Goal: Information Seeking & Learning: Find specific fact

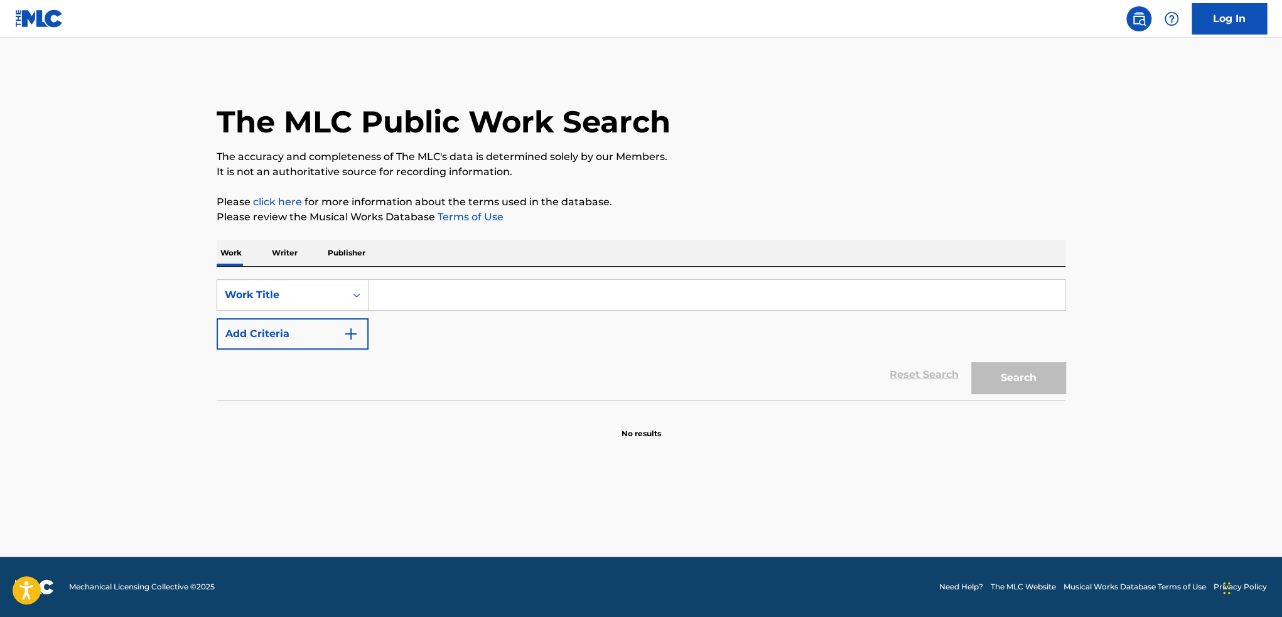
click at [414, 284] on input "Search Form" at bounding box center [717, 295] width 696 height 30
type input "b"
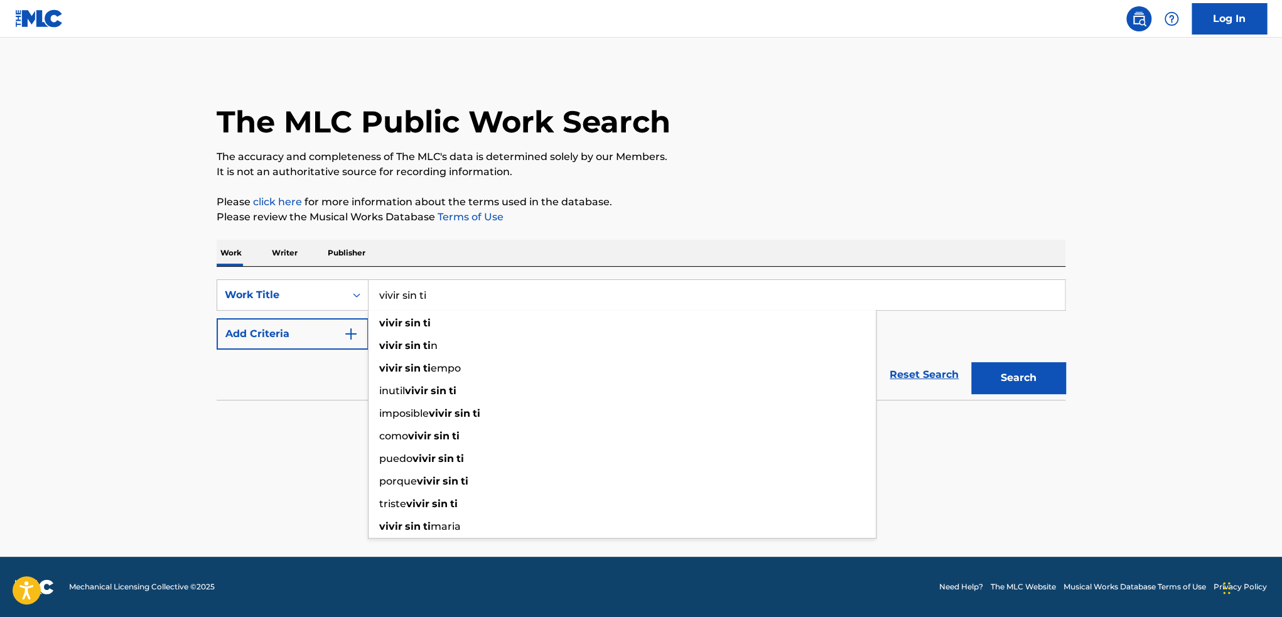
type input "vivir sin ti"
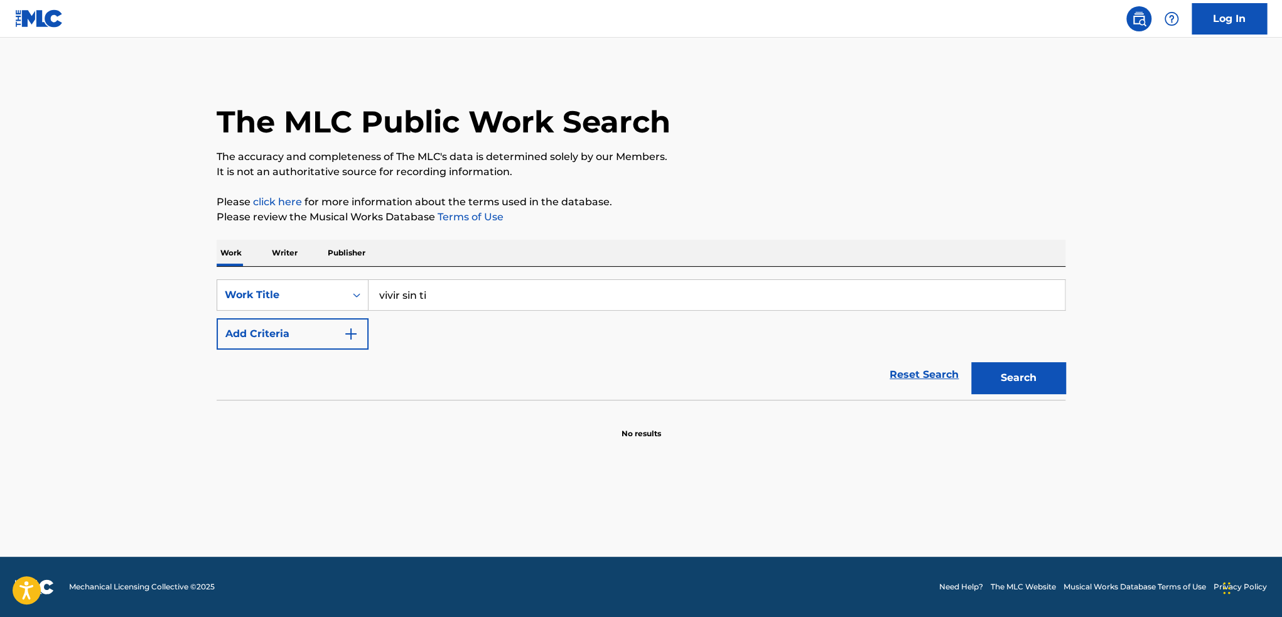
click at [256, 335] on button "Add Criteria" at bounding box center [293, 333] width 152 height 31
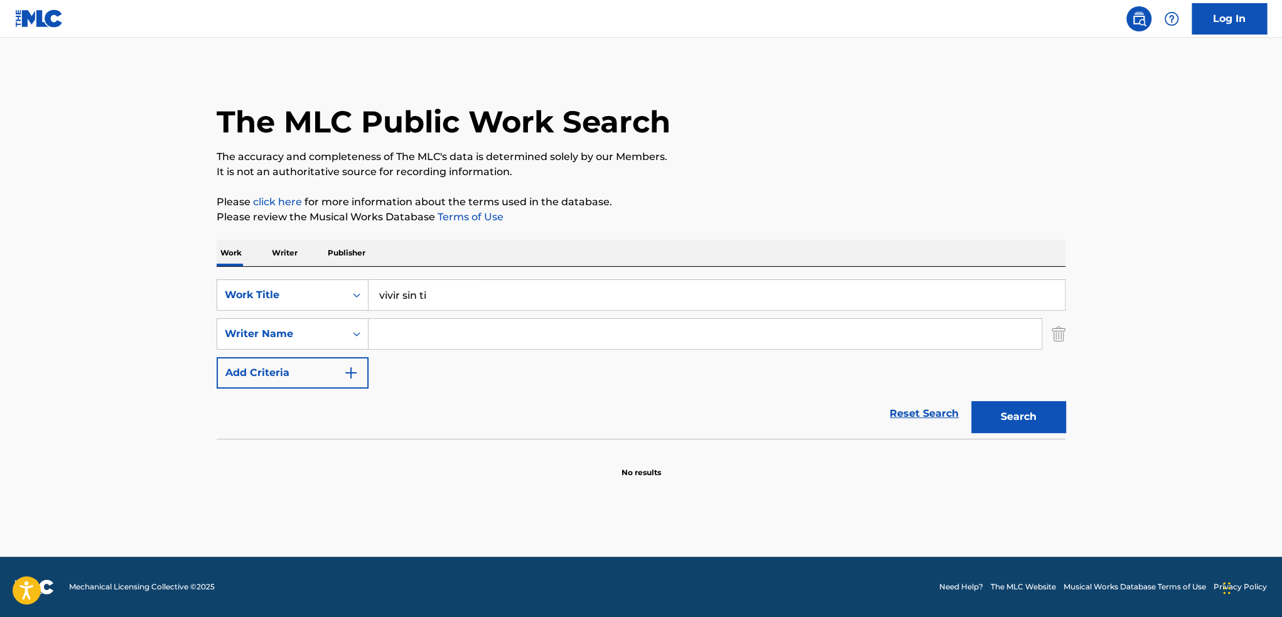
click at [452, 335] on input "Search Form" at bounding box center [705, 334] width 673 height 30
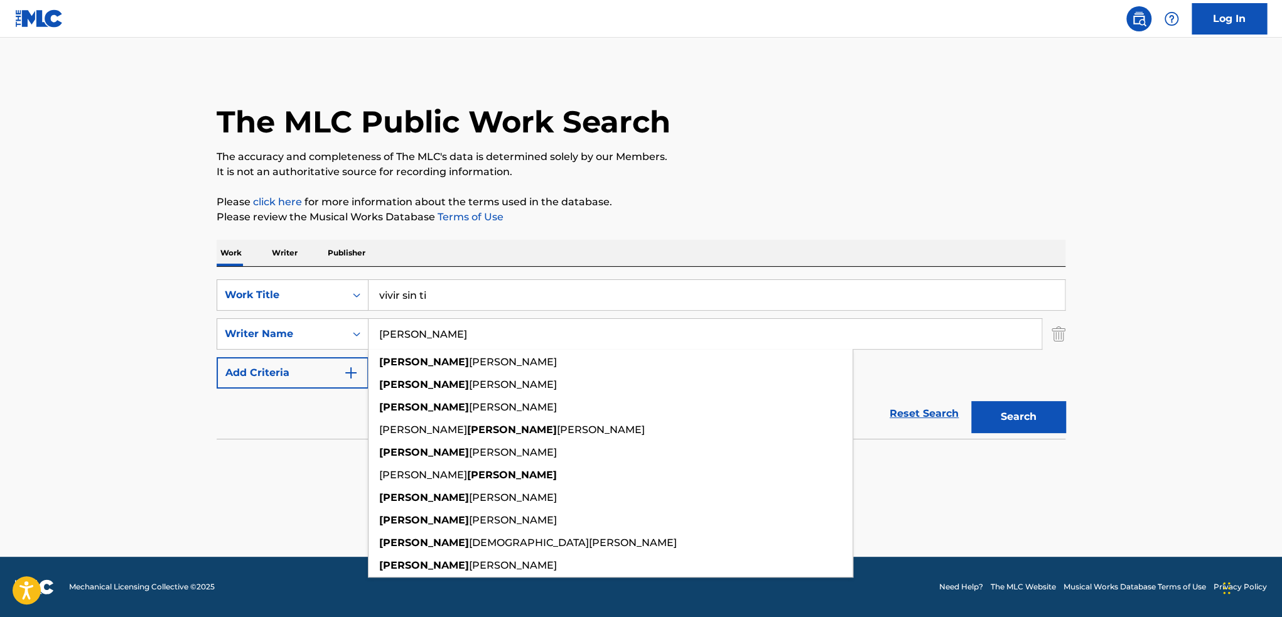
type input "[PERSON_NAME]"
click at [971, 401] on button "Search" at bounding box center [1018, 416] width 94 height 31
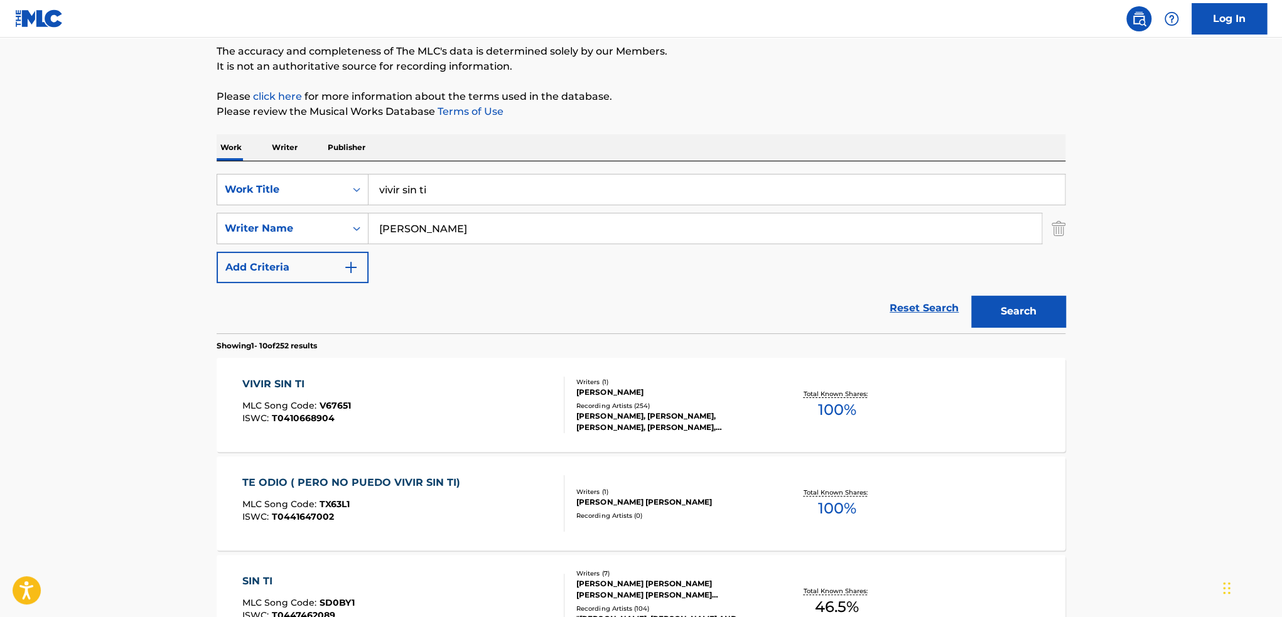
scroll to position [126, 0]
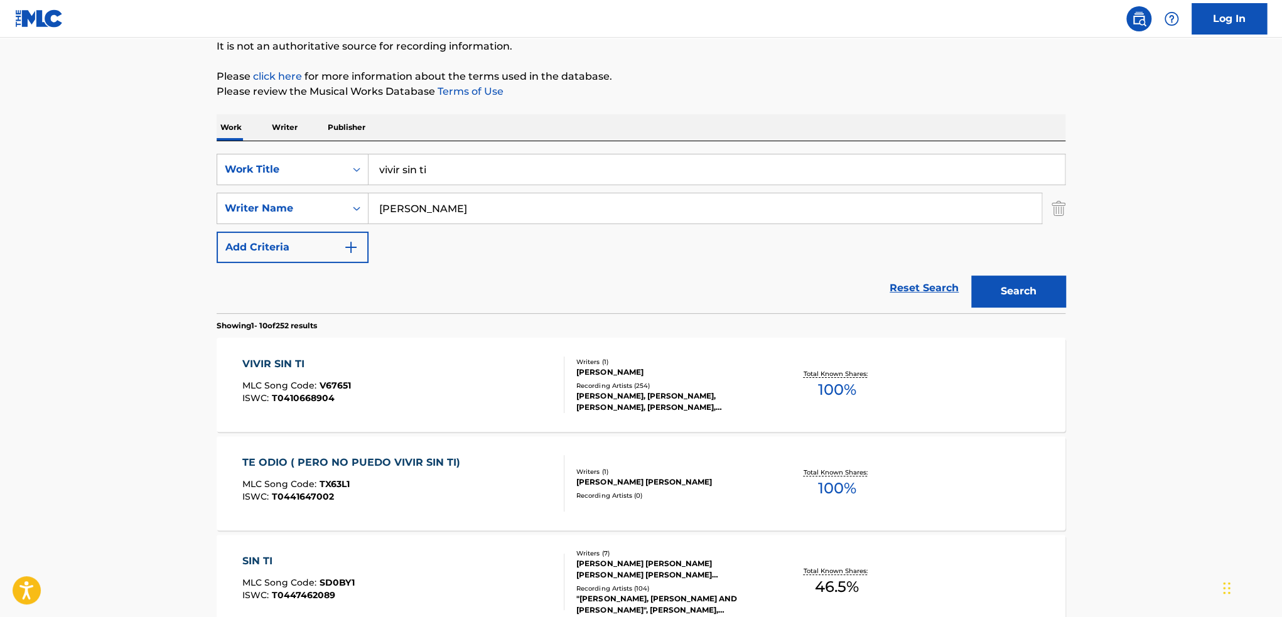
click at [1005, 390] on div "VIVIR SIN TI MLC Song Code : V67651 ISWC : T0410668904 Writers ( 1 ) [PERSON_NA…" at bounding box center [641, 385] width 849 height 94
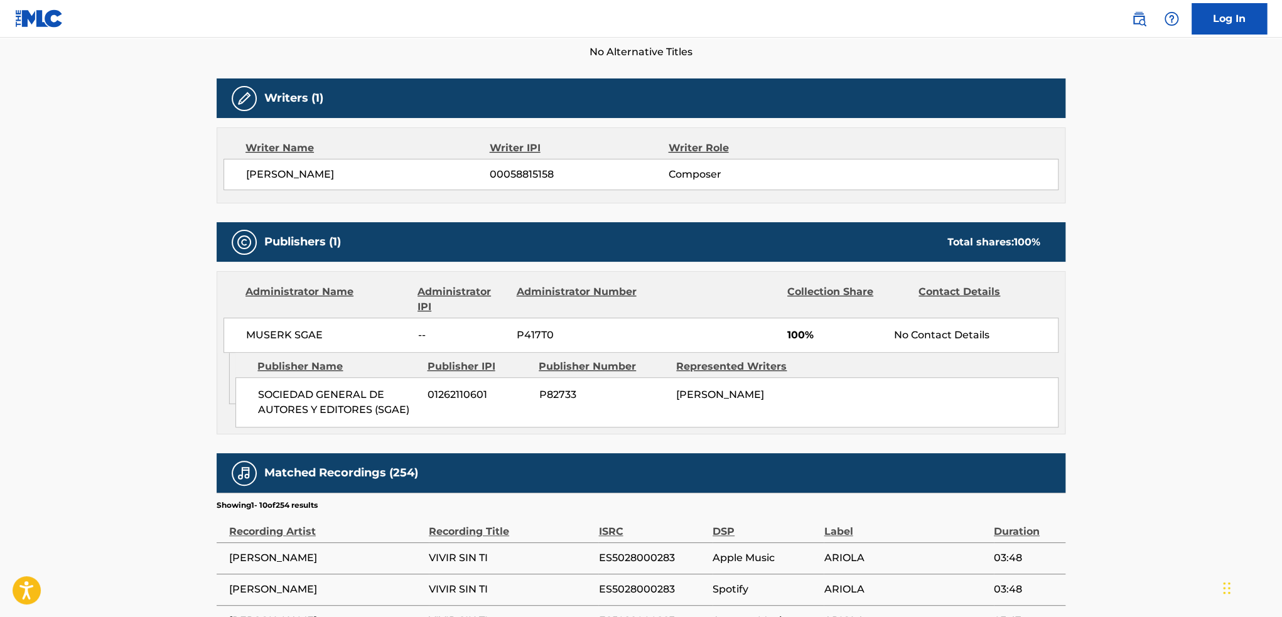
scroll to position [377, 0]
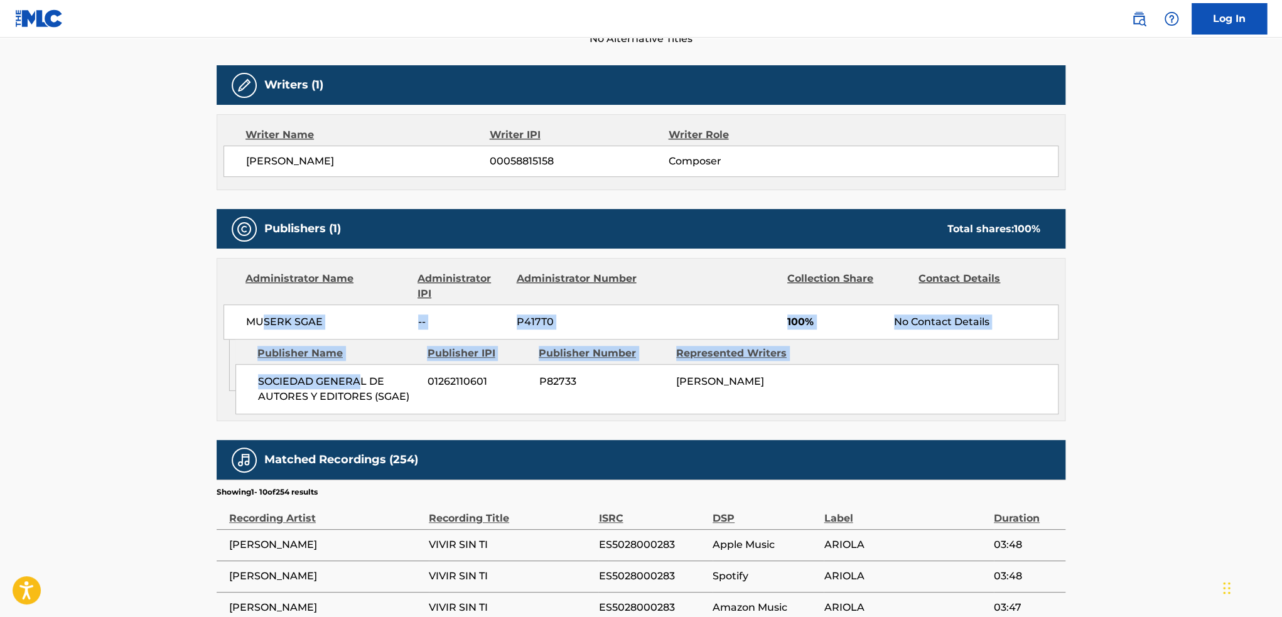
drag, startPoint x: 260, startPoint y: 320, endPoint x: 359, endPoint y: 379, distance: 115.1
click at [359, 374] on div "Administrator Name Administrator IPI Administrator Number Collection Share Cont…" at bounding box center [641, 339] width 849 height 163
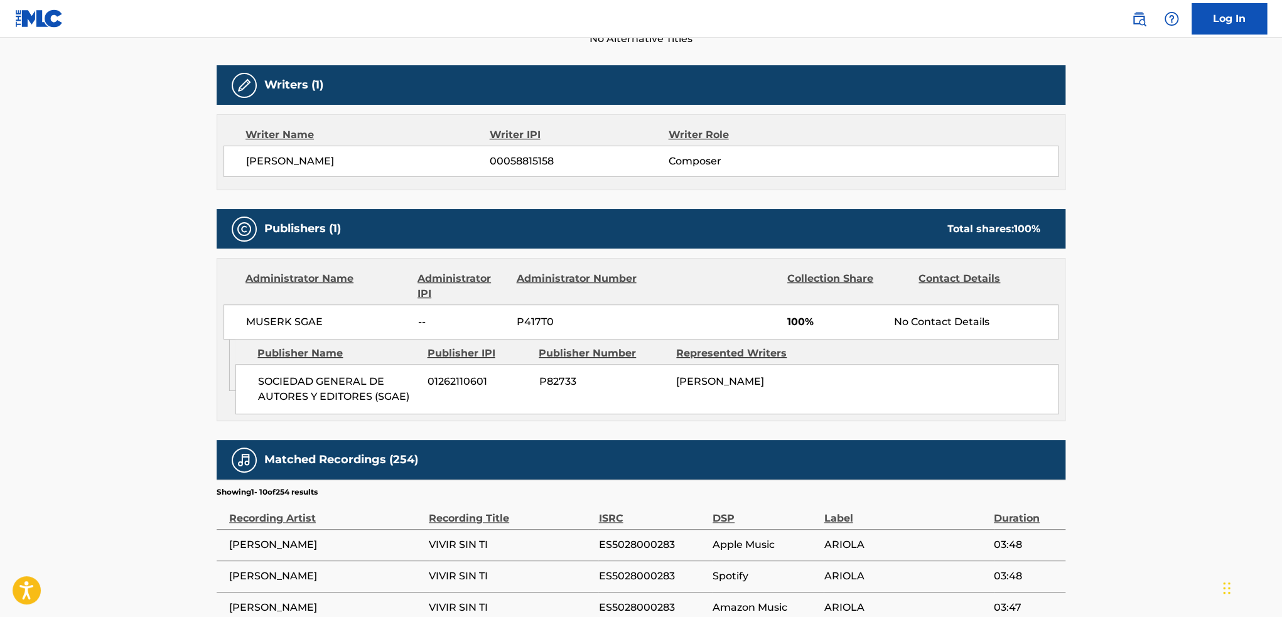
click at [359, 418] on div "Admin Original Publisher Connecting Line Publisher Name Publisher IPI Publisher…" at bounding box center [641, 380] width 848 height 81
click at [390, 389] on span "SOCIEDAD GENERAL DE AUTORES Y EDITORES (SGAE)" at bounding box center [338, 389] width 160 height 30
click at [831, 378] on div "SOCIEDAD GENERAL DE AUTORES Y EDITORES (SGAE) 01262110601 P82733 [PERSON_NAME]" at bounding box center [646, 389] width 823 height 50
click at [1135, 262] on main "< Back to public search results Copy work link VIVIR SIN TI Work Detail Member …" at bounding box center [641, 285] width 1282 height 1248
drag, startPoint x: 293, startPoint y: 323, endPoint x: 869, endPoint y: 397, distance: 581.1
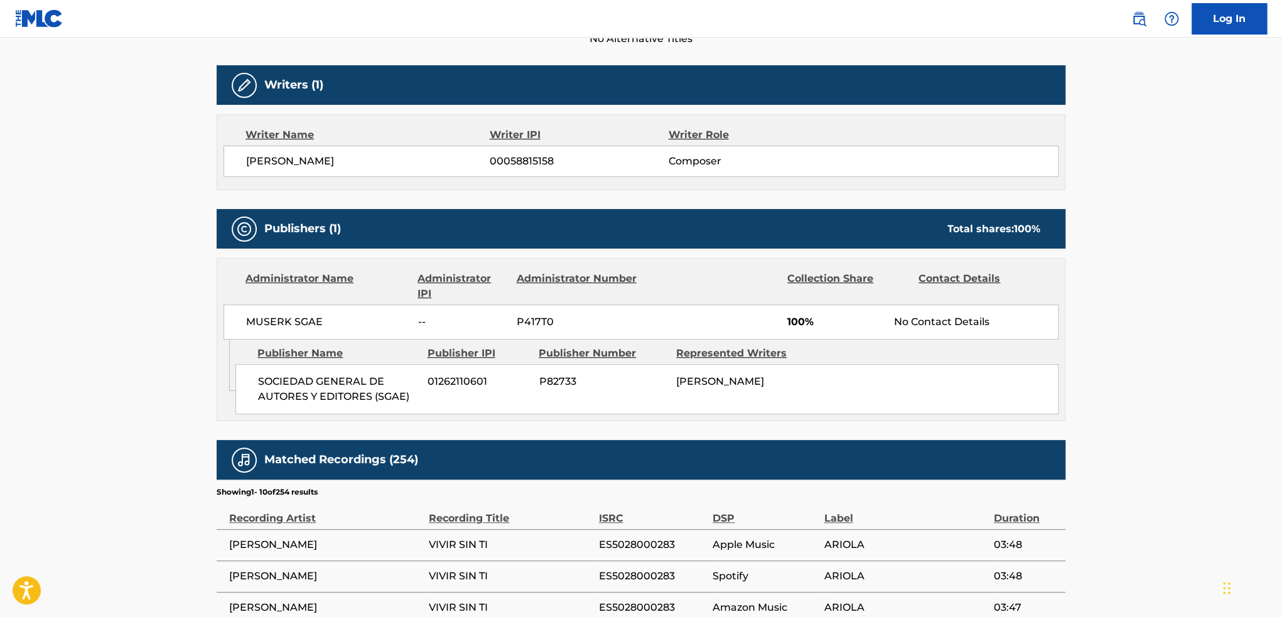
click at [869, 397] on div "Administrator Name Administrator IPI Administrator Number Collection Share Cont…" at bounding box center [641, 339] width 849 height 163
click at [869, 397] on div "SOCIEDAD GENERAL DE AUTORES Y EDITORES (SGAE) 01262110601 P82733 [PERSON_NAME]" at bounding box center [646, 389] width 823 height 50
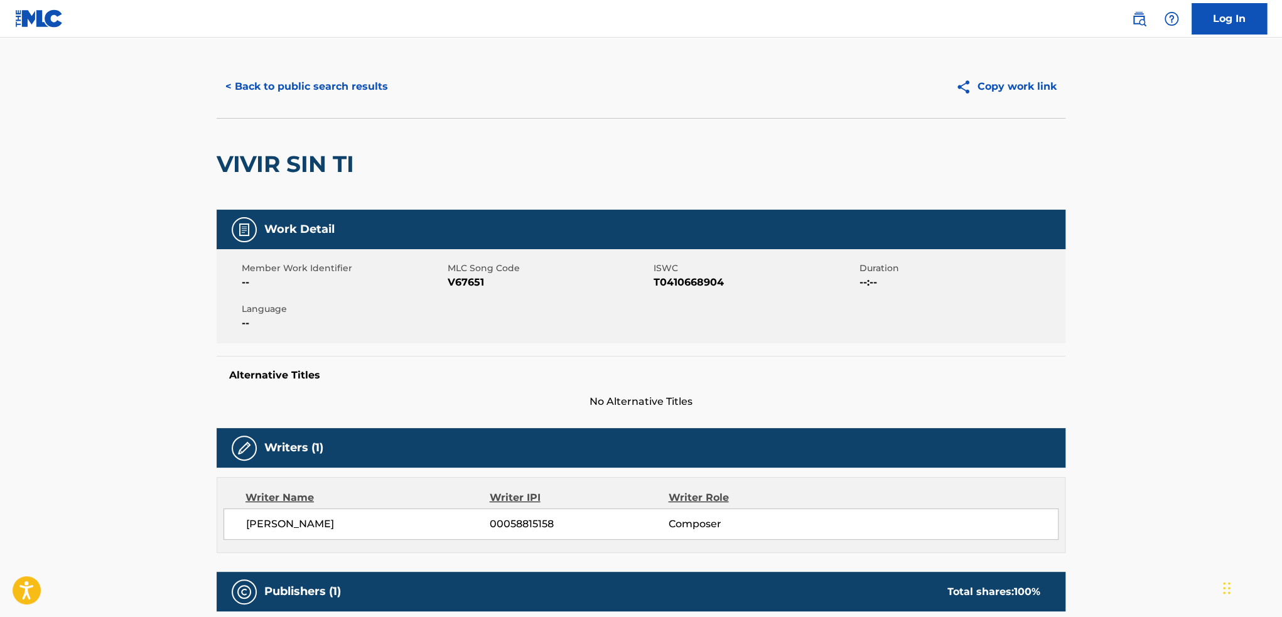
scroll to position [0, 0]
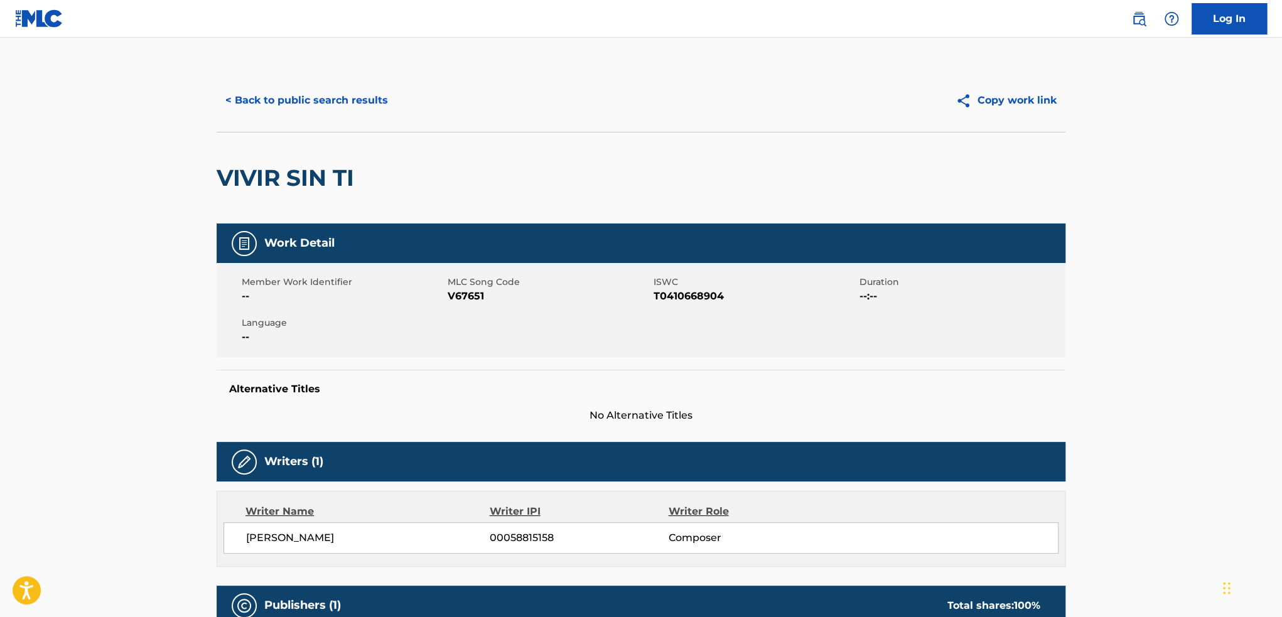
click at [452, 291] on span "V67651" at bounding box center [549, 296] width 203 height 15
copy span "V67651"
click at [343, 95] on button "< Back to public search results" at bounding box center [307, 100] width 180 height 31
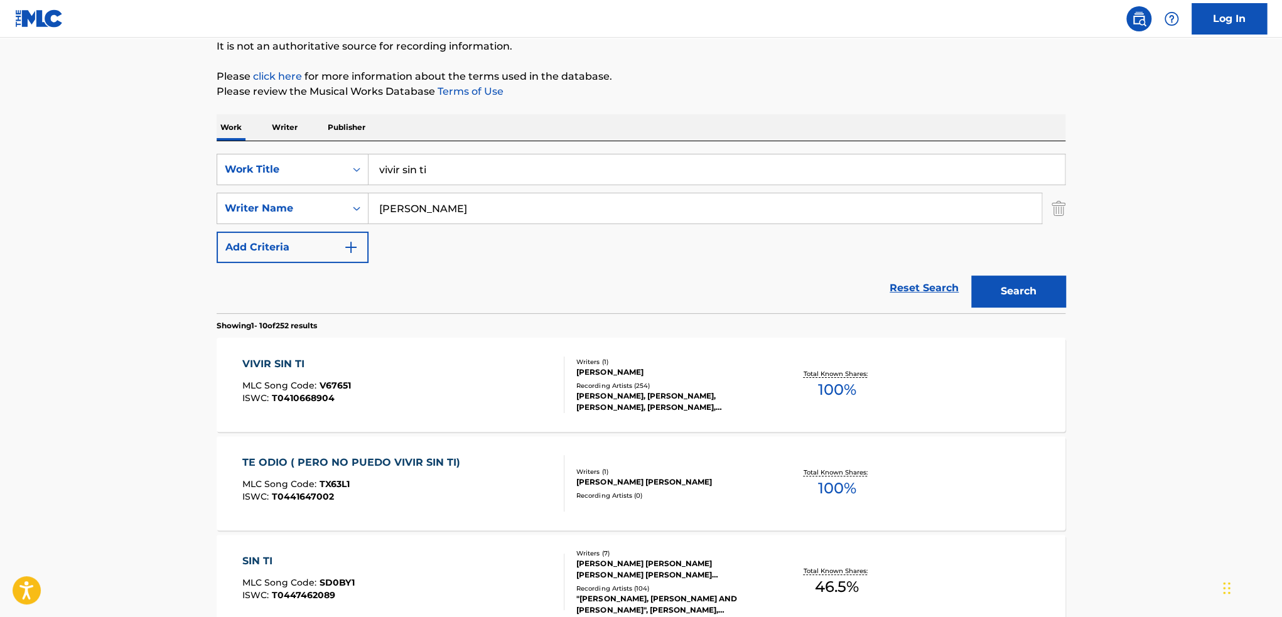
click at [502, 171] on input "vivir sin ti" at bounding box center [717, 169] width 696 height 30
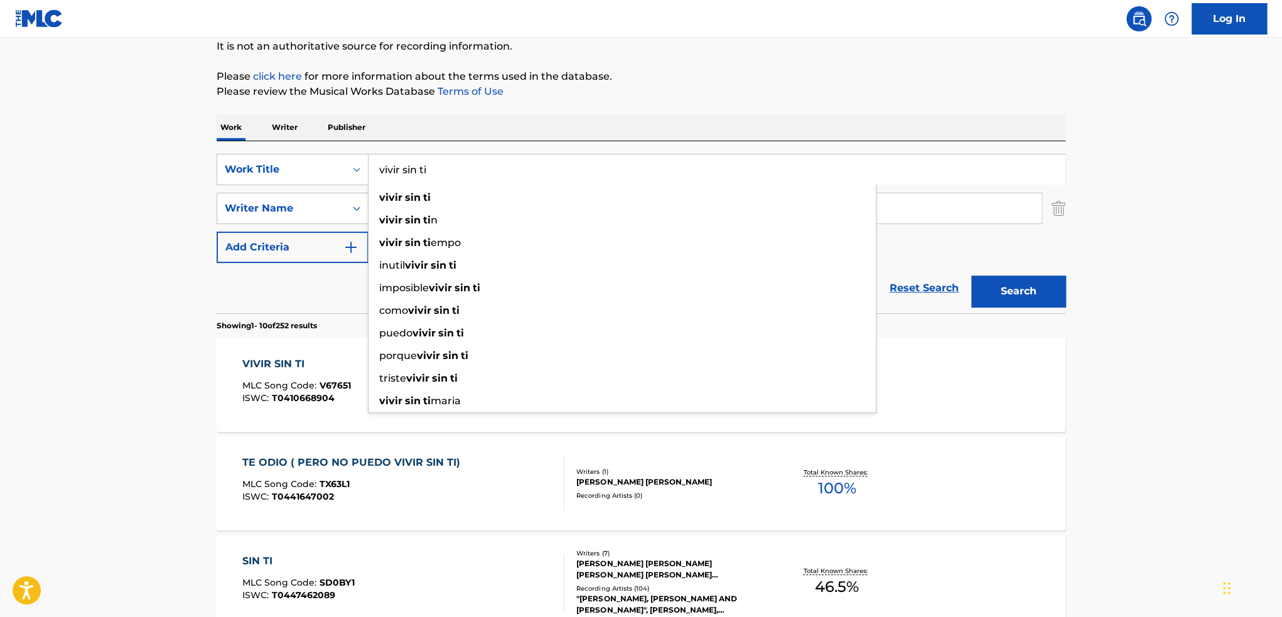
click at [502, 171] on input "vivir sin ti" at bounding box center [717, 169] width 696 height 30
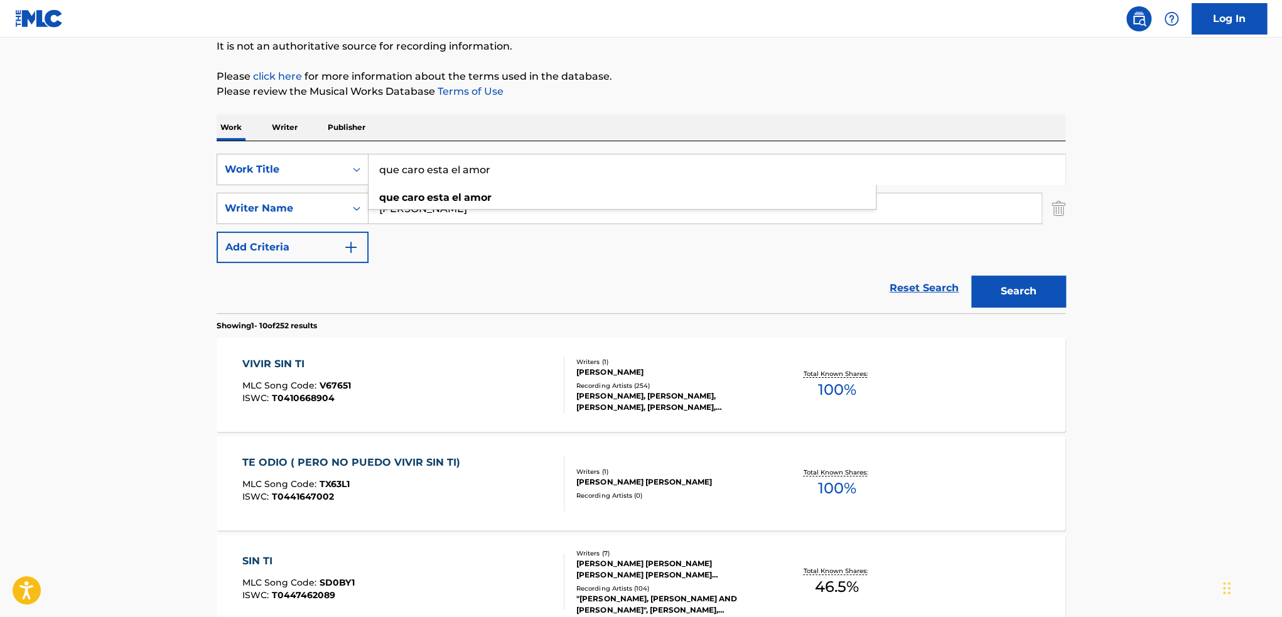
type input "que caro esta el amor"
click at [608, 215] on input "[PERSON_NAME]" at bounding box center [705, 208] width 673 height 30
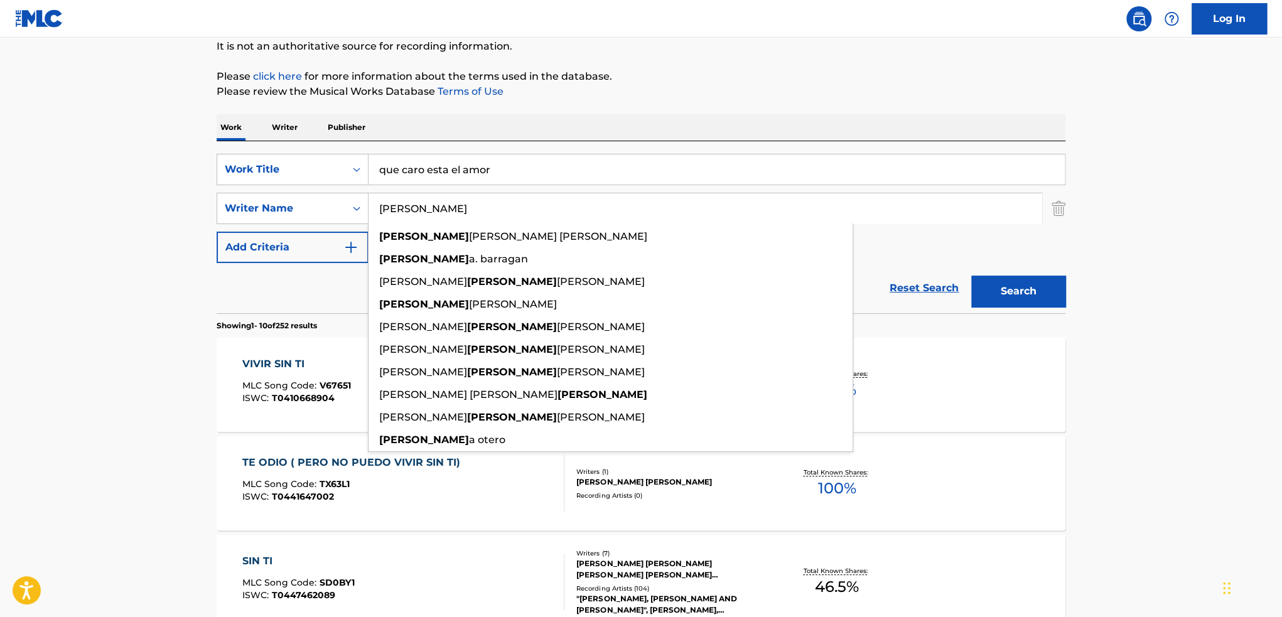
click at [607, 215] on input "[PERSON_NAME]" at bounding box center [705, 208] width 673 height 30
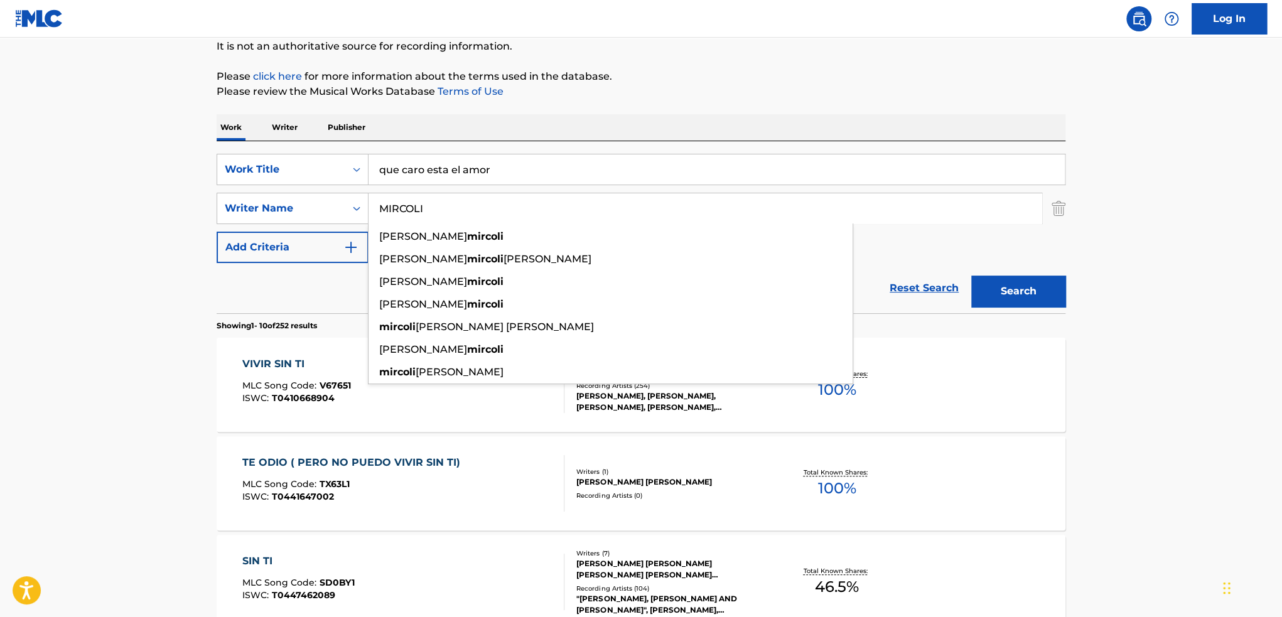
type input "MIRCOLI"
click at [971, 276] on button "Search" at bounding box center [1018, 291] width 94 height 31
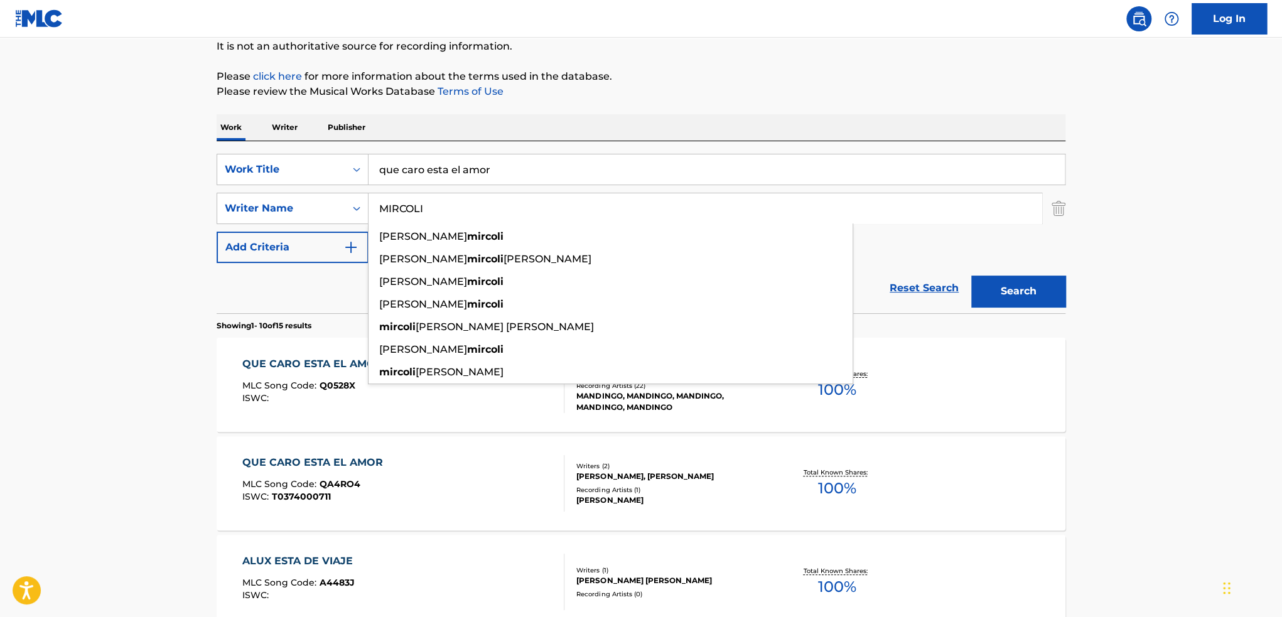
click at [732, 492] on div "Recording Artists ( 1 )" at bounding box center [671, 489] width 190 height 9
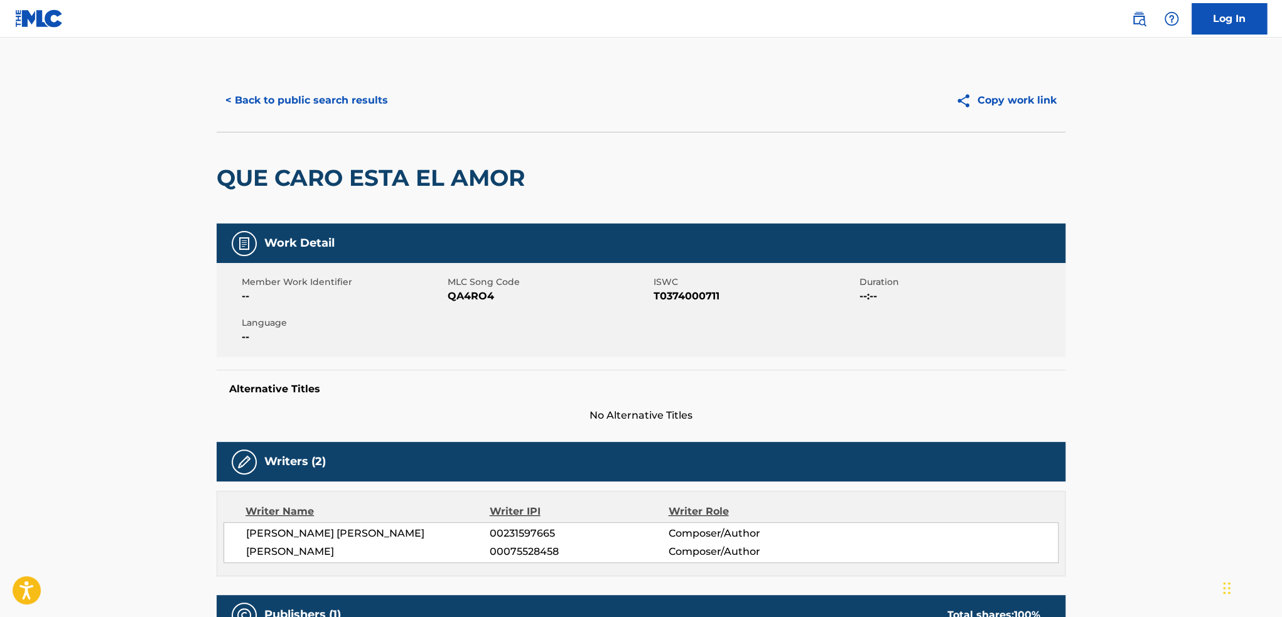
click at [475, 296] on span "QA4RO4" at bounding box center [549, 296] width 203 height 15
copy span "QA4RO4"
click at [459, 308] on div "Member Work Identifier -- MLC Song Code QA4RO4 ISWC T0374000711 Duration --:-- …" at bounding box center [641, 310] width 849 height 94
click at [467, 291] on span "QA4RO4" at bounding box center [549, 296] width 203 height 15
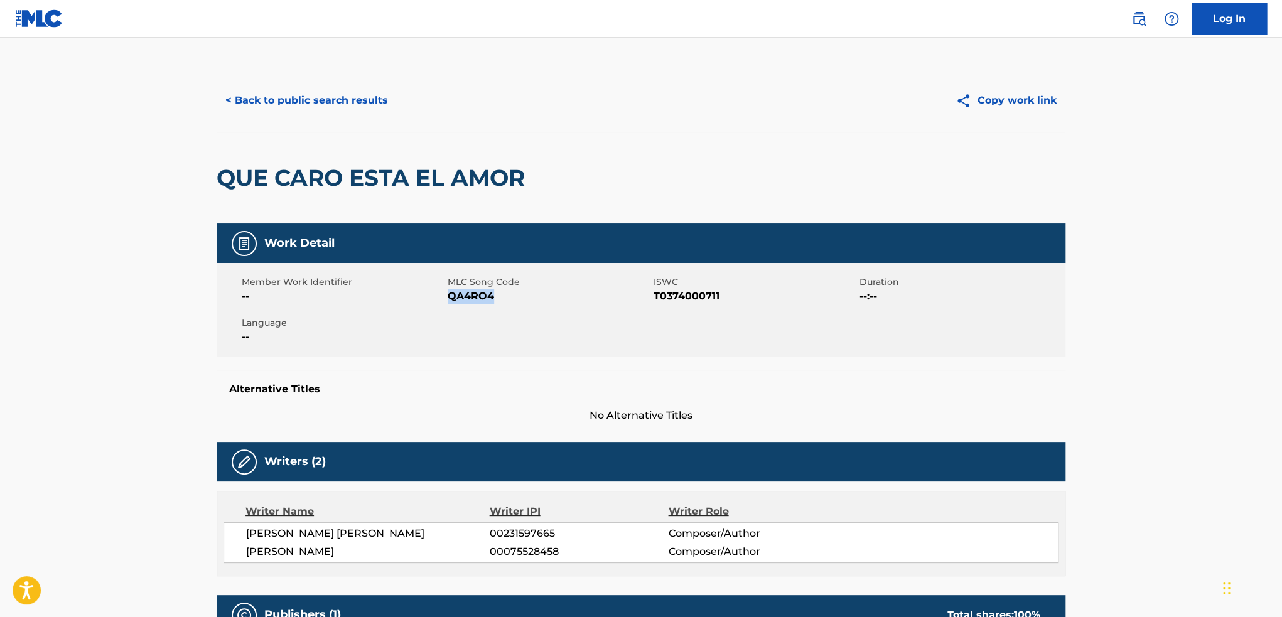
click at [467, 291] on span "QA4RO4" at bounding box center [549, 296] width 203 height 15
copy span "QA4RO4"
click at [490, 281] on span "MLC Song Code" at bounding box center [549, 282] width 203 height 13
click at [488, 296] on span "QA4RO4" at bounding box center [549, 296] width 203 height 15
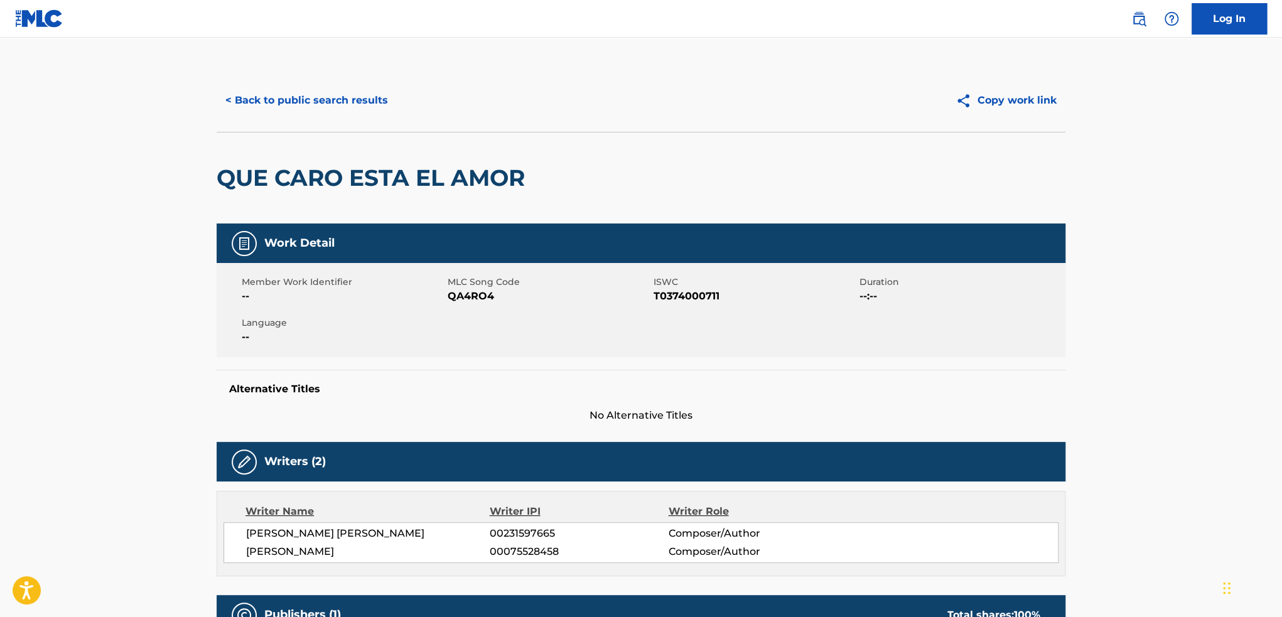
click at [165, 264] on main "< Back to public search results Copy work link QUE CARO ESTA EL AMOR Work Detai…" at bounding box center [641, 468] width 1282 height 860
click at [301, 105] on button "< Back to public search results" at bounding box center [307, 100] width 180 height 31
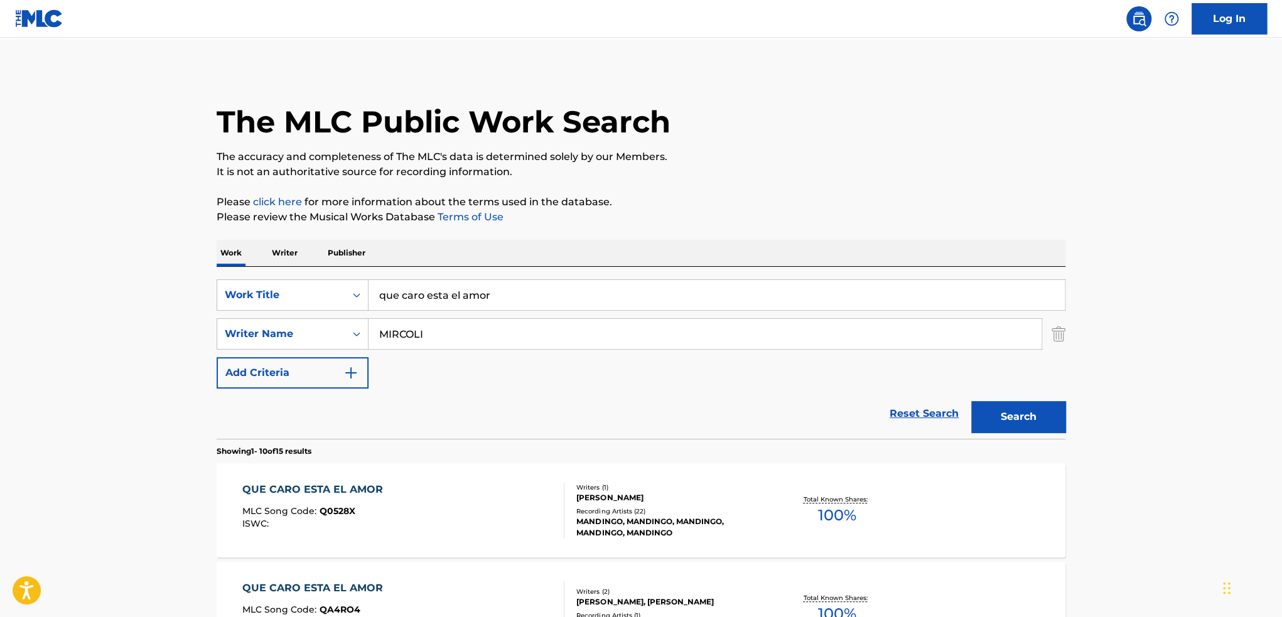
scroll to position [126, 0]
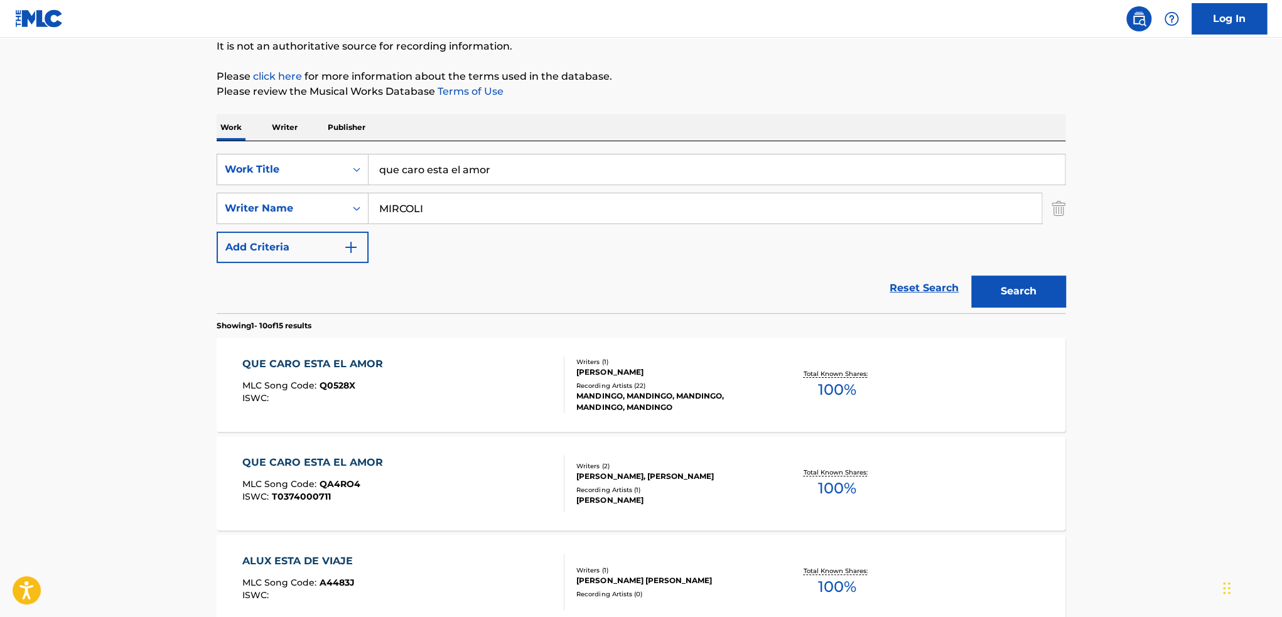
drag, startPoint x: 564, startPoint y: 162, endPoint x: 238, endPoint y: 129, distance: 328.1
click at [257, 145] on div "SearchWithCriteria6e6c53c2-696e-45b5-a2fb-addfd57f3daa Work Title que caro esta…" at bounding box center [641, 227] width 849 height 172
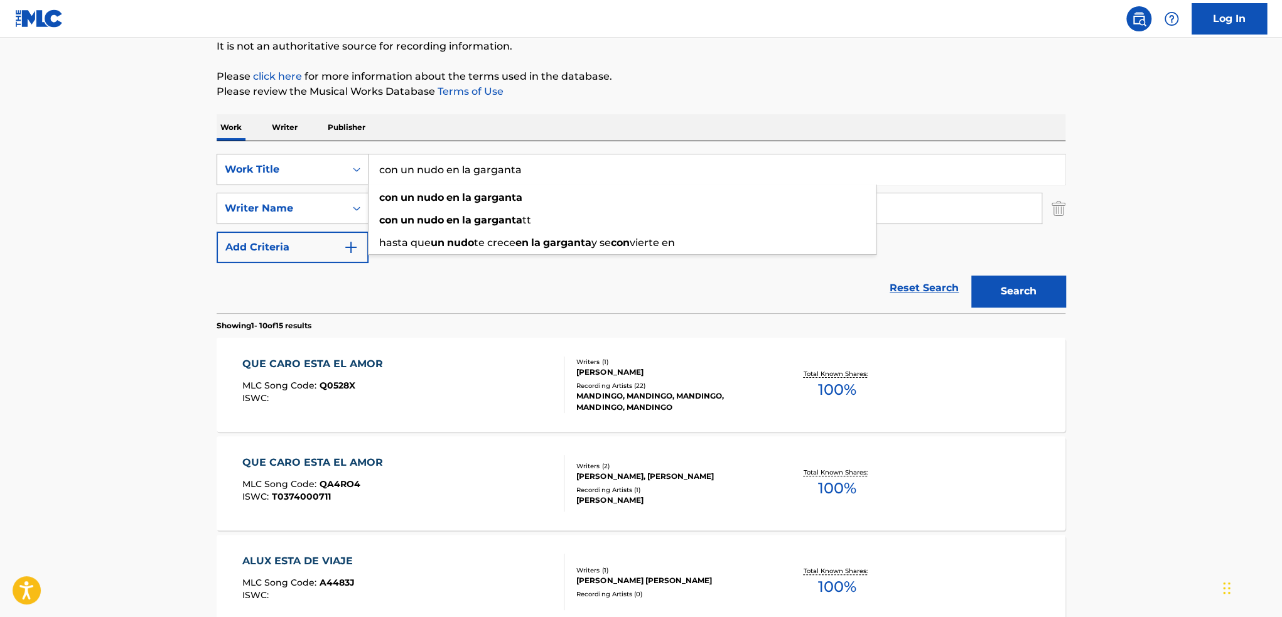
drag, startPoint x: 553, startPoint y: 165, endPoint x: 249, endPoint y: 169, distance: 303.3
click at [249, 169] on div "SearchWithCriteria6e6c53c2-696e-45b5-a2fb-addfd57f3daa Work Title con un nudo e…" at bounding box center [641, 169] width 849 height 31
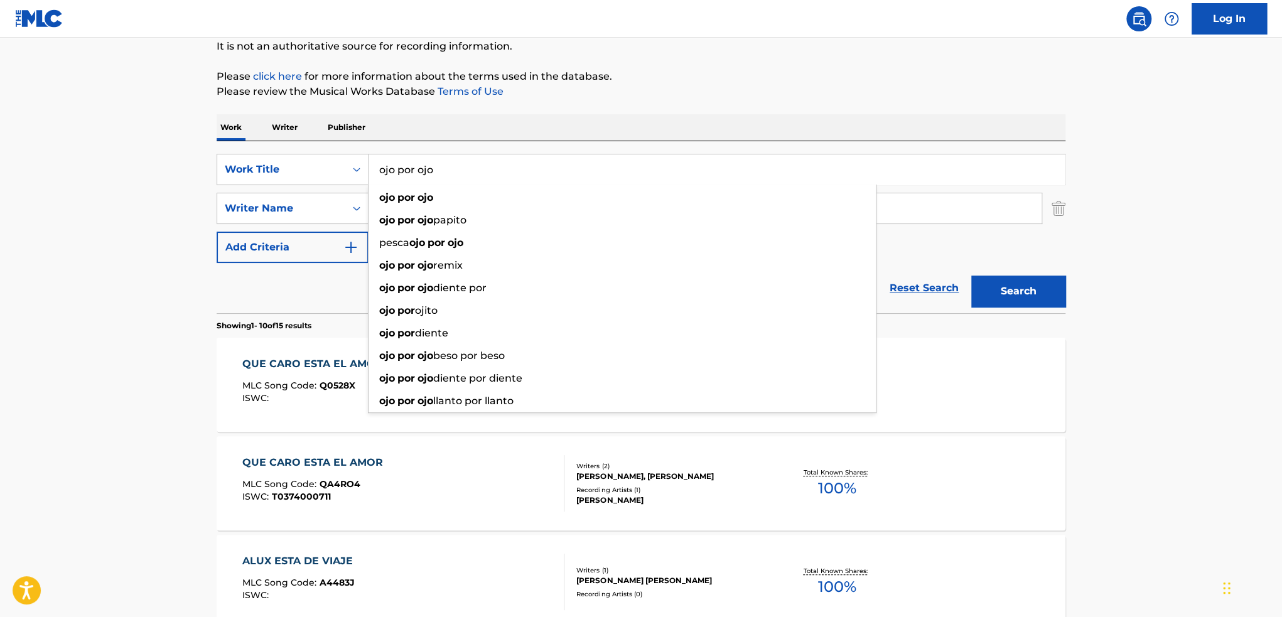
type input "ojo por ojo"
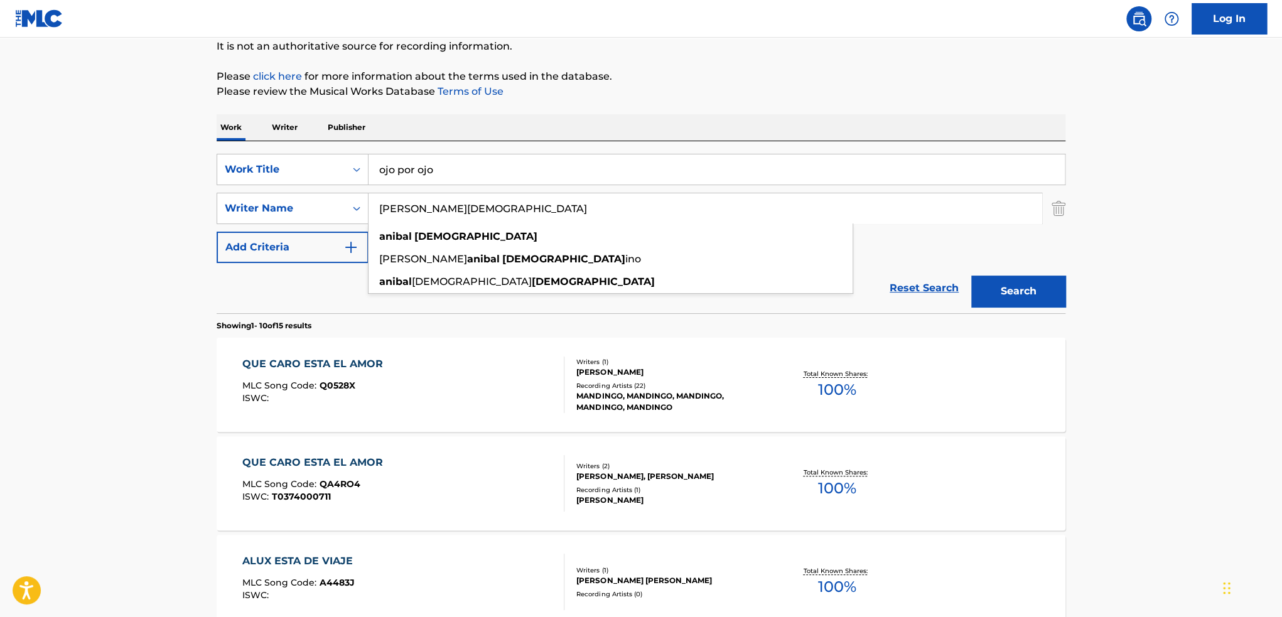
type input "[PERSON_NAME][DEMOGRAPHIC_DATA]"
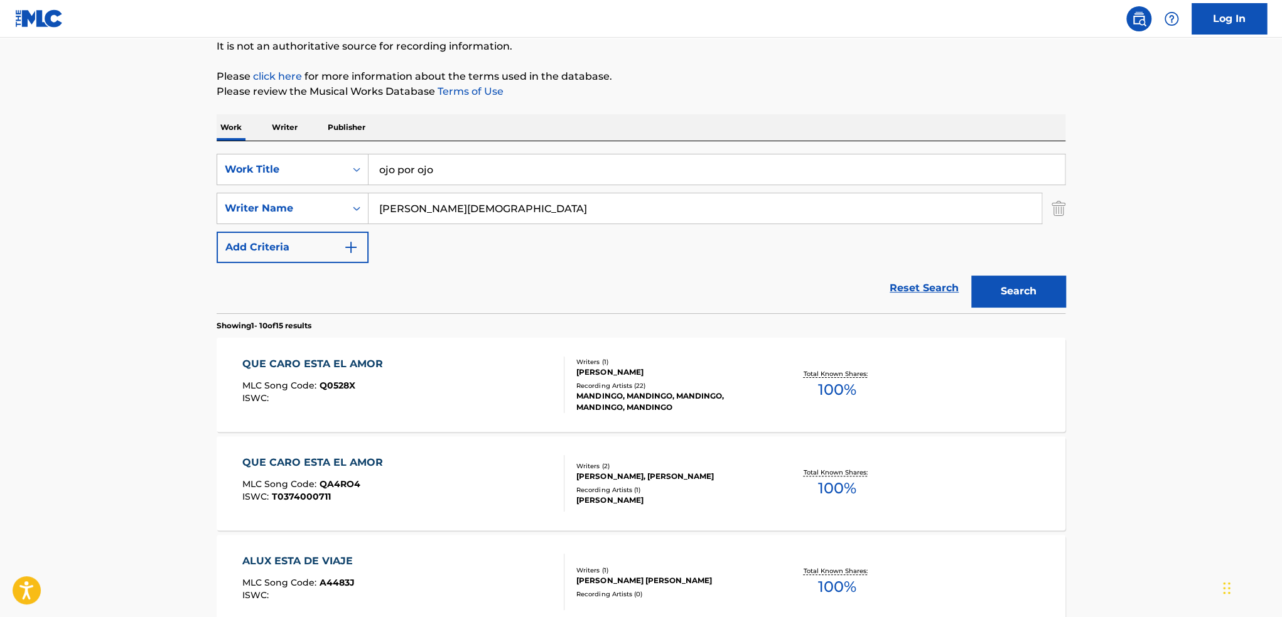
click at [1042, 290] on button "Search" at bounding box center [1018, 291] width 94 height 31
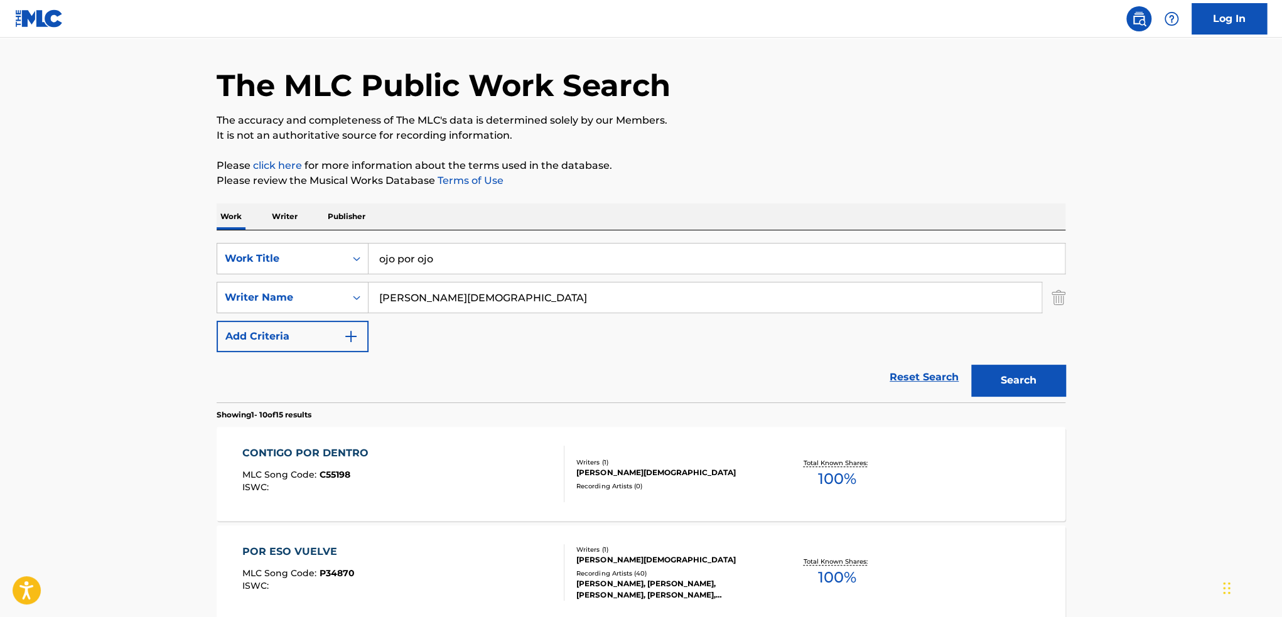
scroll to position [0, 0]
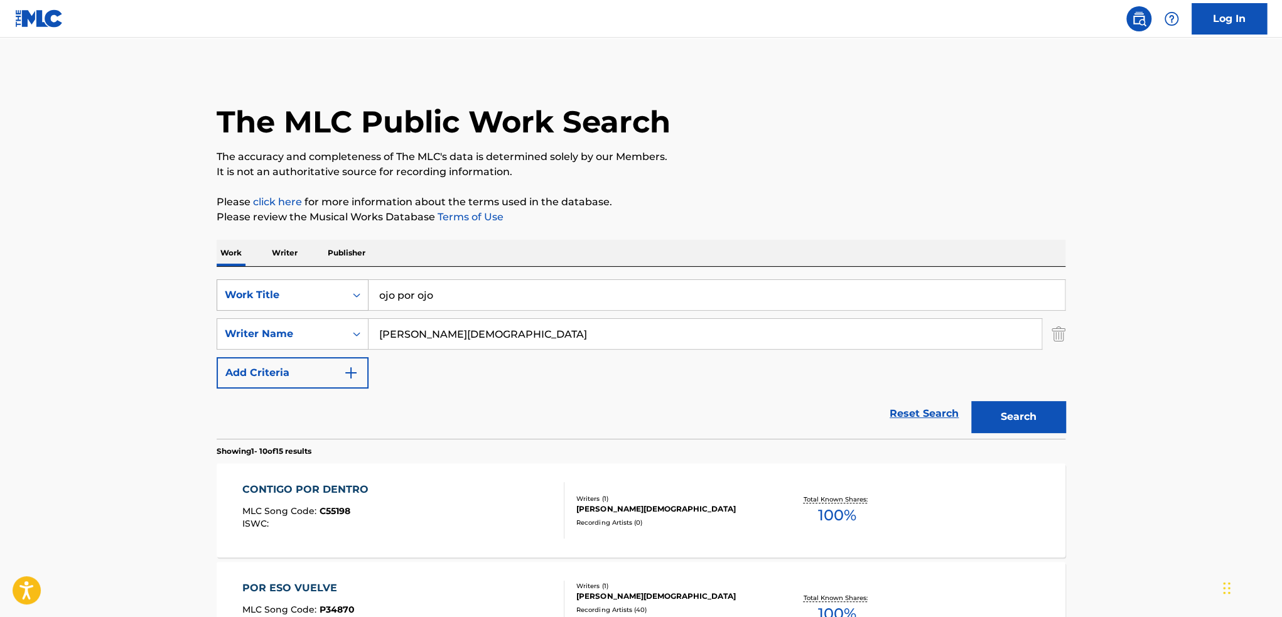
drag, startPoint x: 487, startPoint y: 294, endPoint x: 231, endPoint y: 279, distance: 256.6
click at [276, 291] on div "SearchWithCriteria6e6c53c2-696e-45b5-a2fb-addfd57f3daa Work Title ojo por ojo" at bounding box center [641, 294] width 849 height 31
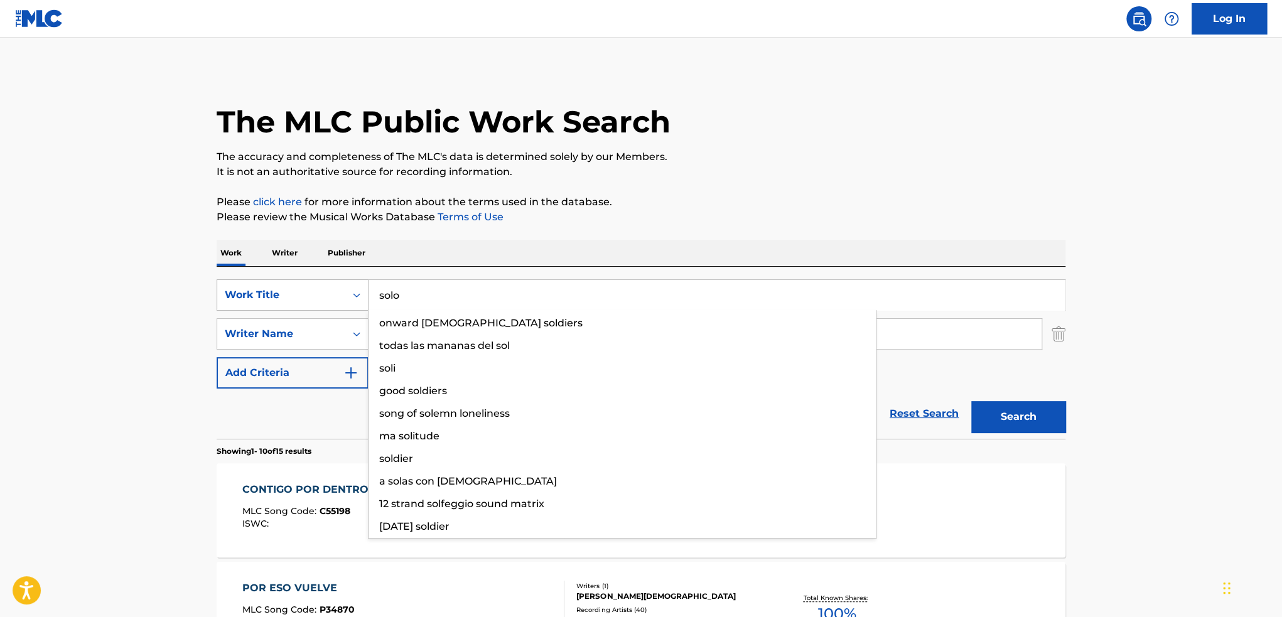
type input "solo"
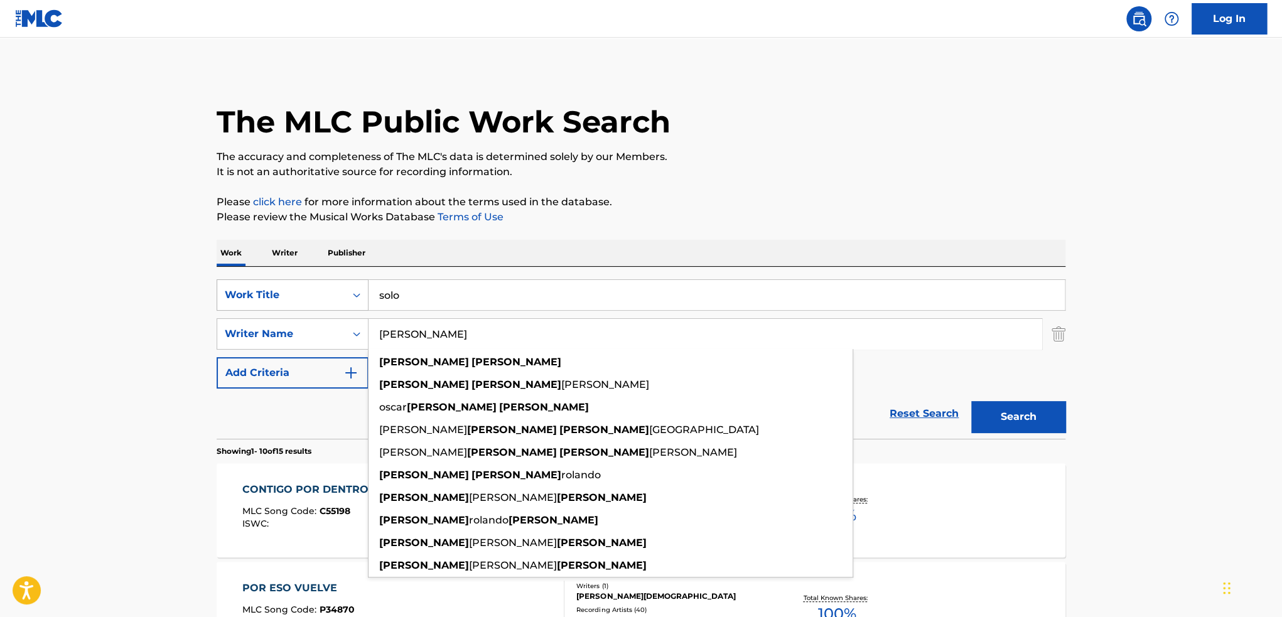
click at [971, 401] on button "Search" at bounding box center [1018, 416] width 94 height 31
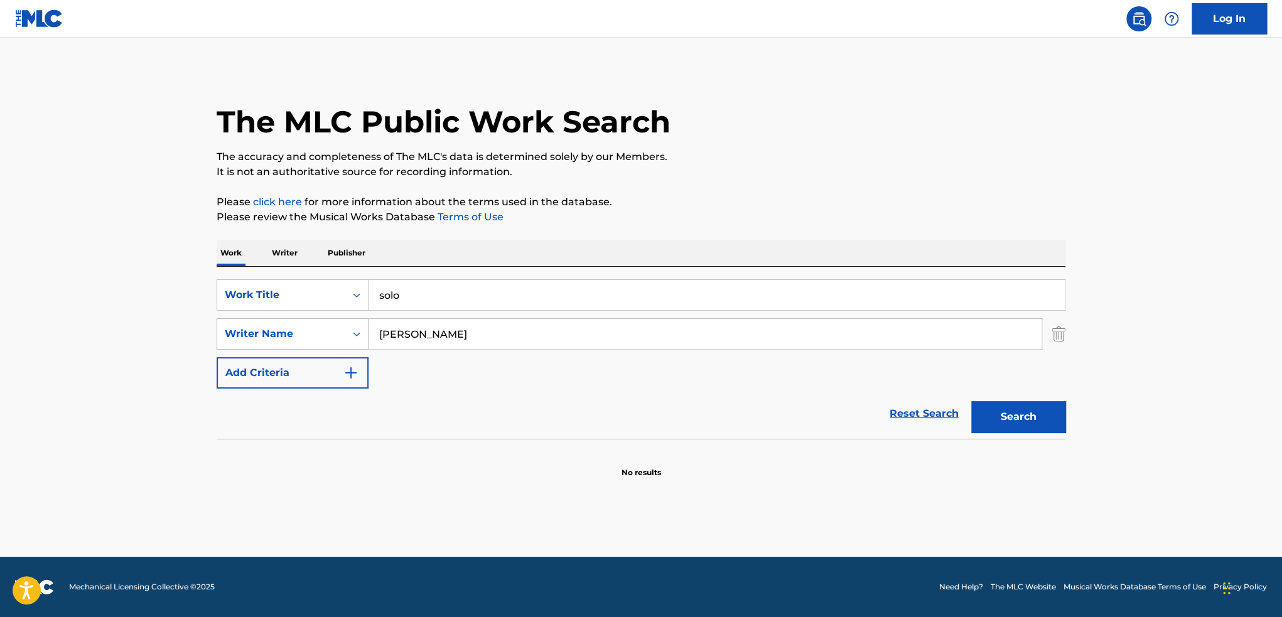
drag, startPoint x: 494, startPoint y: 338, endPoint x: 342, endPoint y: 339, distance: 152.6
click at [342, 339] on div "SearchWithCriteria1bb6dec4-7c1e-484d-83c3-0918b566b931 Writer Name [PERSON_NAME]" at bounding box center [641, 333] width 849 height 31
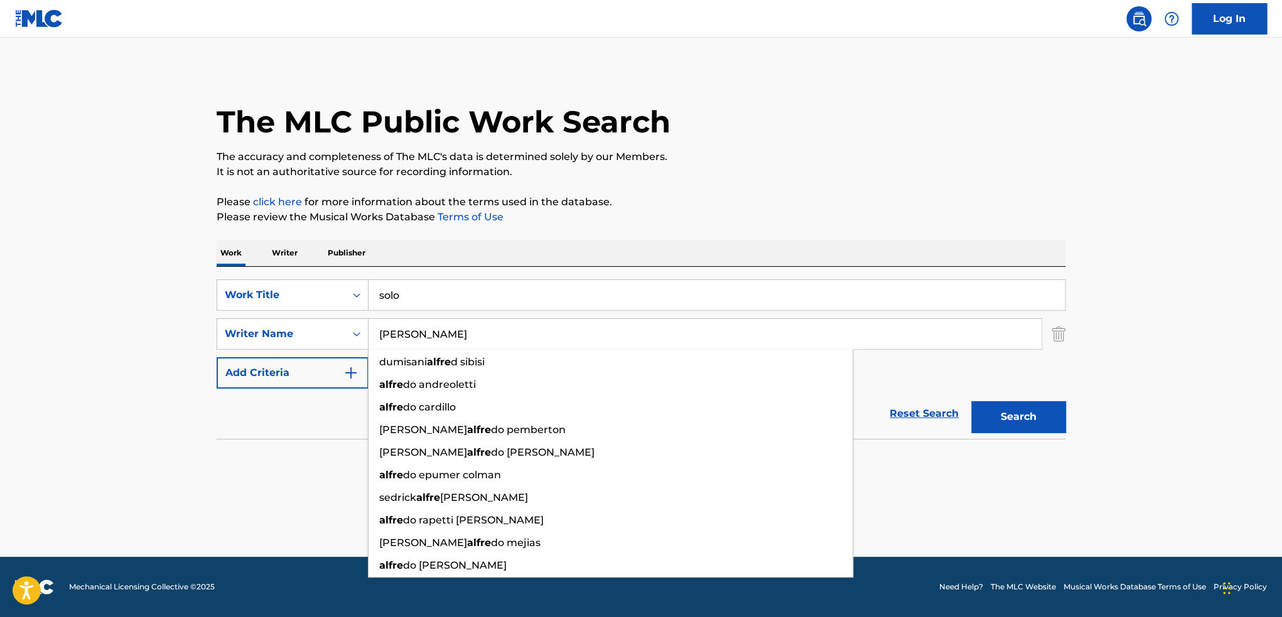
click at [971, 401] on button "Search" at bounding box center [1018, 416] width 94 height 31
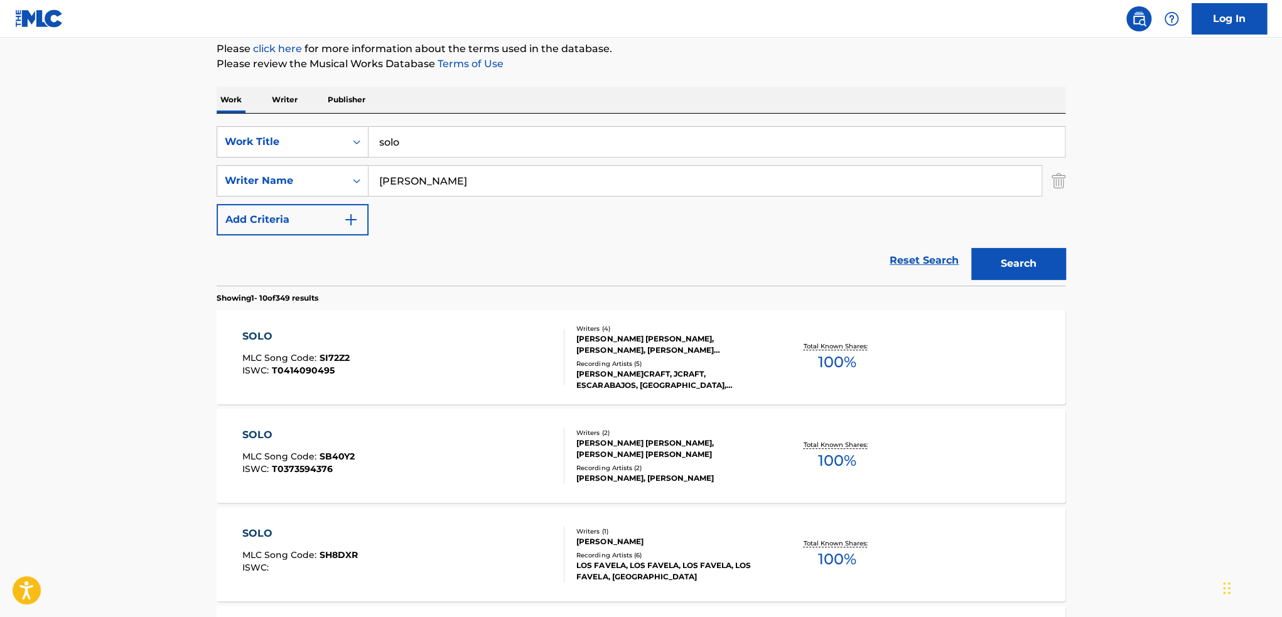
scroll to position [188, 0]
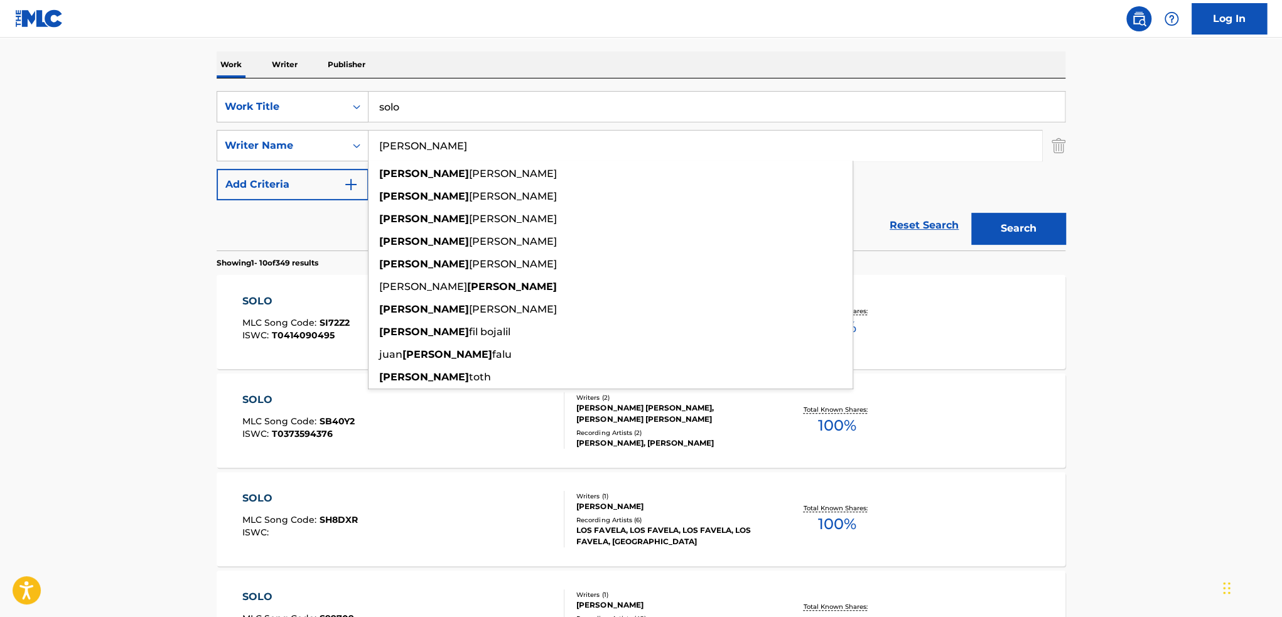
click at [259, 208] on div "Reset Search Search" at bounding box center [641, 225] width 849 height 50
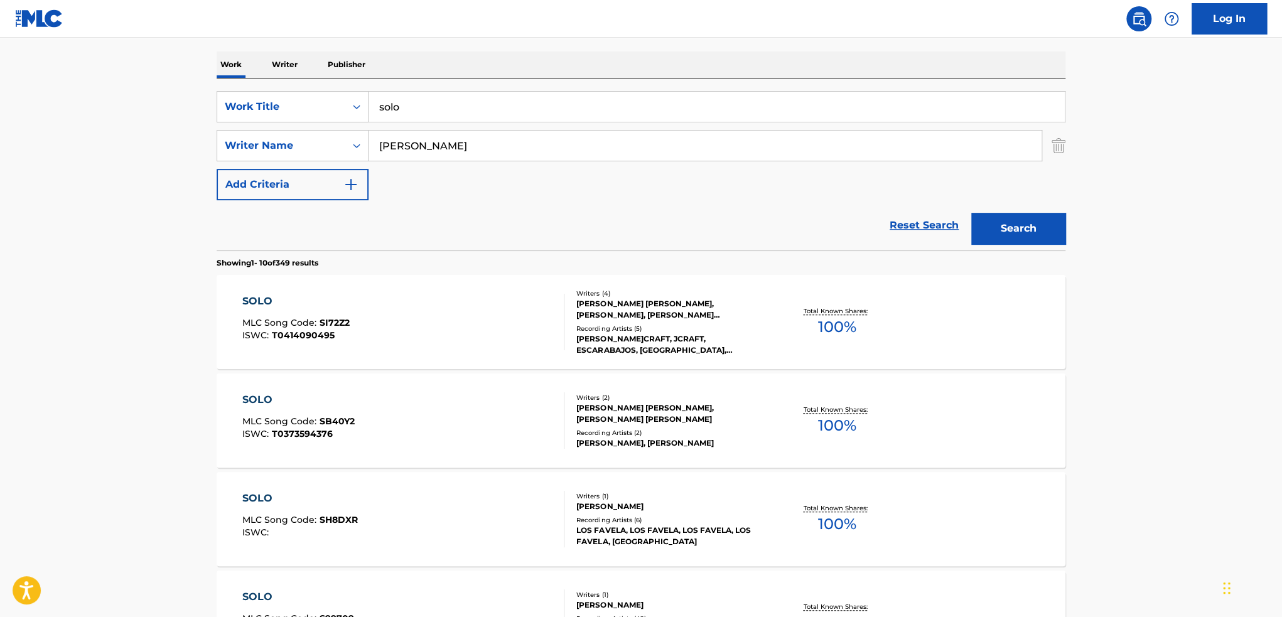
click at [1037, 226] on button "Search" at bounding box center [1018, 228] width 94 height 31
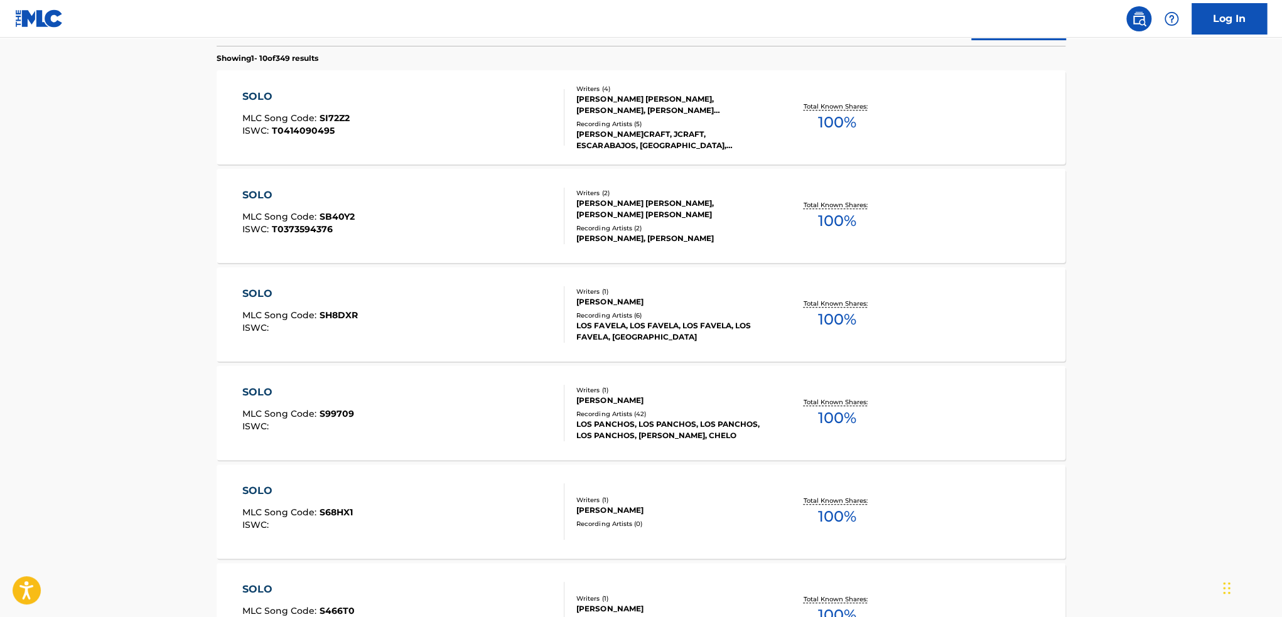
scroll to position [0, 0]
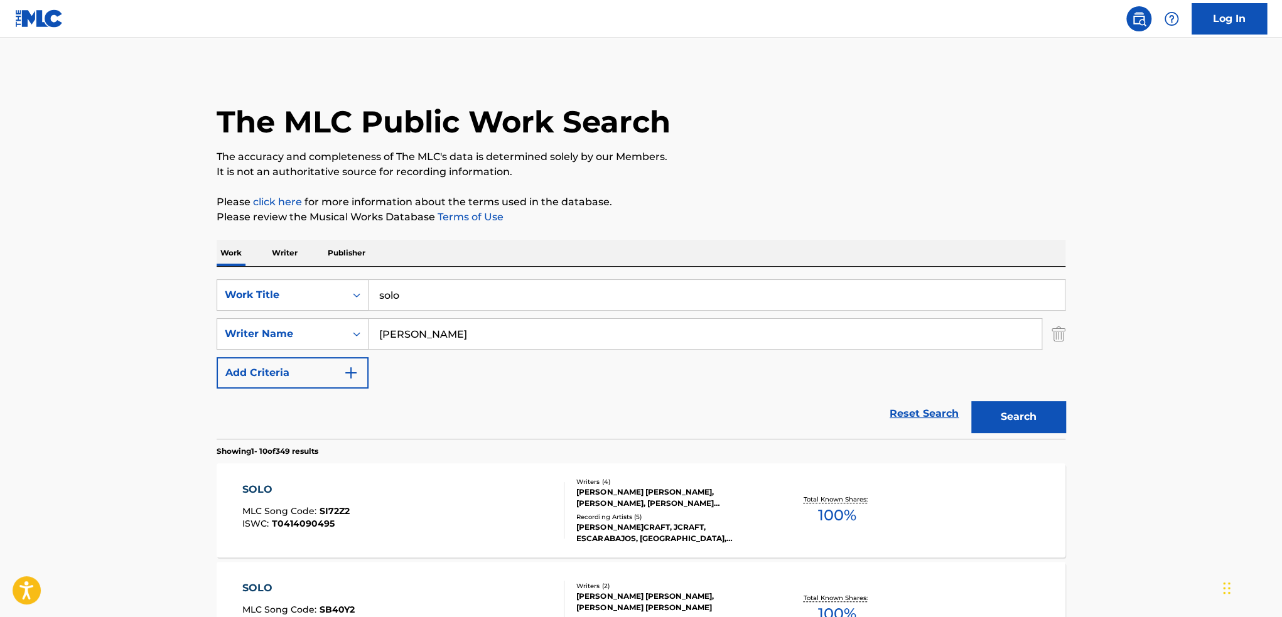
click at [613, 328] on input "[PERSON_NAME]" at bounding box center [705, 334] width 673 height 30
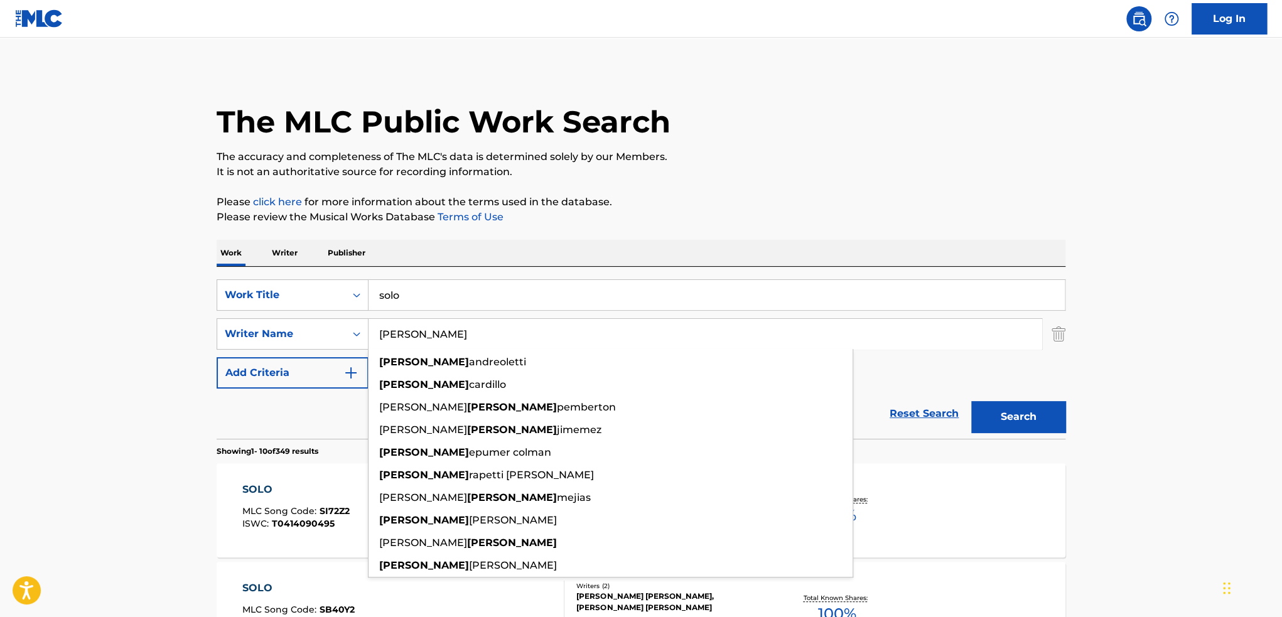
drag, startPoint x: 613, startPoint y: 328, endPoint x: 70, endPoint y: 286, distance: 545.4
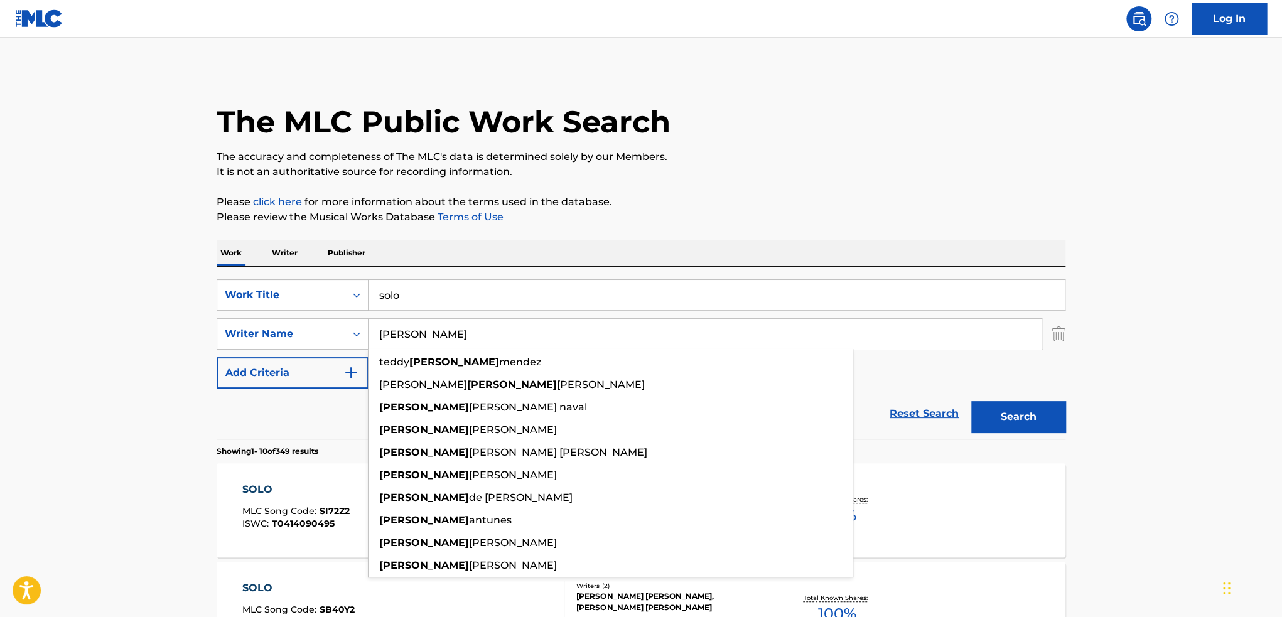
type input "[PERSON_NAME]"
click at [971, 401] on button "Search" at bounding box center [1018, 416] width 94 height 31
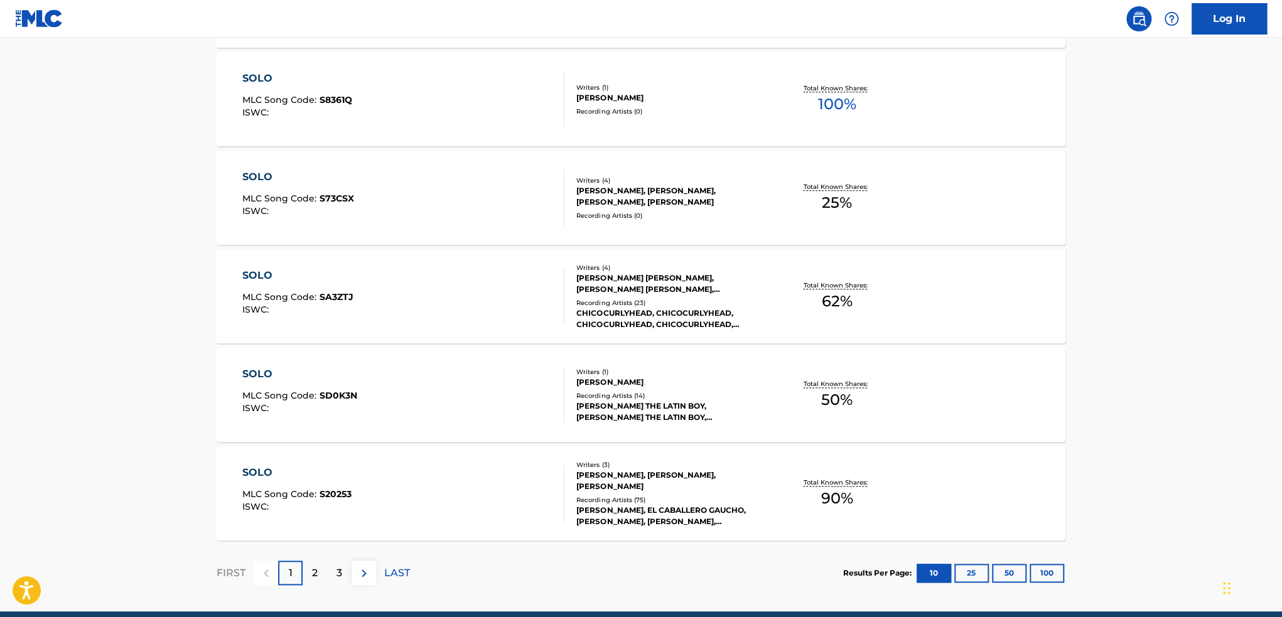
scroll to position [958, 0]
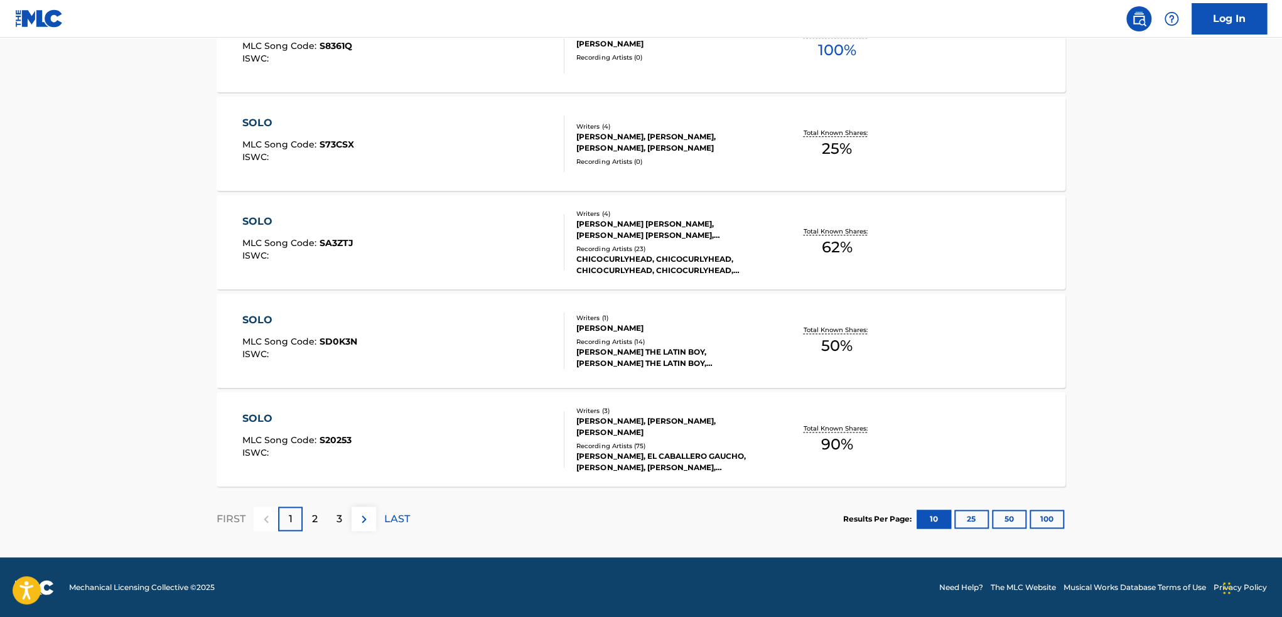
click at [1012, 519] on button "50" at bounding box center [1009, 519] width 35 height 19
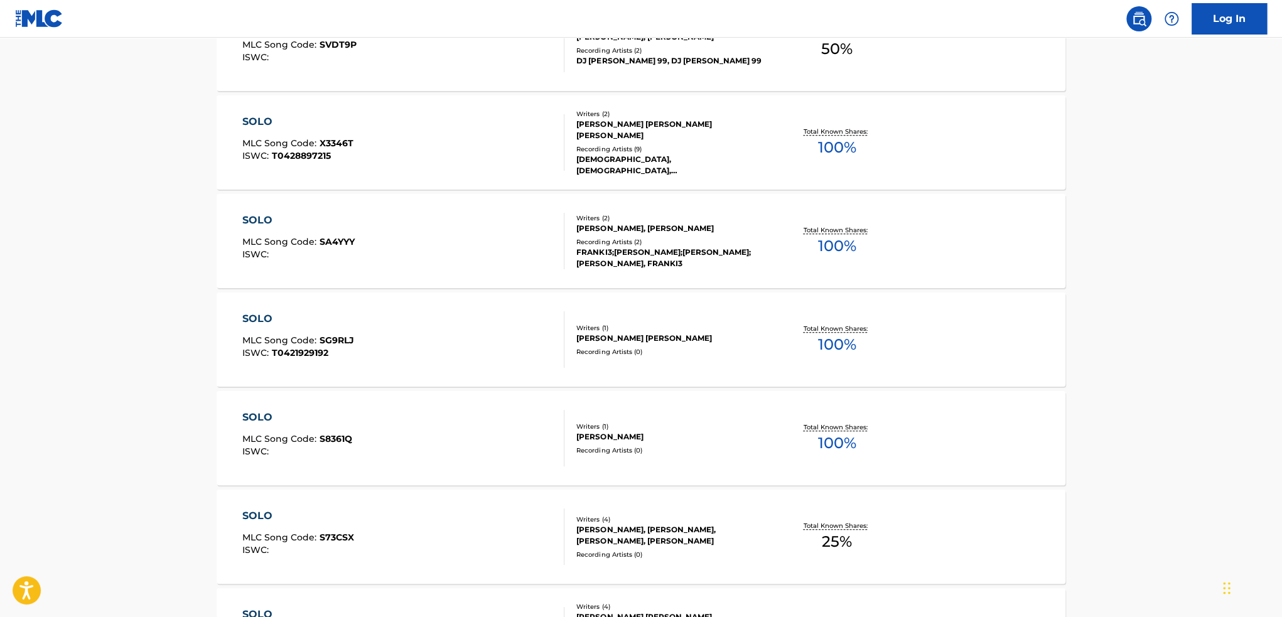
scroll to position [0, 0]
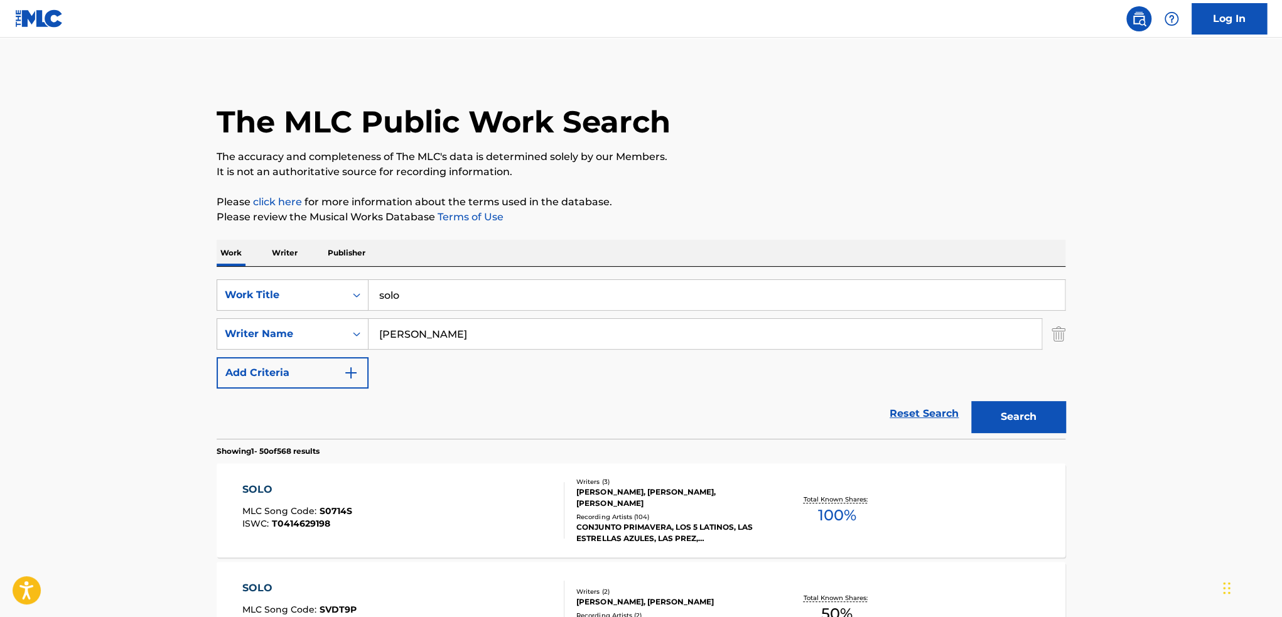
drag, startPoint x: 452, startPoint y: 298, endPoint x: 101, endPoint y: 266, distance: 352.5
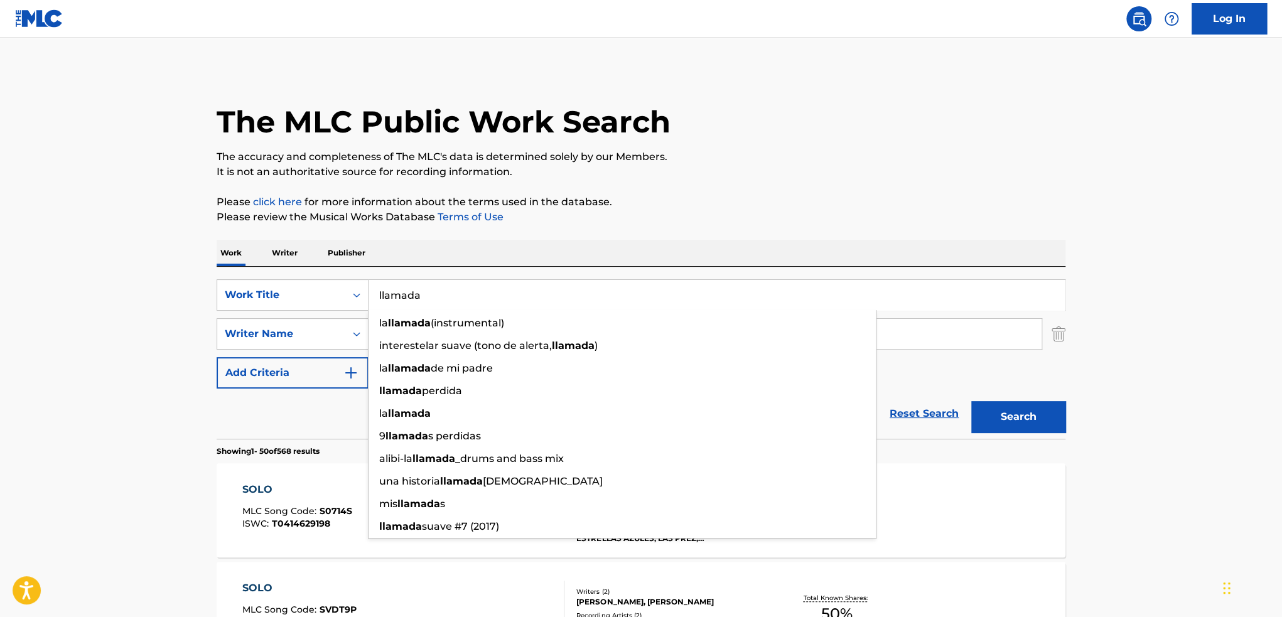
type input "llamada"
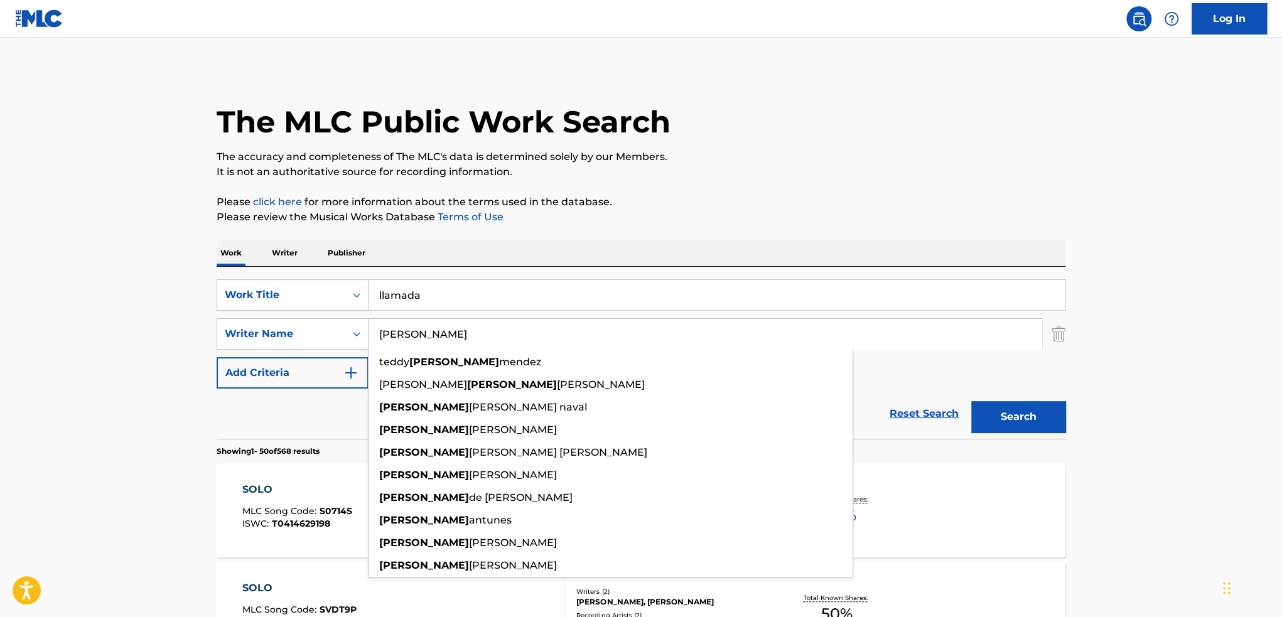
type input "a"
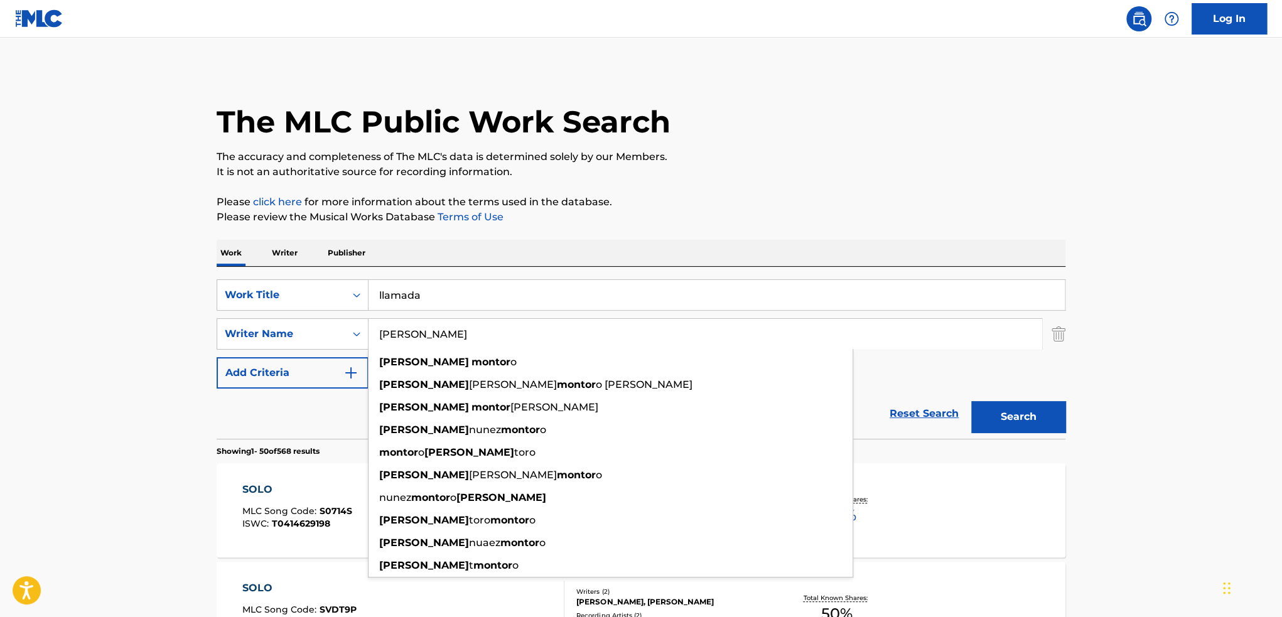
type input "[PERSON_NAME]"
click at [971, 401] on button "Search" at bounding box center [1018, 416] width 94 height 31
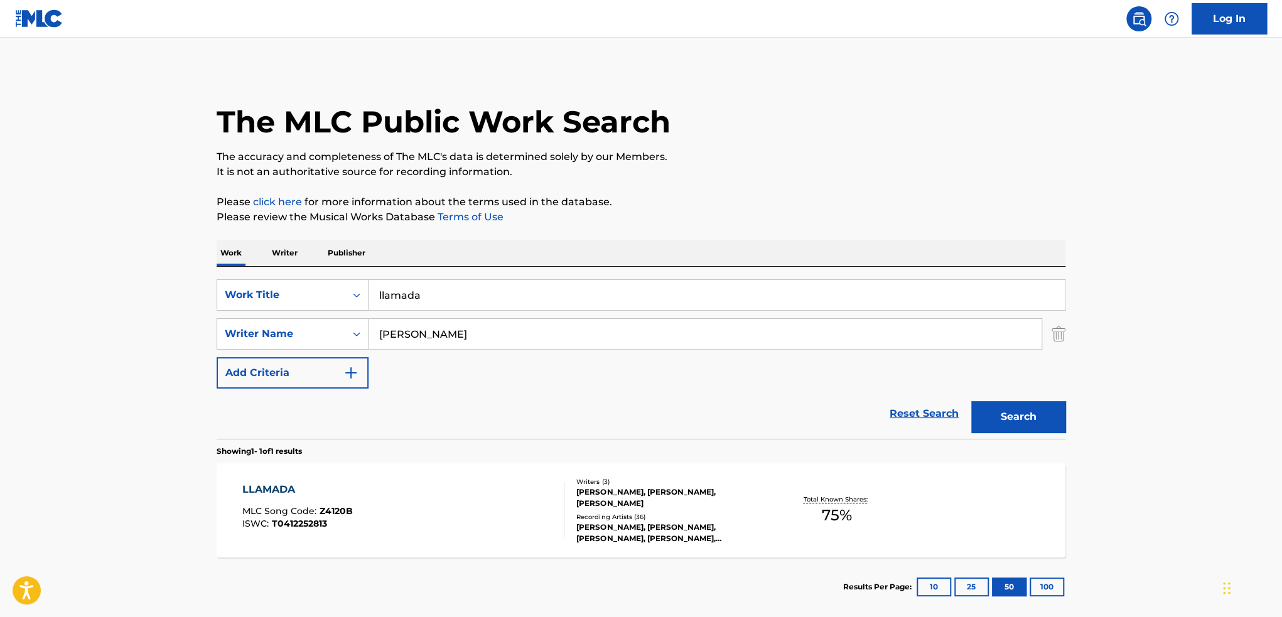
click at [621, 509] on div "Writers ( 3 ) [PERSON_NAME], [PERSON_NAME] [PERSON_NAME] [PERSON_NAME] Recordin…" at bounding box center [665, 510] width 202 height 67
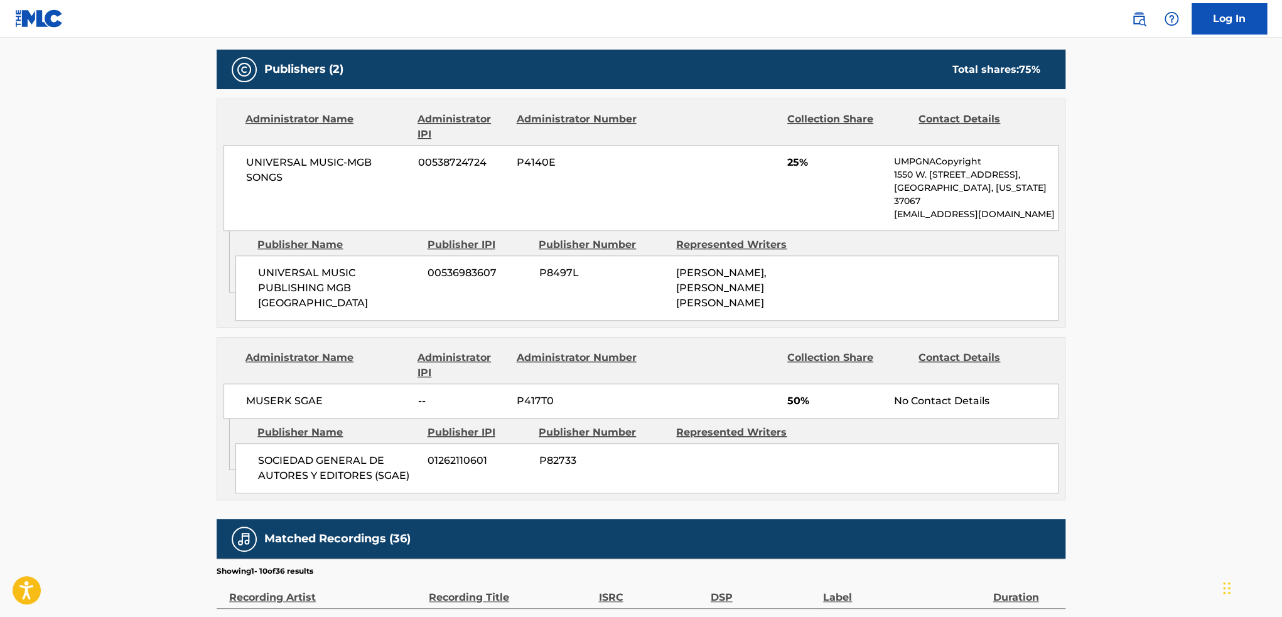
scroll to position [565, 0]
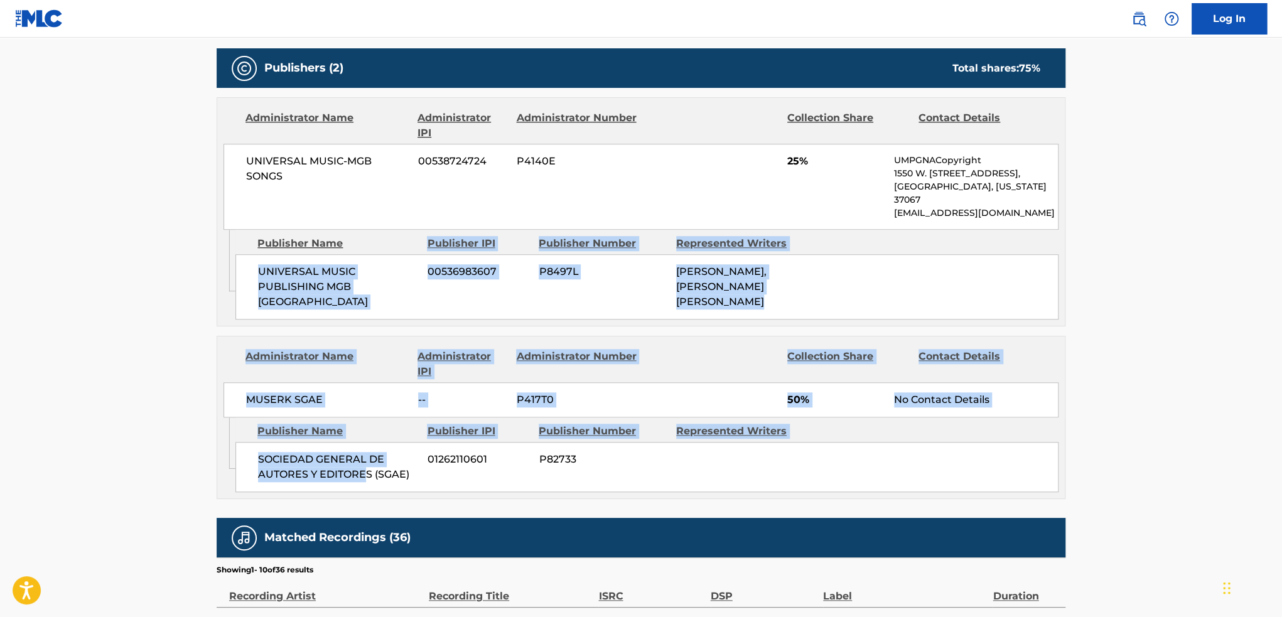
drag, startPoint x: 347, startPoint y: 218, endPoint x: 369, endPoint y: 479, distance: 262.1
click at [369, 479] on div "Publishers (2) Total shares: 75 % Administrator Name Administrator IPI Administ…" at bounding box center [641, 273] width 849 height 451
click at [407, 452] on span "SOCIEDAD GENERAL DE AUTORES Y EDITORES (SGAE)" at bounding box center [338, 467] width 160 height 30
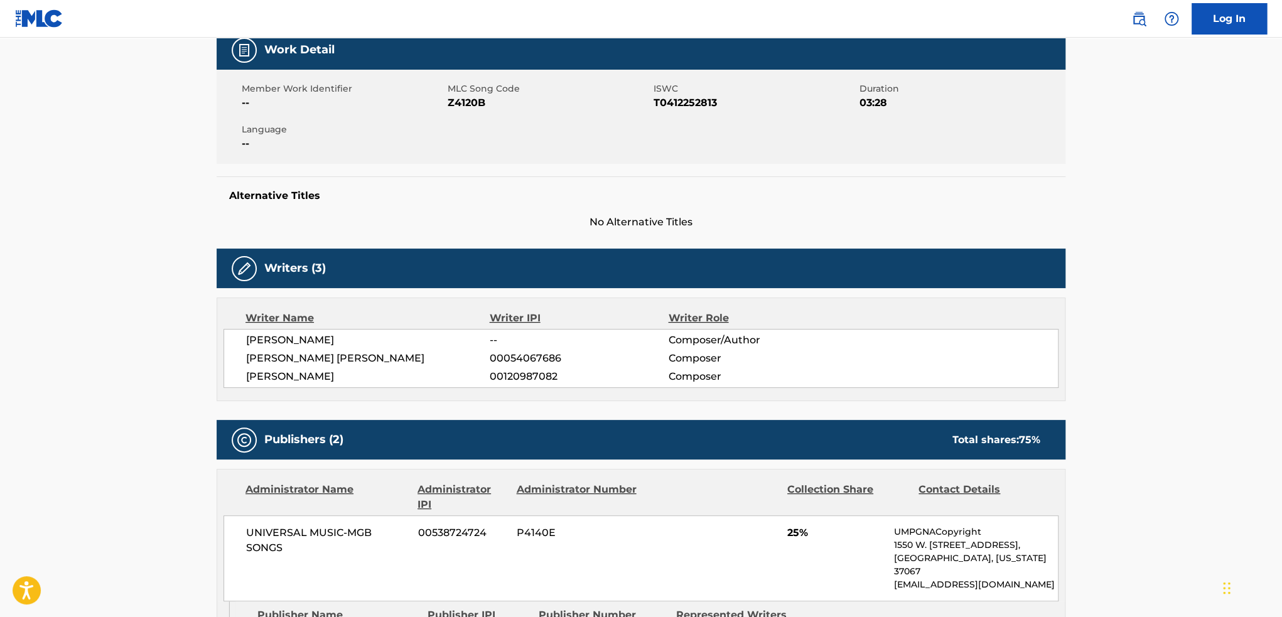
scroll to position [0, 0]
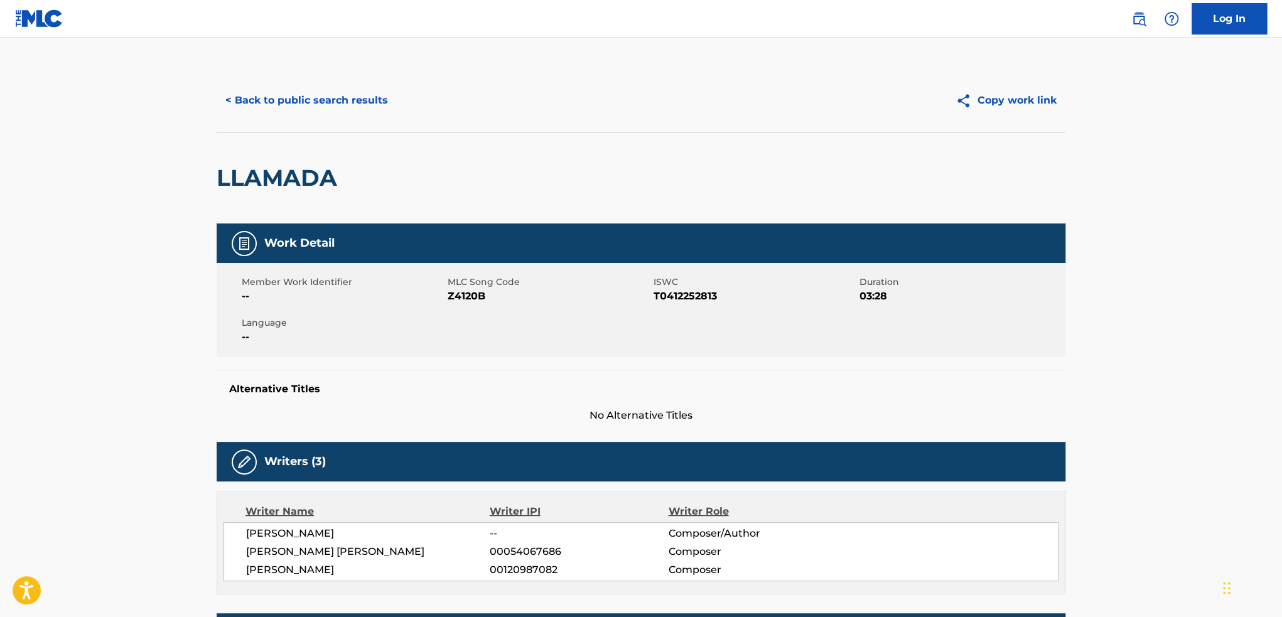
click at [255, 86] on button "< Back to public search results" at bounding box center [307, 100] width 180 height 31
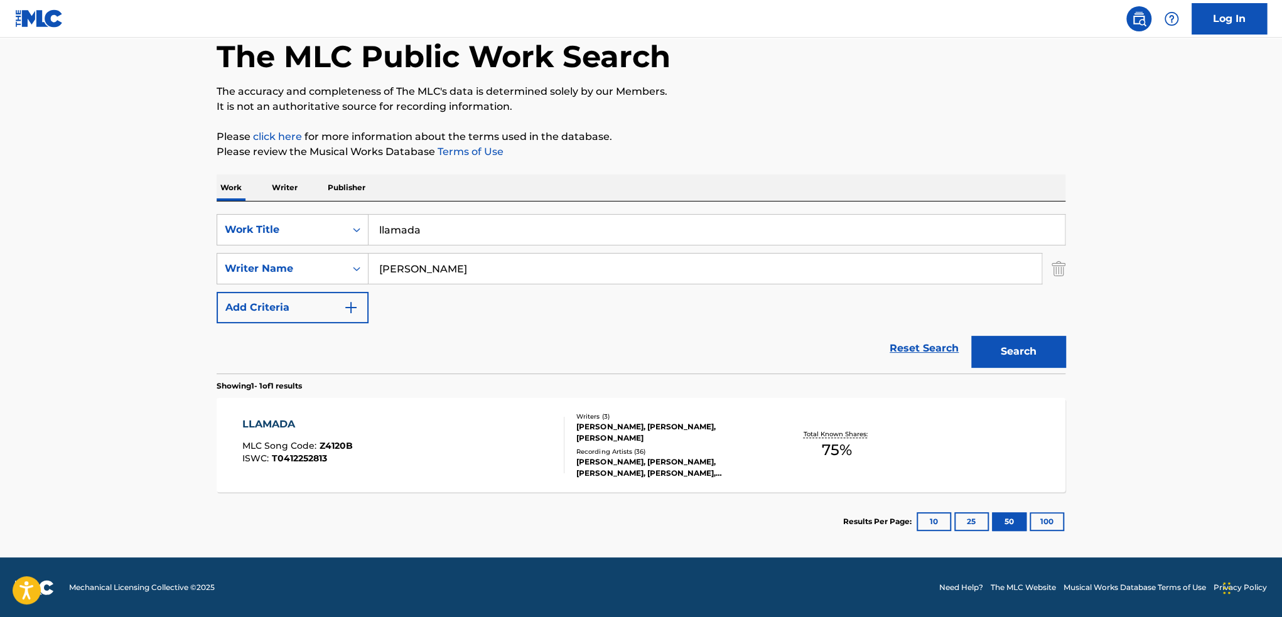
scroll to position [65, 0]
click at [419, 271] on input "[PERSON_NAME]" at bounding box center [705, 269] width 673 height 30
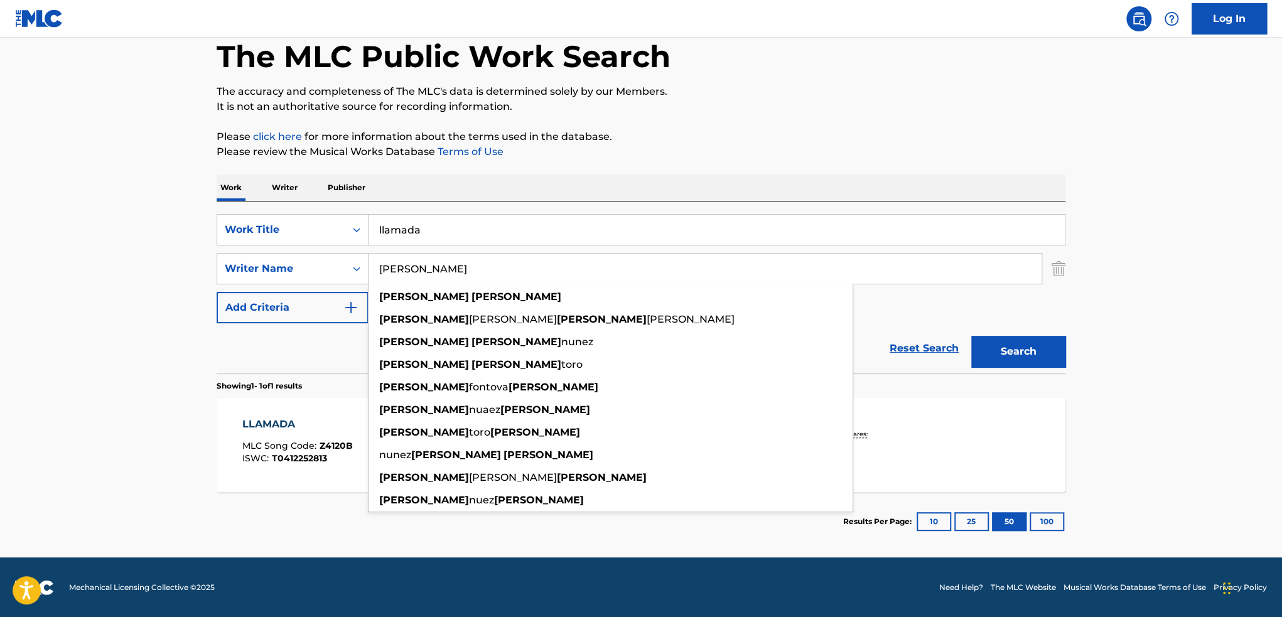
click at [416, 268] on input "[PERSON_NAME]" at bounding box center [705, 269] width 673 height 30
drag, startPoint x: 416, startPoint y: 268, endPoint x: 175, endPoint y: 257, distance: 241.4
click at [288, 262] on div "SearchWithCriteria1bb6dec4-7c1e-484d-83c3-0918b566b931 Writer Name [PERSON_NAME…" at bounding box center [641, 268] width 849 height 31
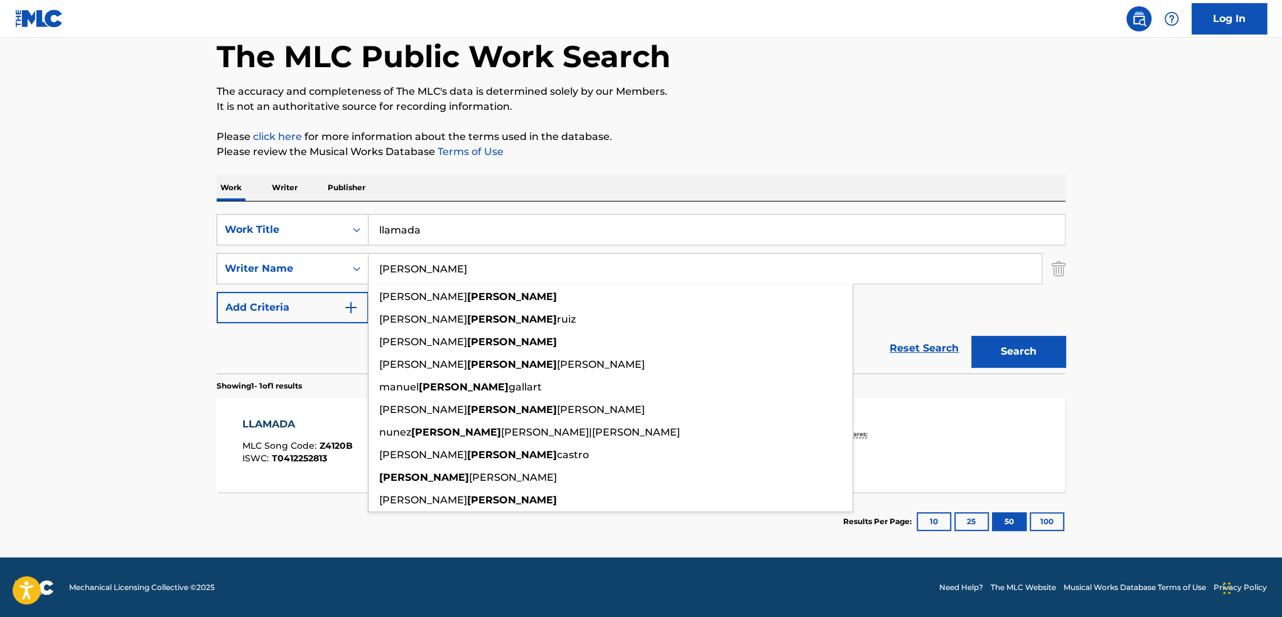
type input "[PERSON_NAME]"
click at [971, 336] on button "Search" at bounding box center [1018, 351] width 94 height 31
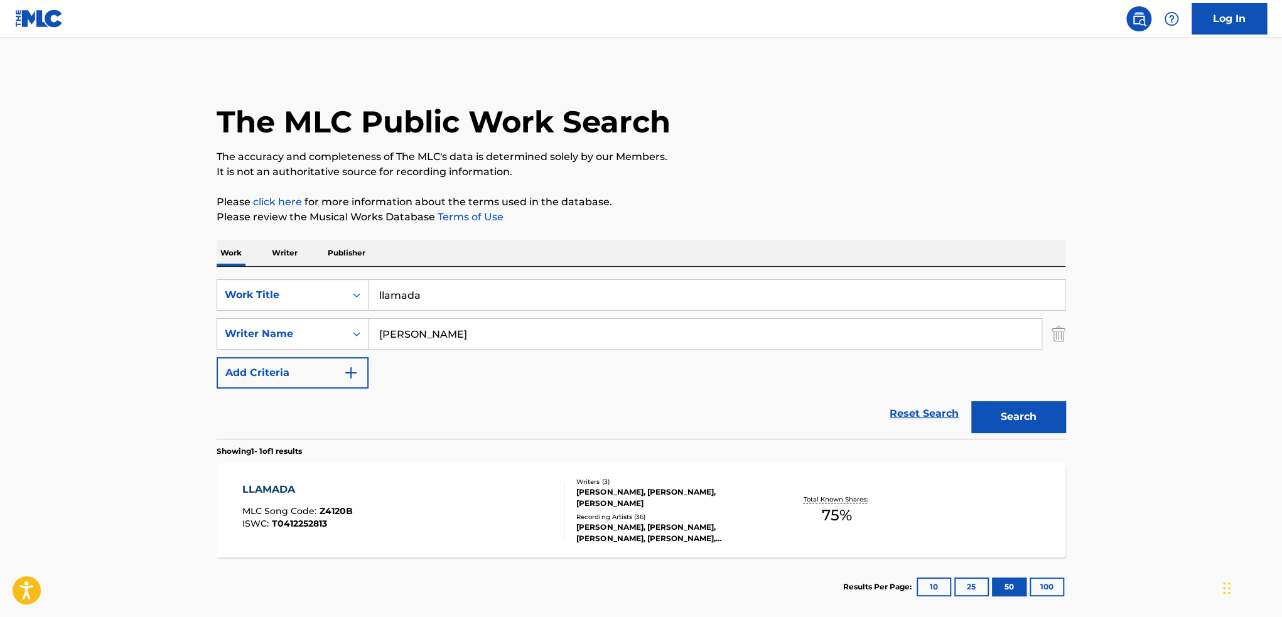
click at [648, 503] on div "[PERSON_NAME], [PERSON_NAME], [PERSON_NAME]" at bounding box center [671, 498] width 190 height 23
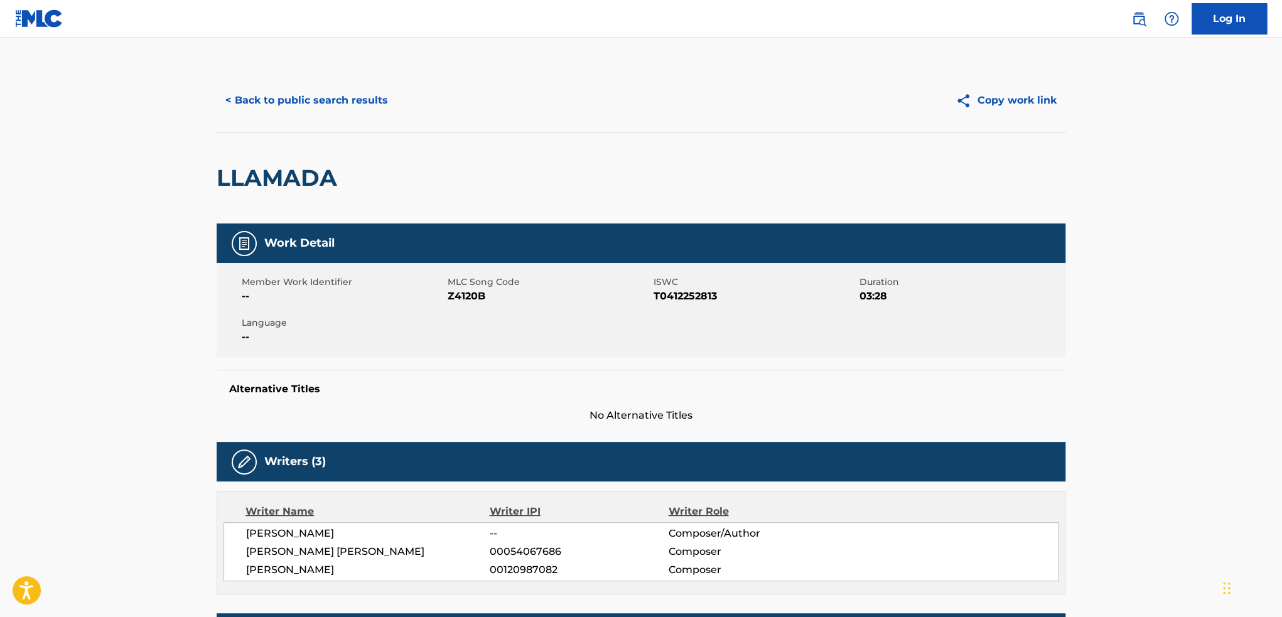
click at [319, 96] on button "< Back to public search results" at bounding box center [307, 100] width 180 height 31
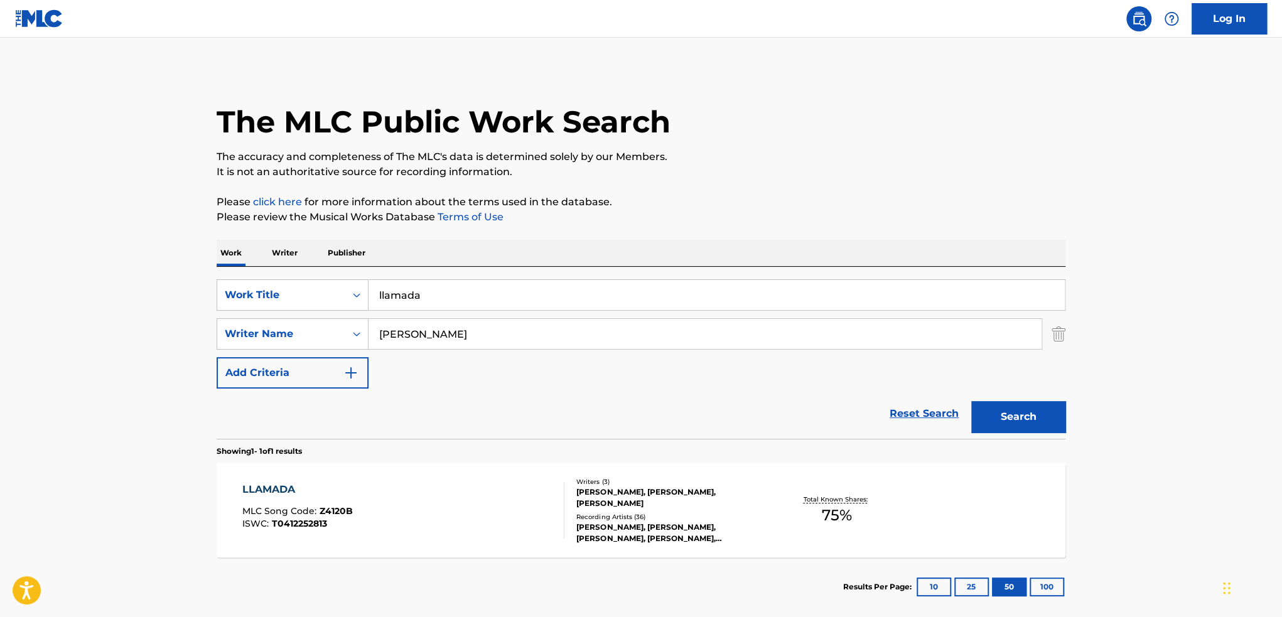
drag, startPoint x: 455, startPoint y: 296, endPoint x: 279, endPoint y: 272, distance: 177.3
click at [294, 276] on div "SearchWithCriteria6e6c53c2-696e-45b5-a2fb-addfd57f3daa Work Title llamada Searc…" at bounding box center [641, 353] width 849 height 172
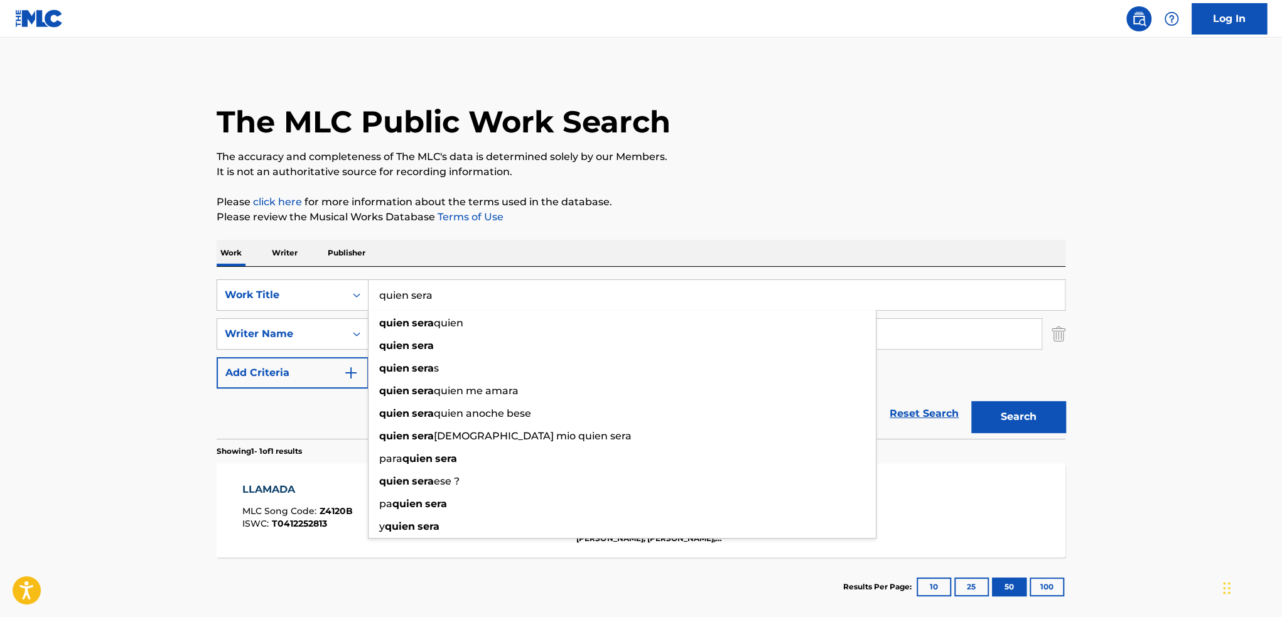
type input "quien sera"
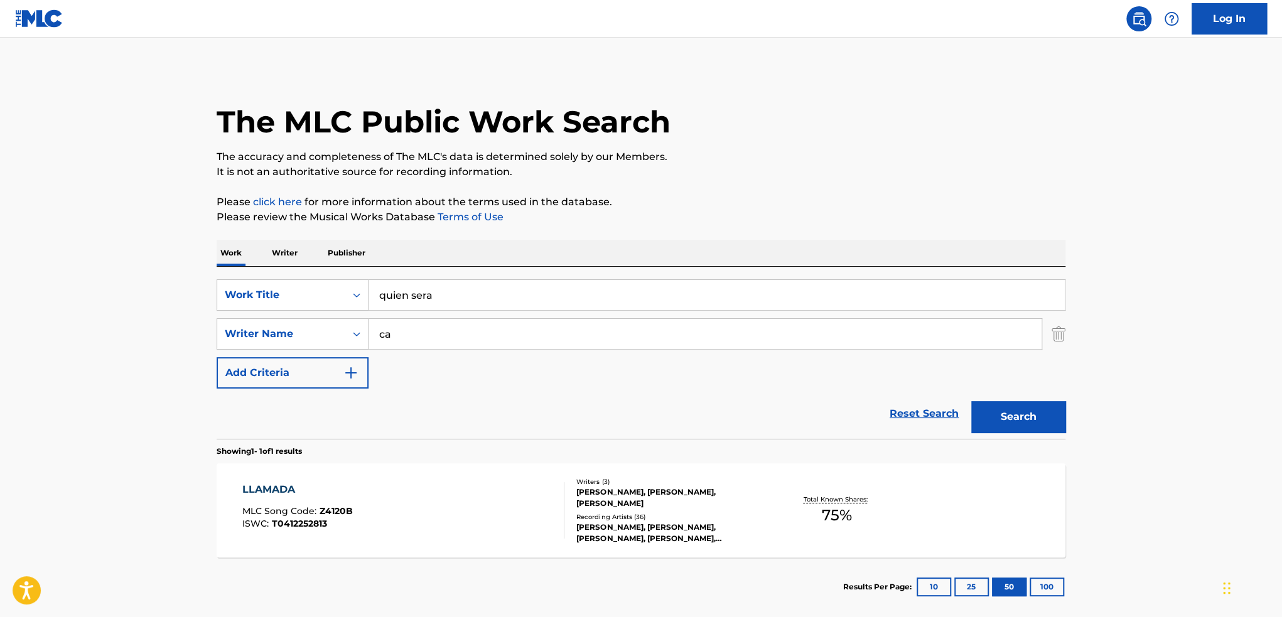
type input "c"
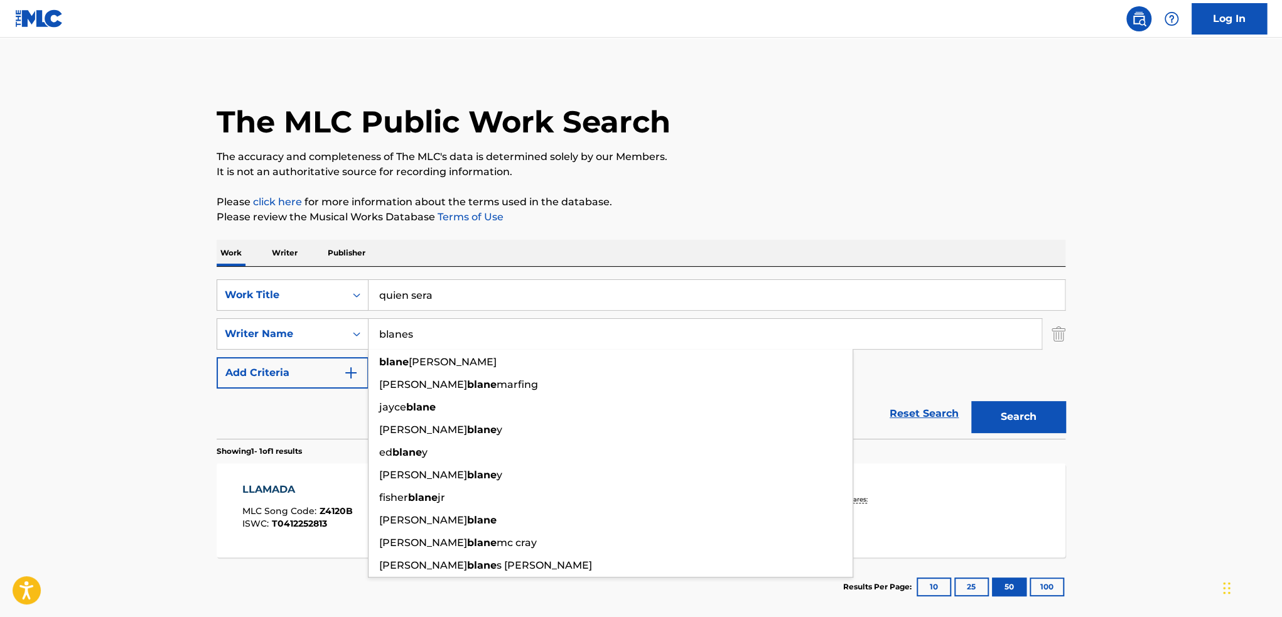
type input "blanes"
click at [971, 401] on button "Search" at bounding box center [1018, 416] width 94 height 31
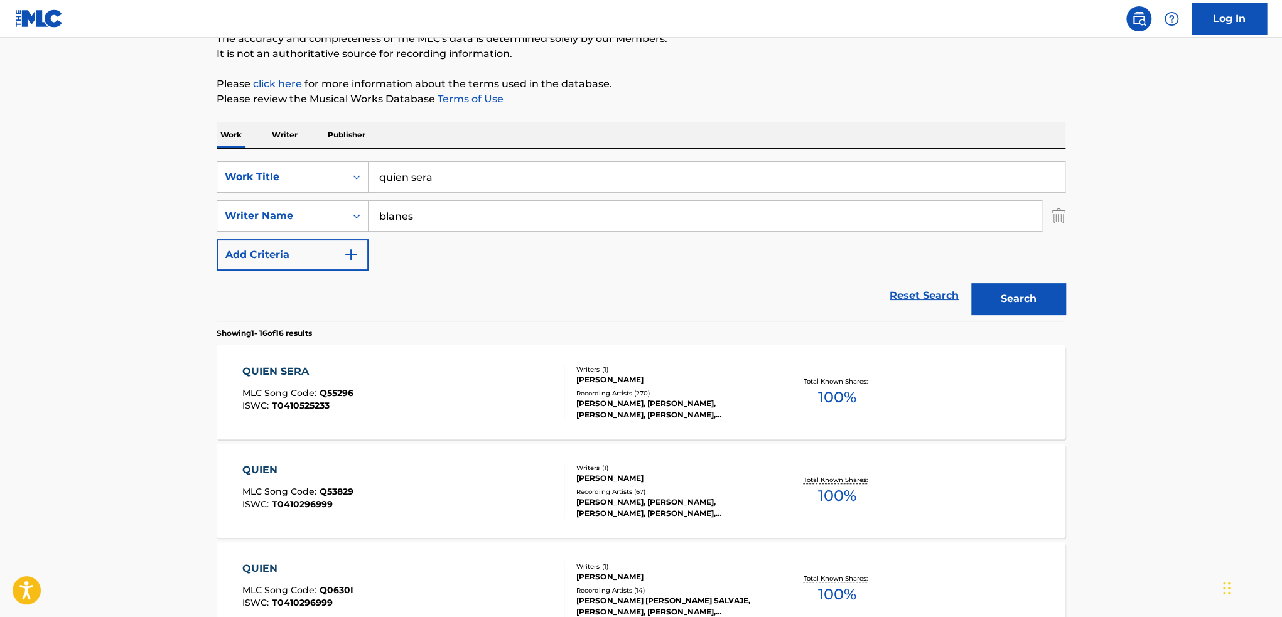
scroll to position [126, 0]
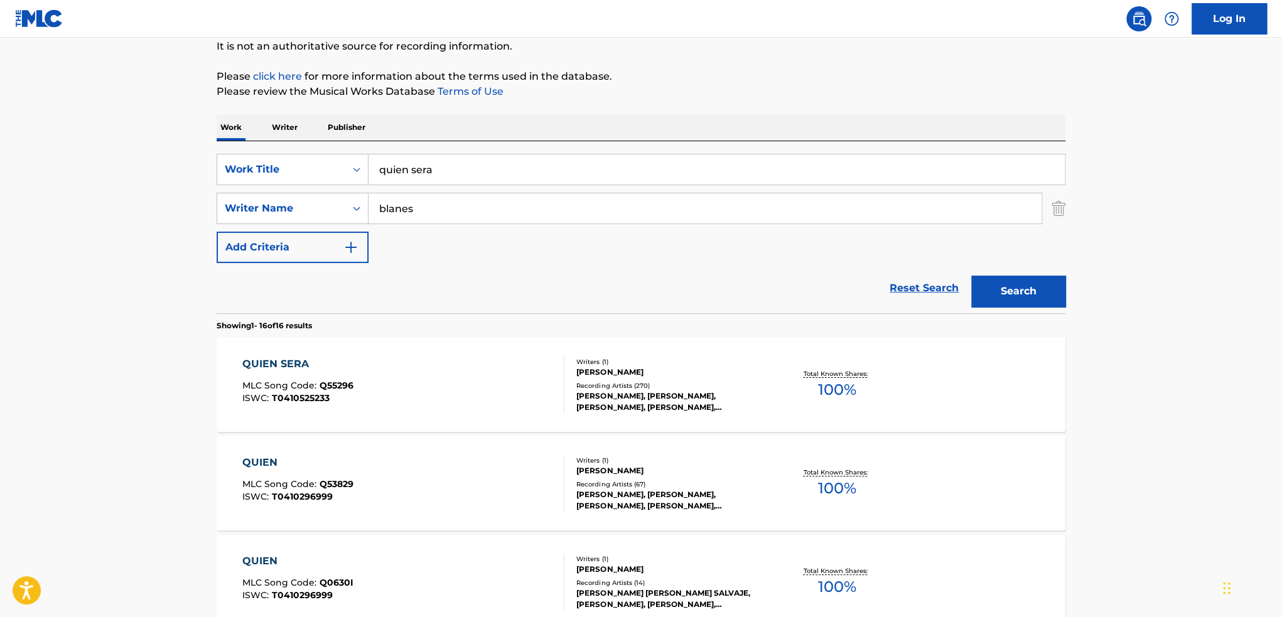
click at [740, 369] on div "[PERSON_NAME]" at bounding box center [671, 372] width 190 height 11
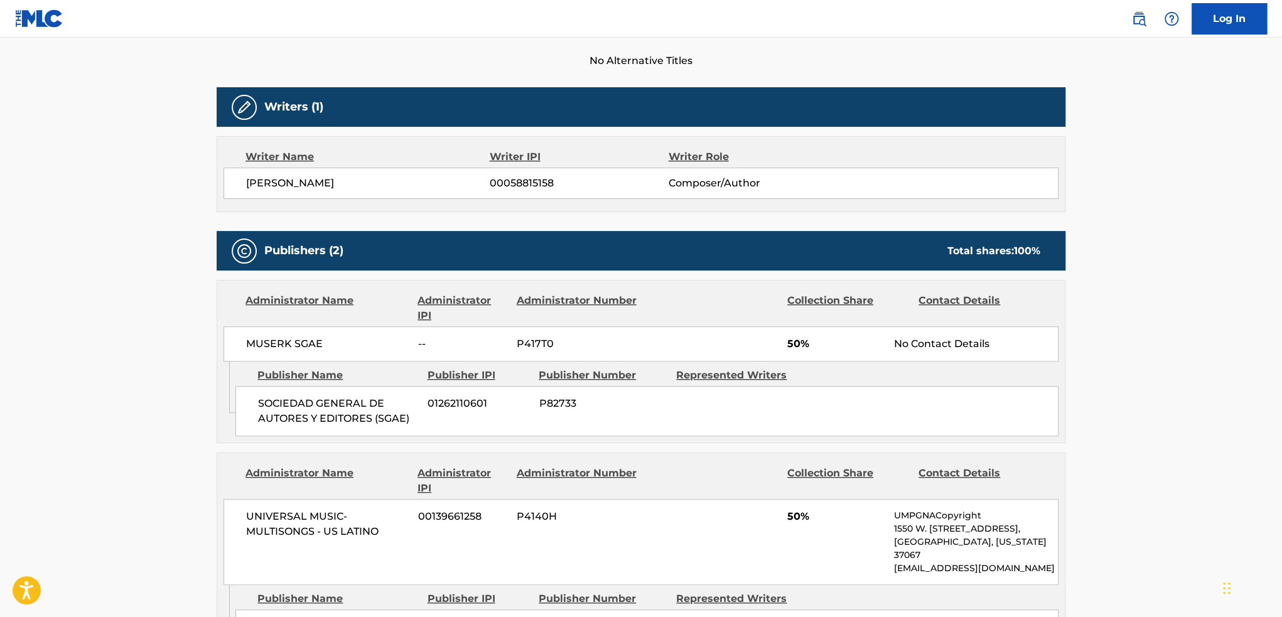
scroll to position [126, 0]
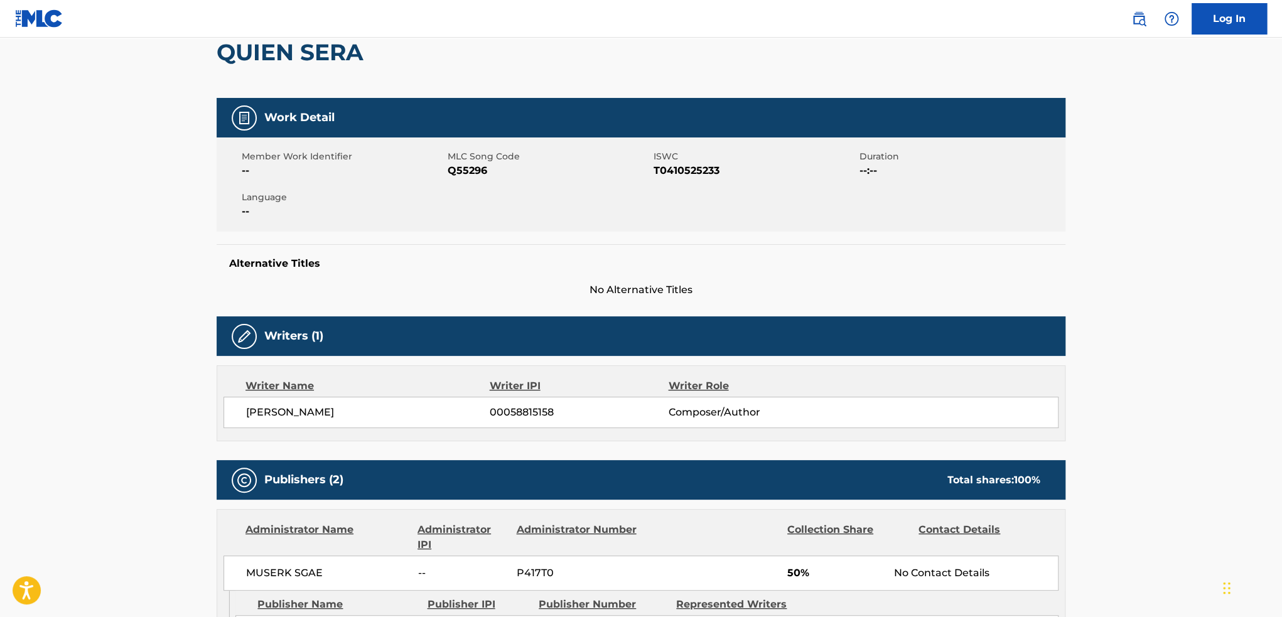
click at [468, 169] on span "Q55296" at bounding box center [549, 170] width 203 height 15
copy span "Q55296"
click at [459, 170] on span "Q55296" at bounding box center [549, 170] width 203 height 15
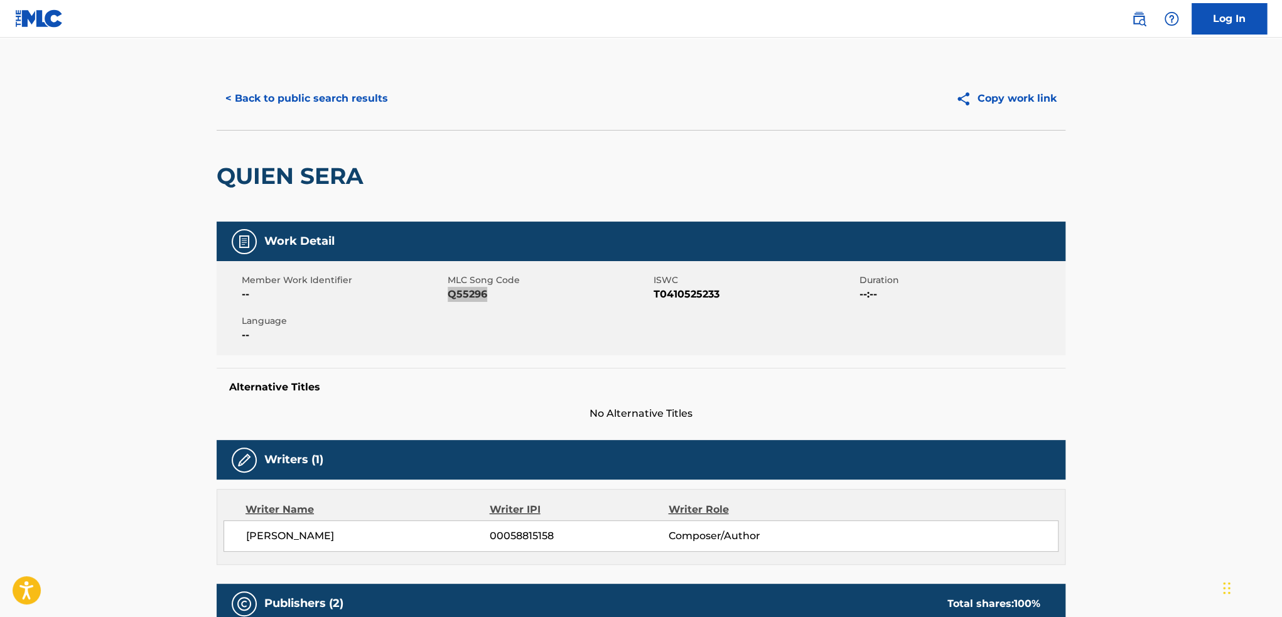
scroll to position [0, 0]
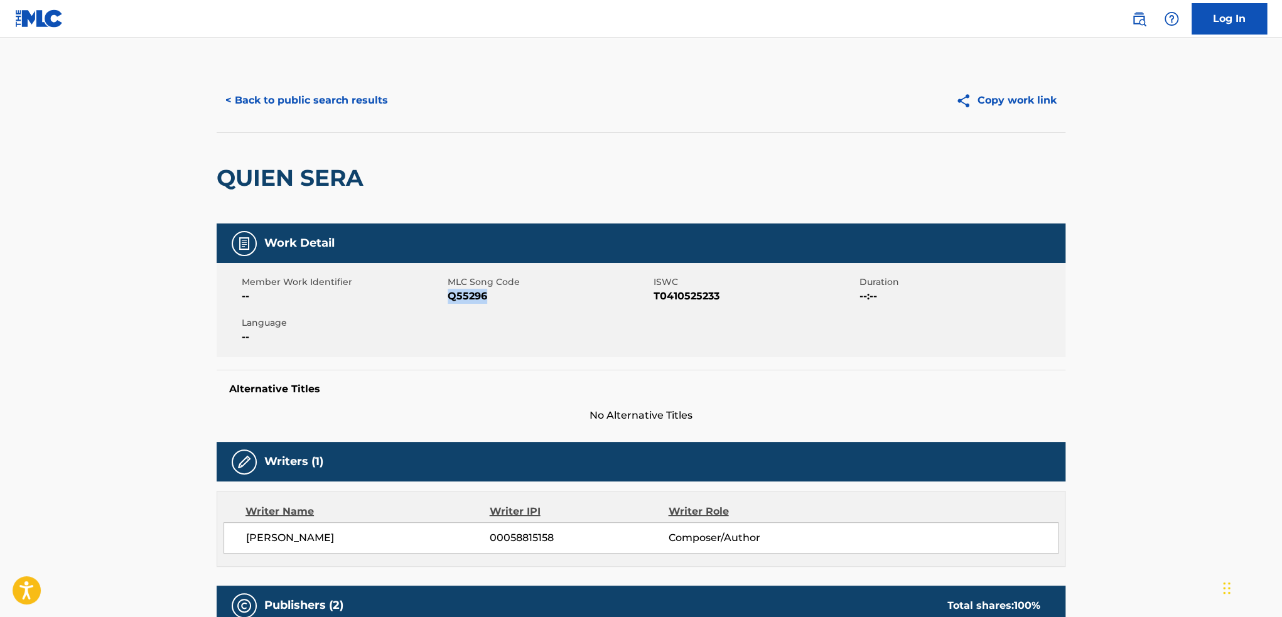
click at [308, 91] on button "< Back to public search results" at bounding box center [307, 100] width 180 height 31
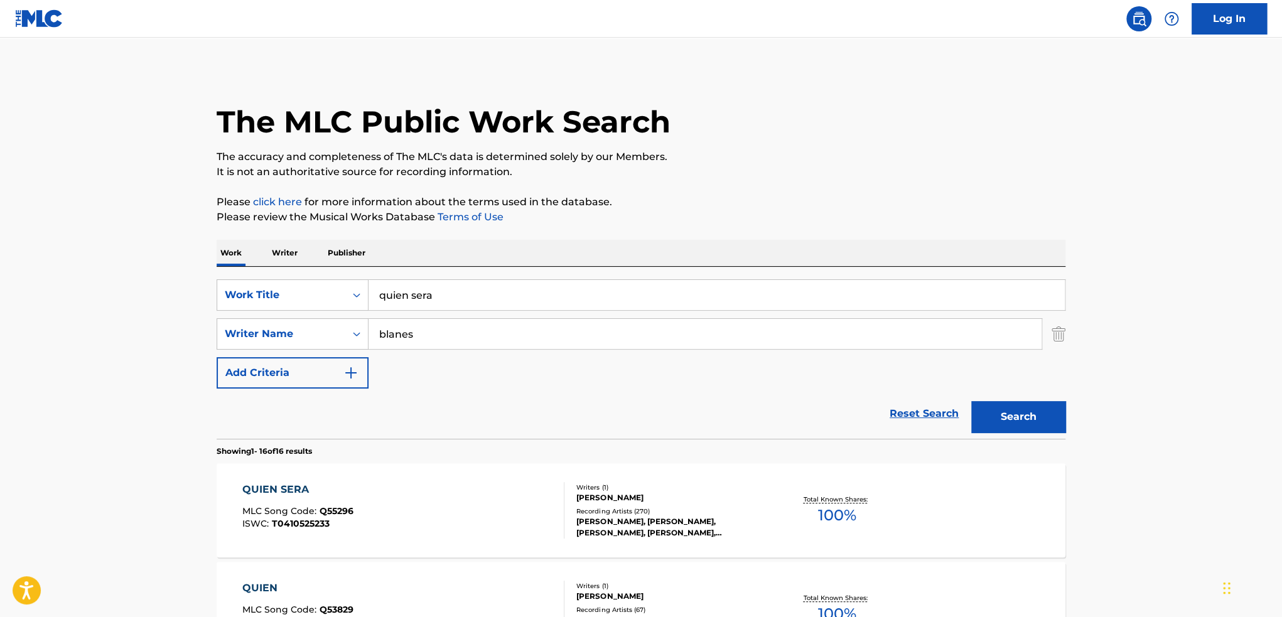
scroll to position [126, 0]
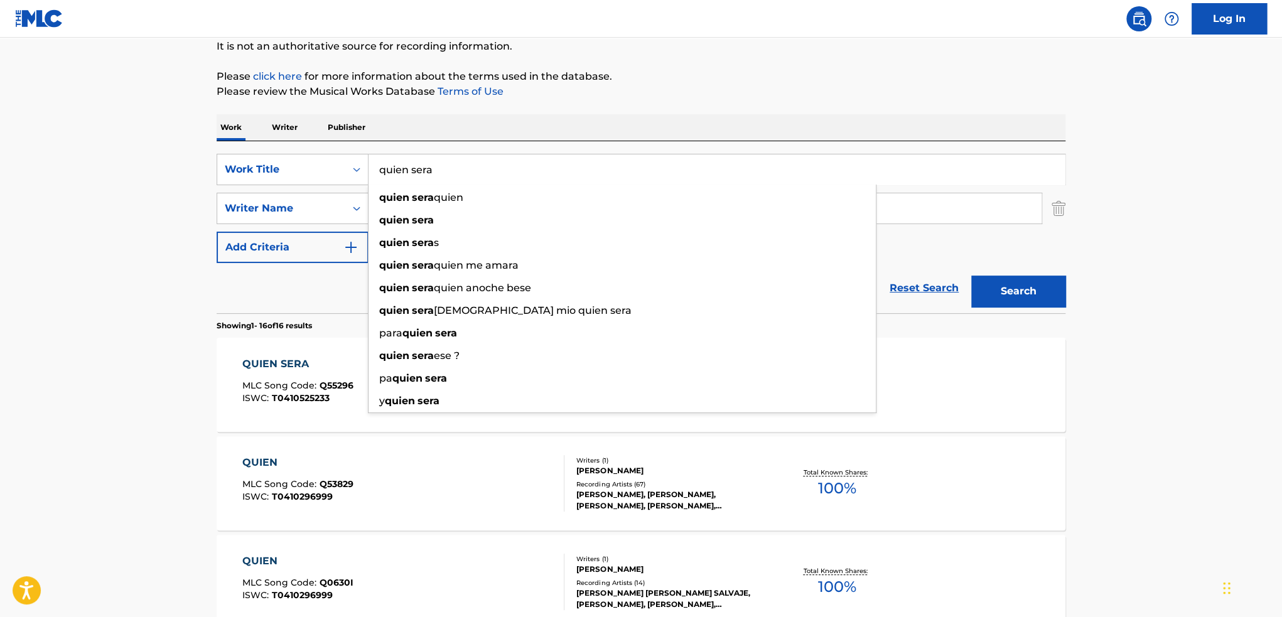
drag, startPoint x: 472, startPoint y: 169, endPoint x: 151, endPoint y: 166, distance: 321.5
click at [254, 177] on div "SearchWithCriteria6e6c53c2-696e-45b5-a2fb-addfd57f3daa Work Title quien sera qu…" at bounding box center [641, 169] width 849 height 31
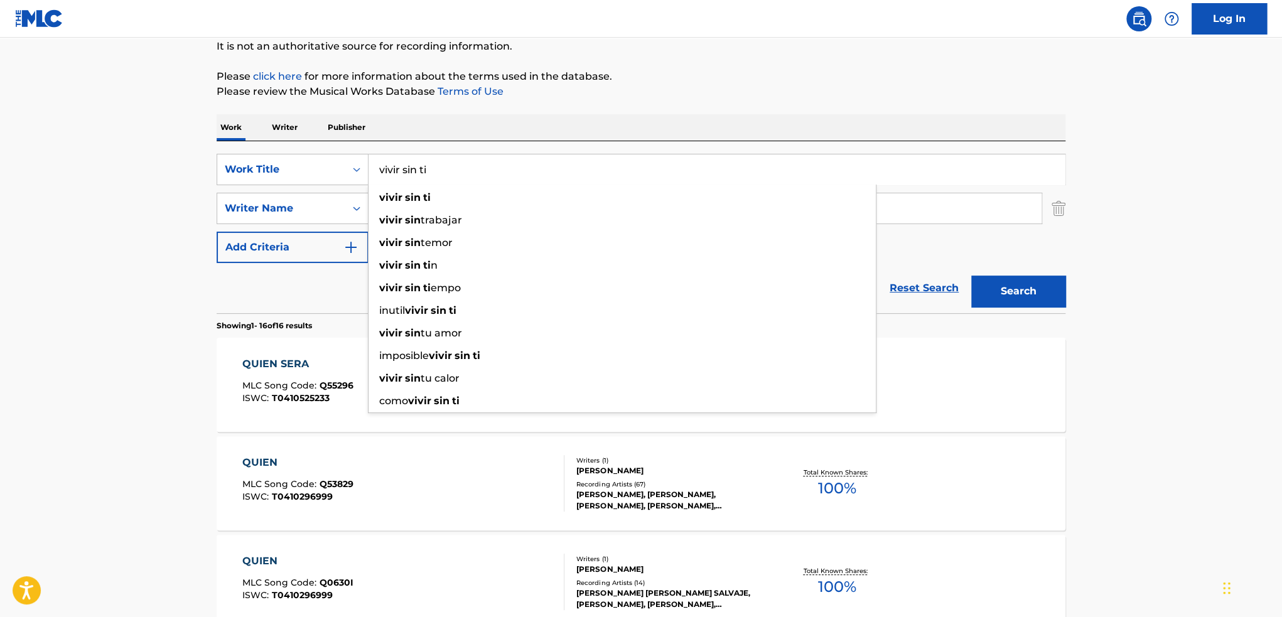
type input "vivir sin ti"
click at [971, 276] on button "Search" at bounding box center [1018, 291] width 94 height 31
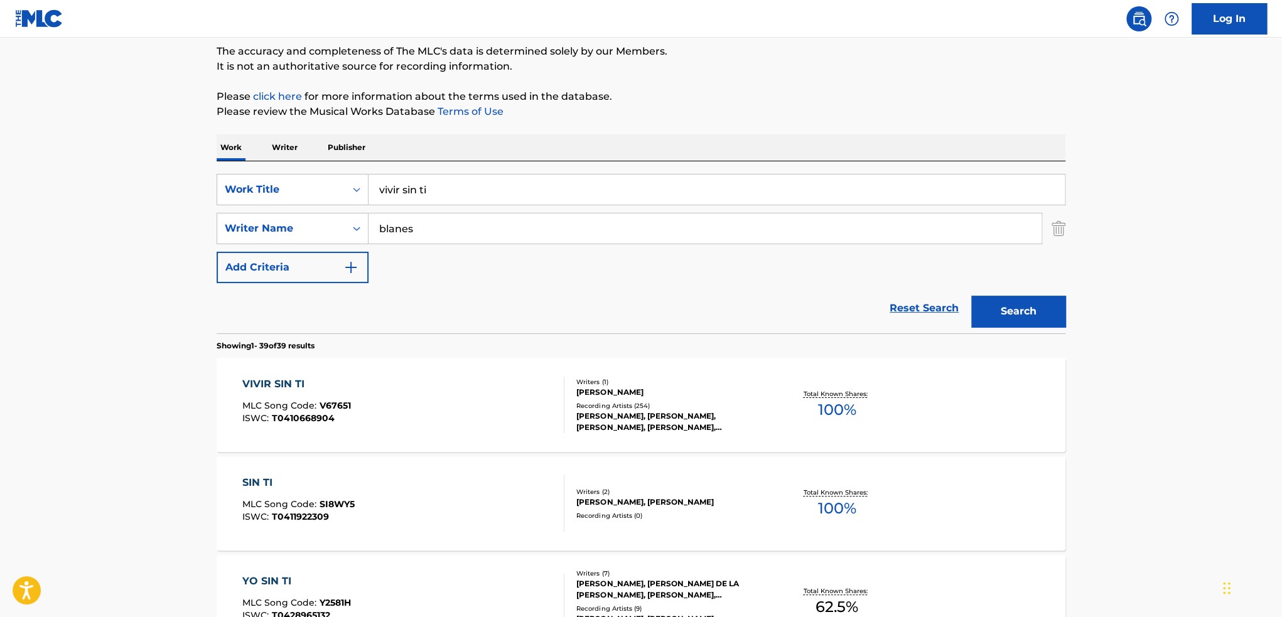
scroll to position [377, 0]
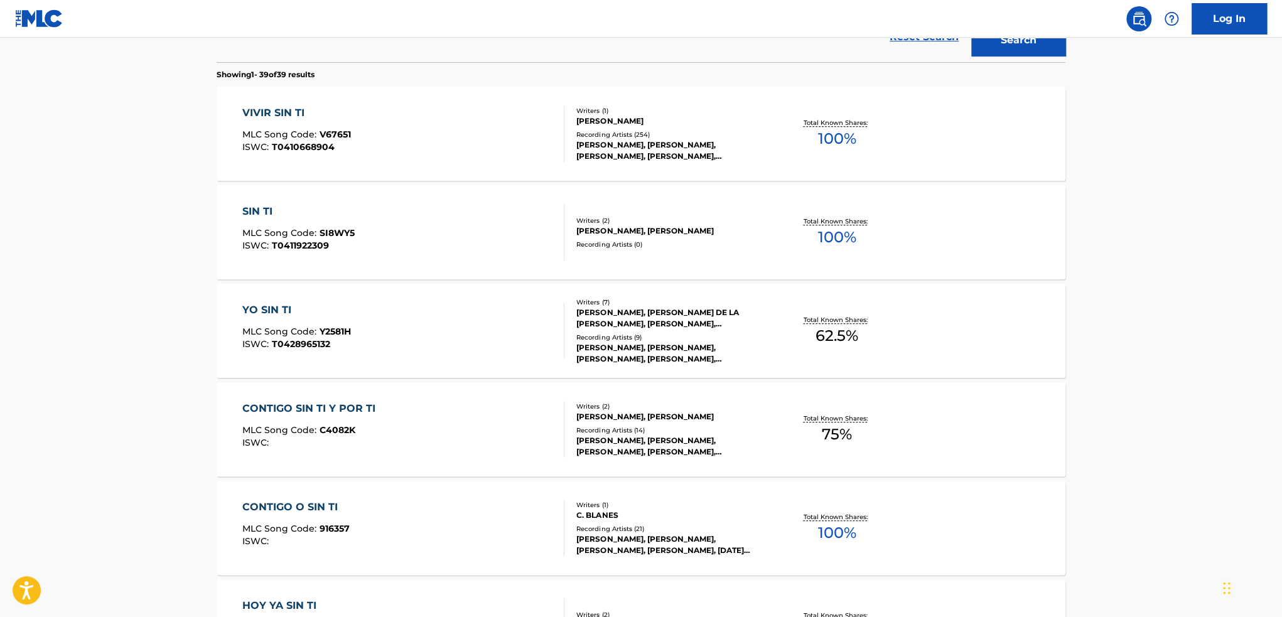
click at [693, 122] on div "[PERSON_NAME]" at bounding box center [671, 121] width 190 height 11
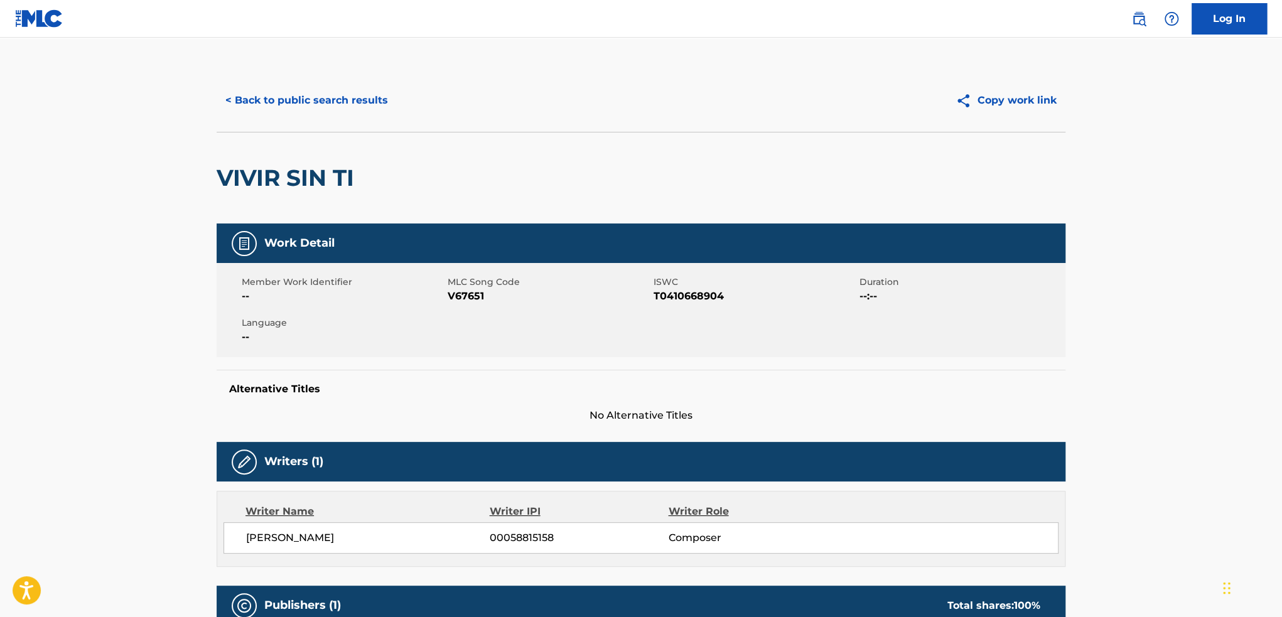
click at [453, 293] on span "V67651" at bounding box center [549, 296] width 203 height 15
copy span "V67651"
click at [373, 94] on button "< Back to public search results" at bounding box center [307, 100] width 180 height 31
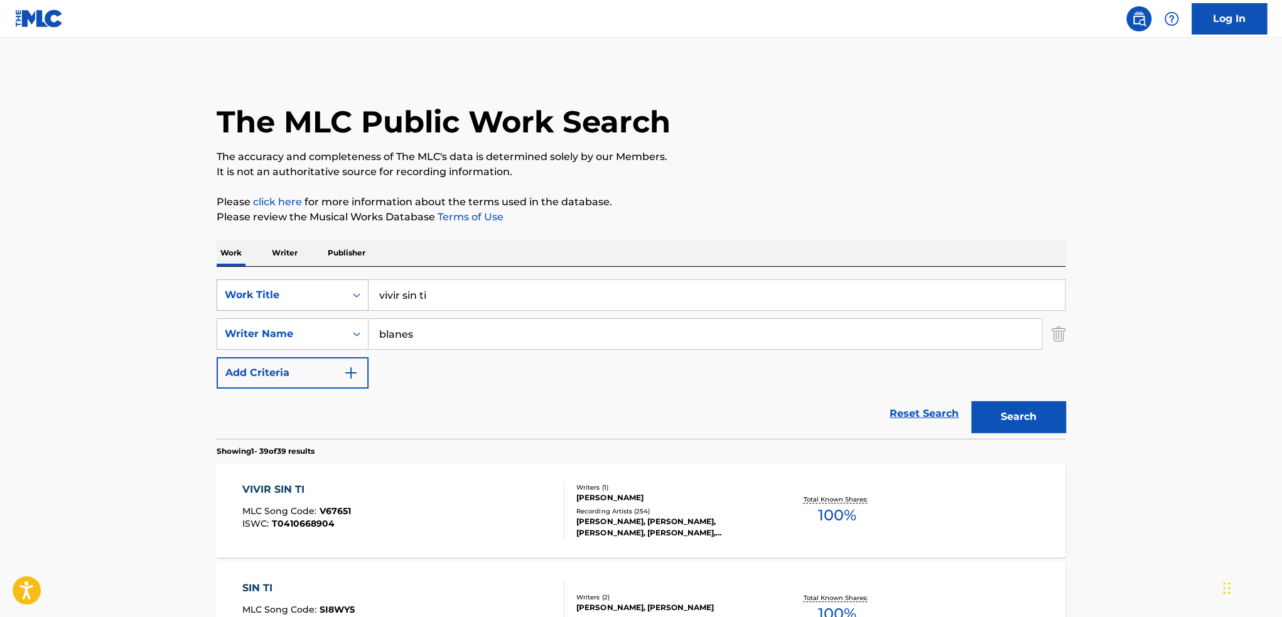
drag, startPoint x: 746, startPoint y: 291, endPoint x: 259, endPoint y: 293, distance: 487.2
click at [270, 294] on div "SearchWithCriteria6e6c53c2-696e-45b5-a2fb-addfd57f3daa Work Title vivir sin ti" at bounding box center [641, 294] width 849 height 31
type input "cuanto me costo olvidarTE"
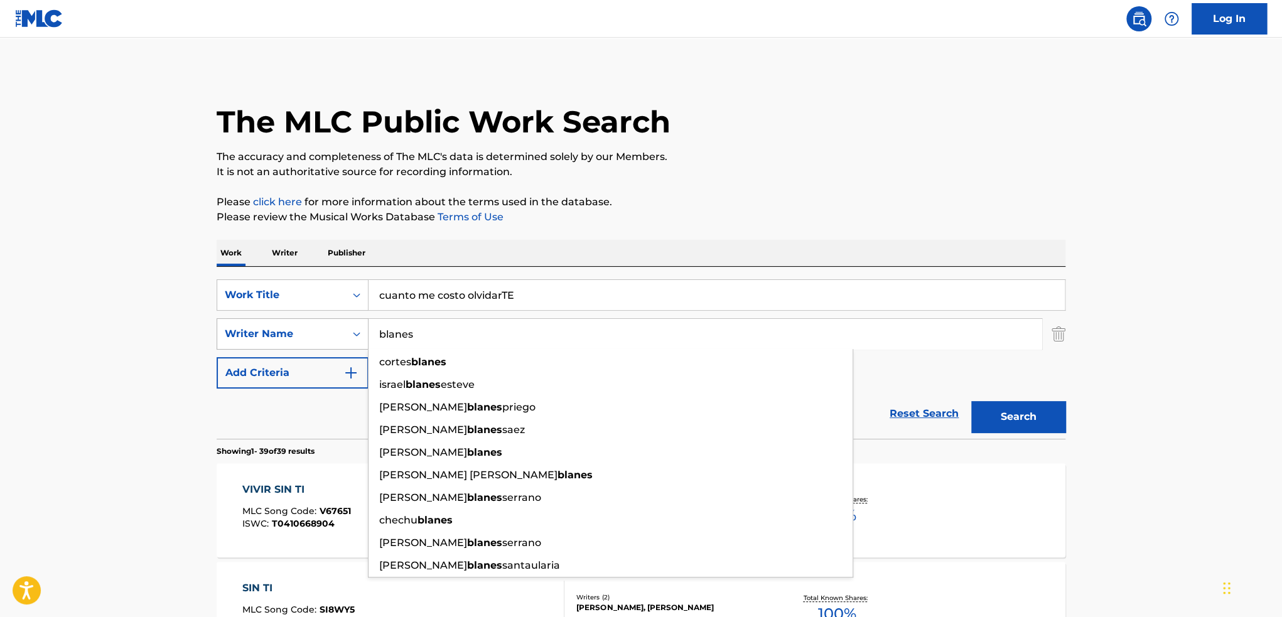
drag, startPoint x: 447, startPoint y: 344, endPoint x: 349, endPoint y: 322, distance: 100.4
click at [352, 323] on div "SearchWithCriteria1bb6dec4-7c1e-484d-83c3-0918b566b931 Writer Name [PERSON_NAME…" at bounding box center [641, 333] width 849 height 31
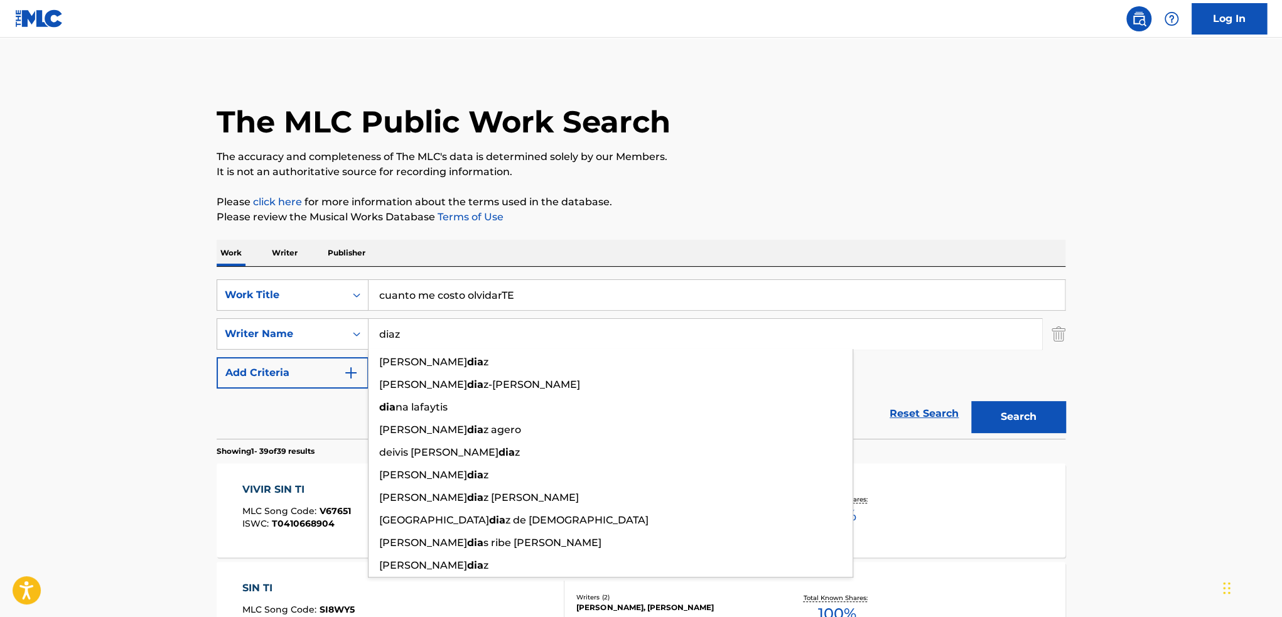
type input "diaz"
click at [971, 401] on button "Search" at bounding box center [1018, 416] width 94 height 31
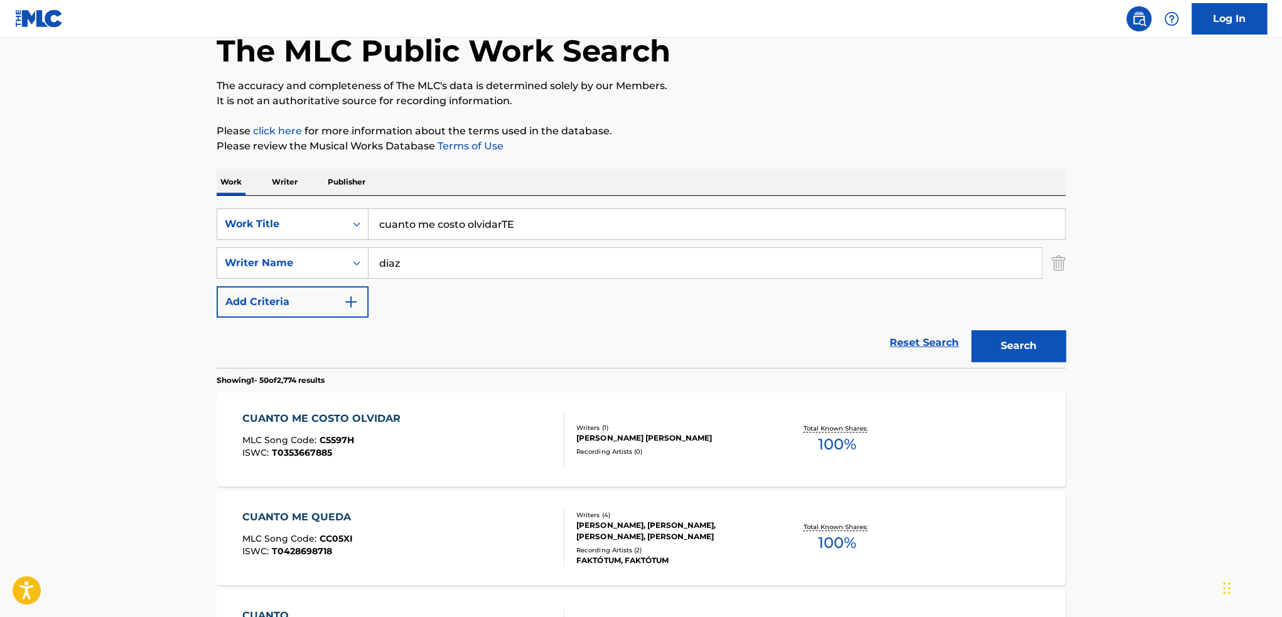
scroll to position [188, 0]
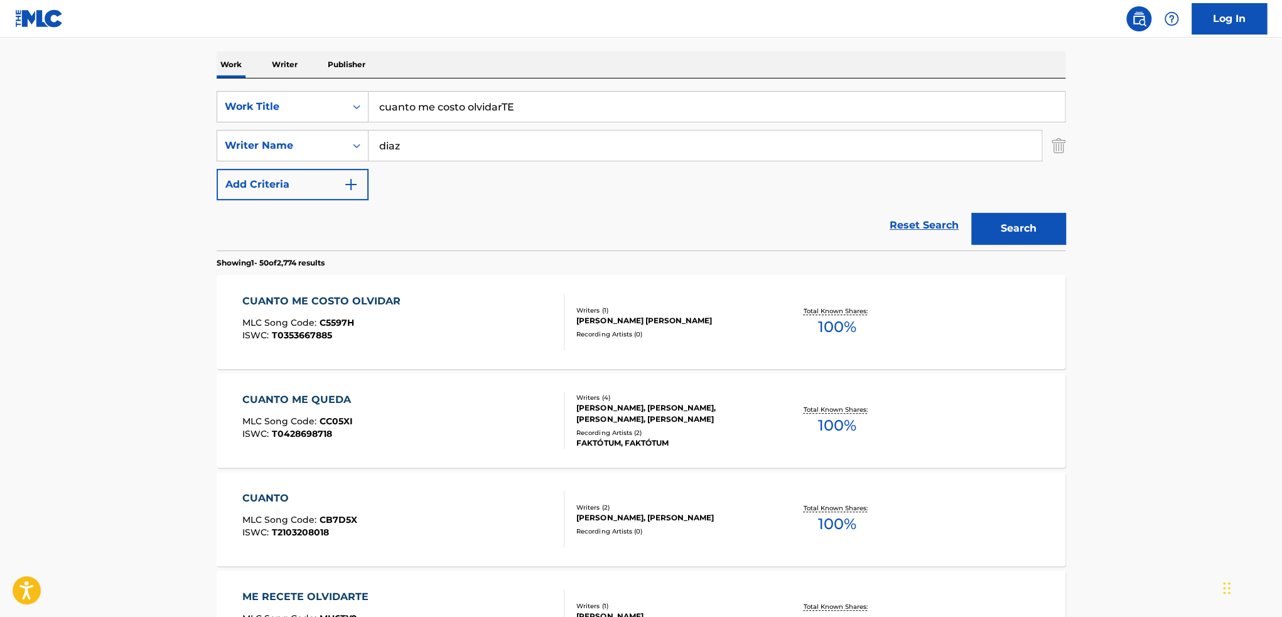
click at [652, 315] on div "[PERSON_NAME] [PERSON_NAME]" at bounding box center [671, 320] width 190 height 11
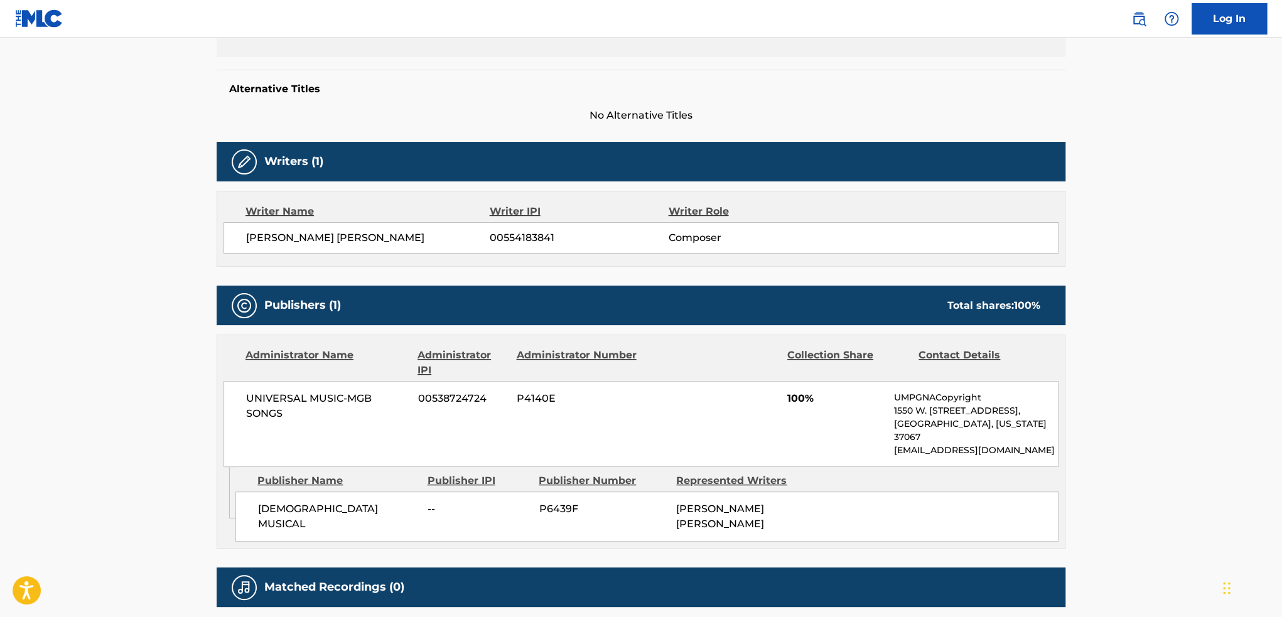
scroll to position [314, 0]
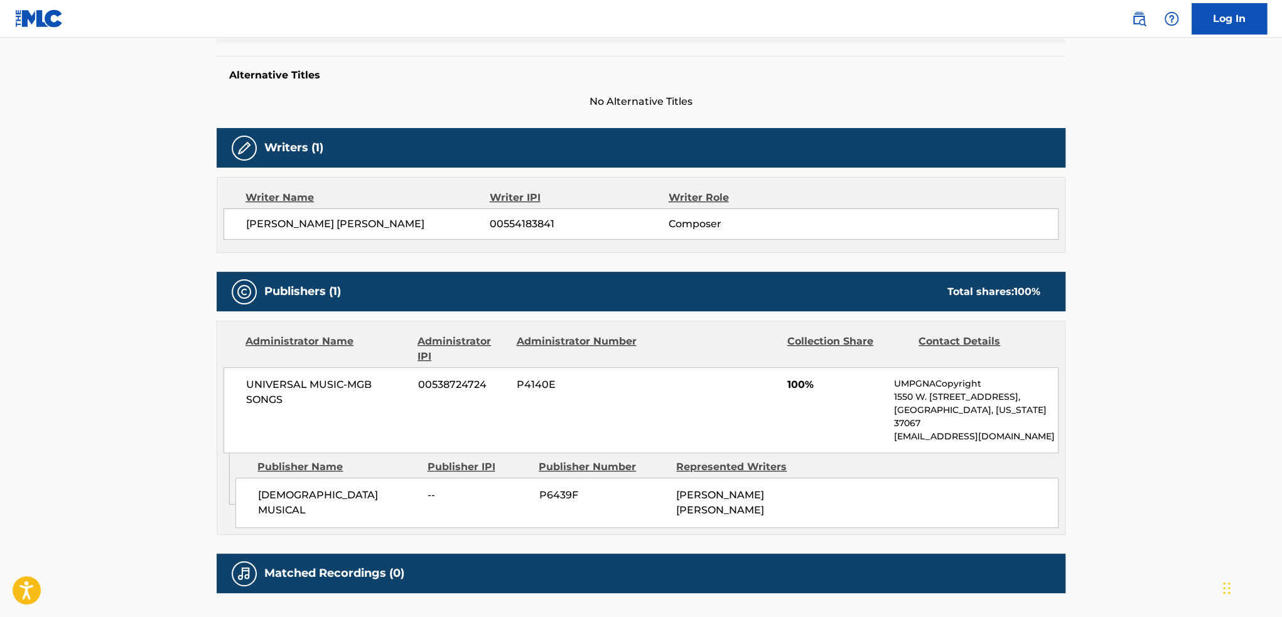
click at [1057, 411] on p "[GEOGRAPHIC_DATA], [US_STATE] 37067" at bounding box center [976, 417] width 164 height 26
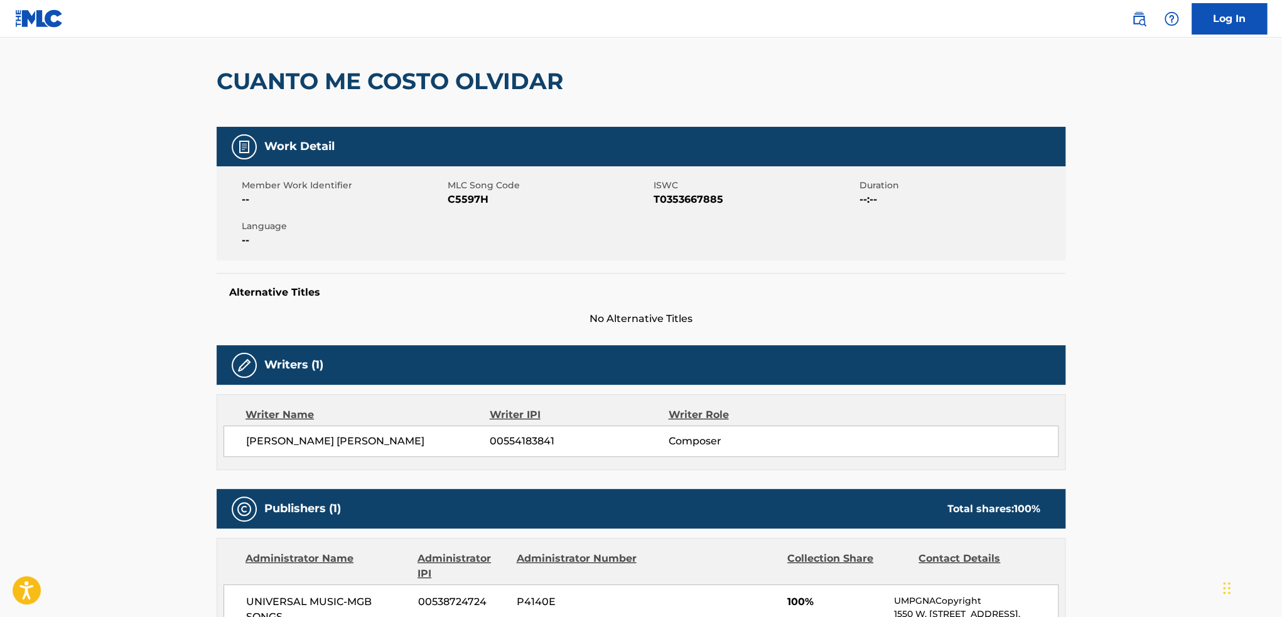
scroll to position [0, 0]
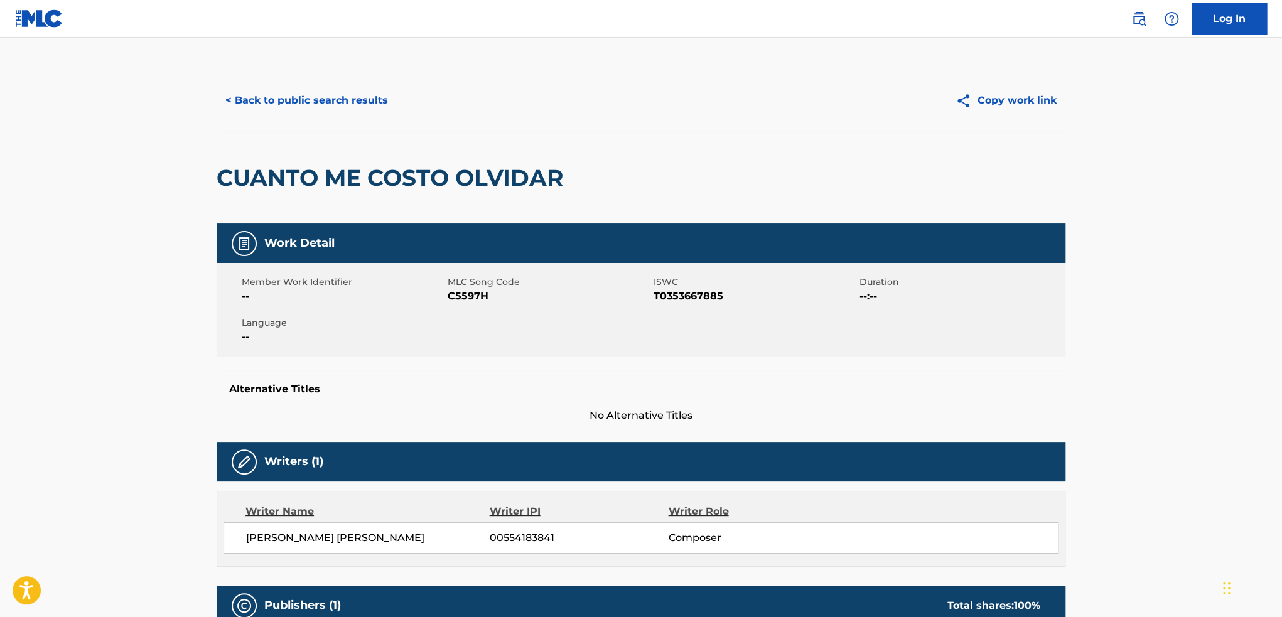
click at [357, 107] on button "< Back to public search results" at bounding box center [307, 100] width 180 height 31
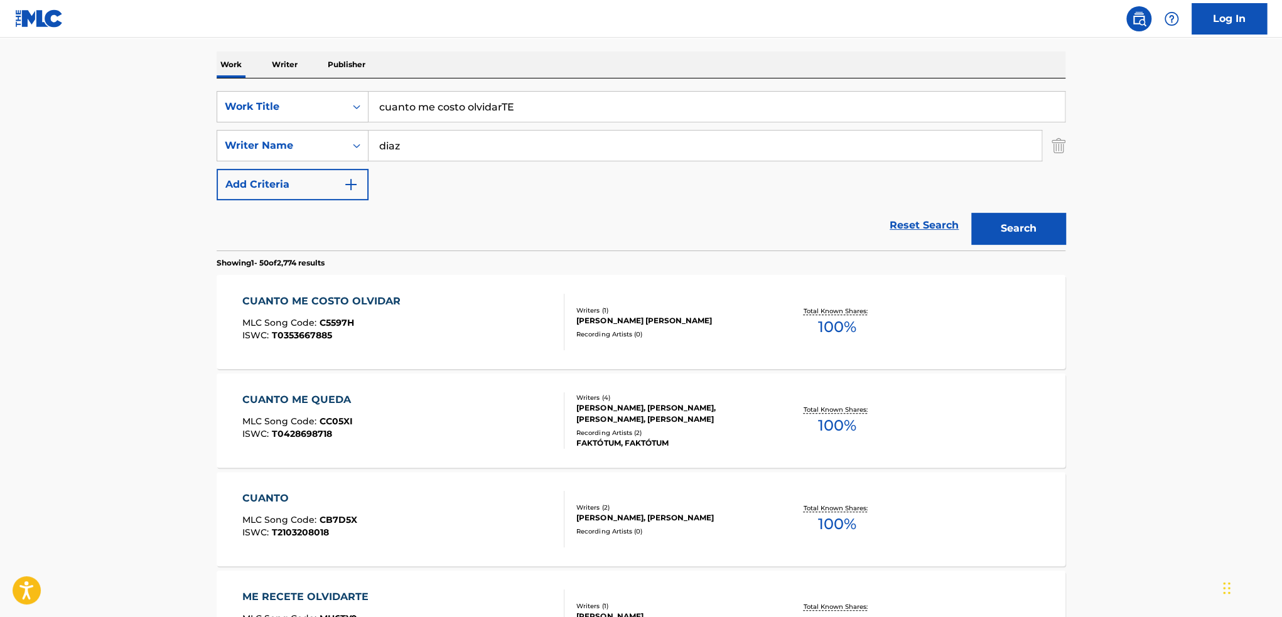
drag, startPoint x: 580, startPoint y: 111, endPoint x: 166, endPoint y: 92, distance: 414.2
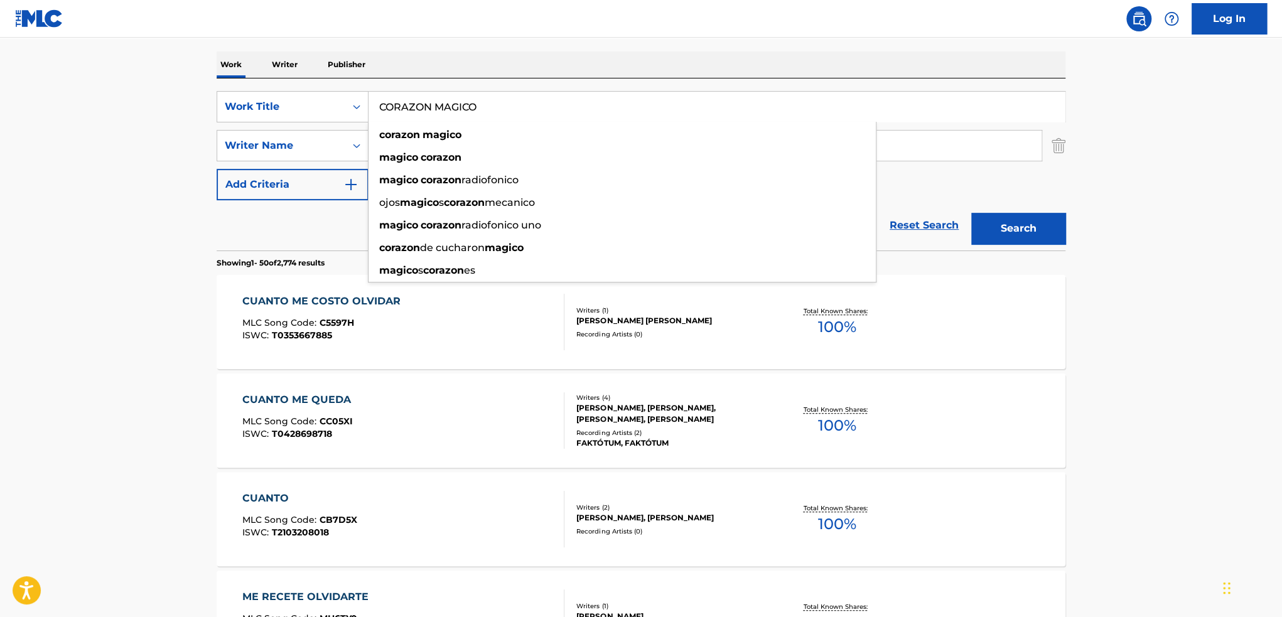
type input "CORAZON MAGICO"
click at [971, 213] on button "Search" at bounding box center [1018, 228] width 94 height 31
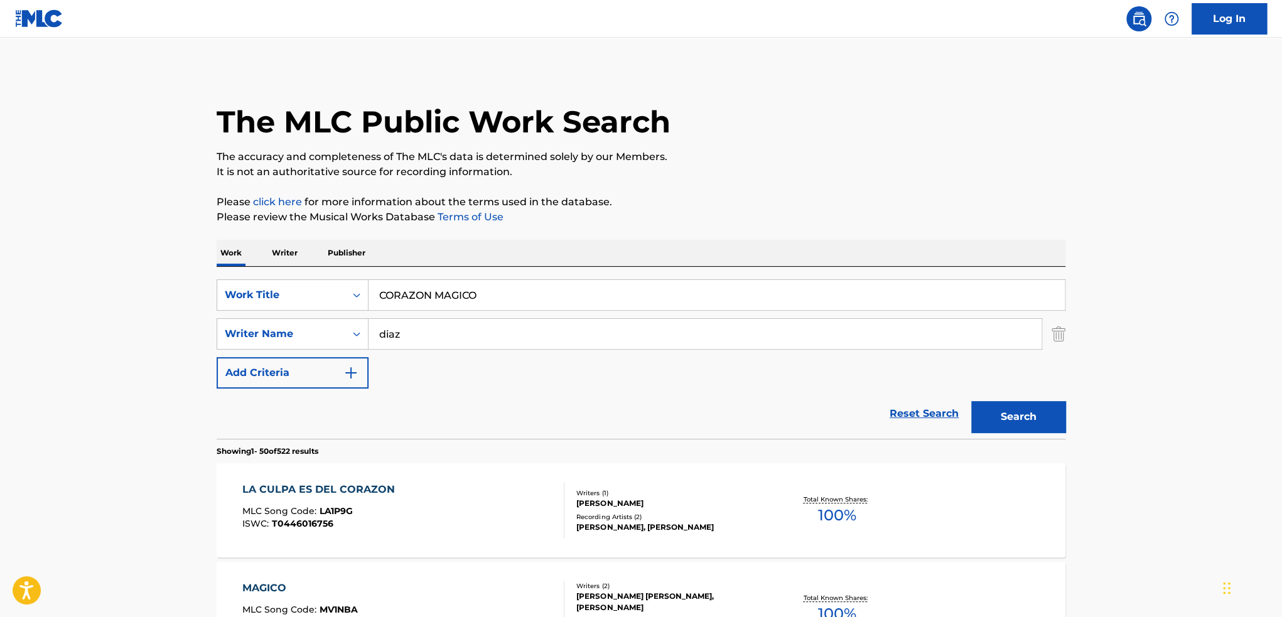
click at [1062, 330] on img "Search Form" at bounding box center [1059, 333] width 14 height 31
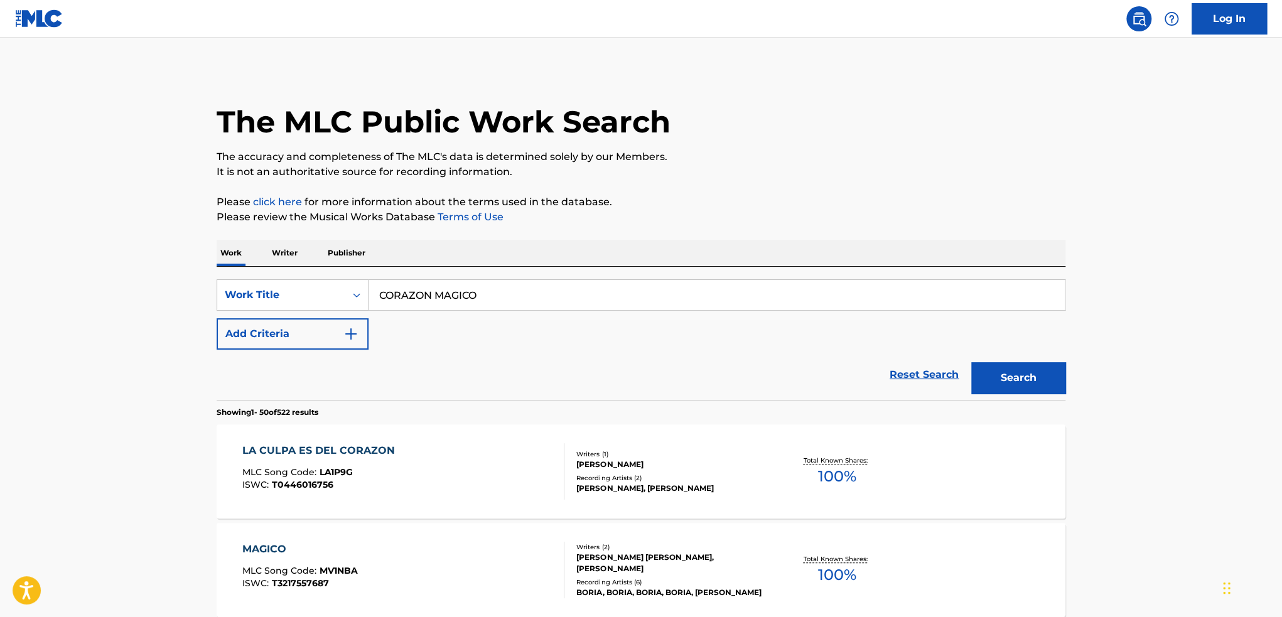
click at [997, 369] on button "Search" at bounding box center [1018, 377] width 94 height 31
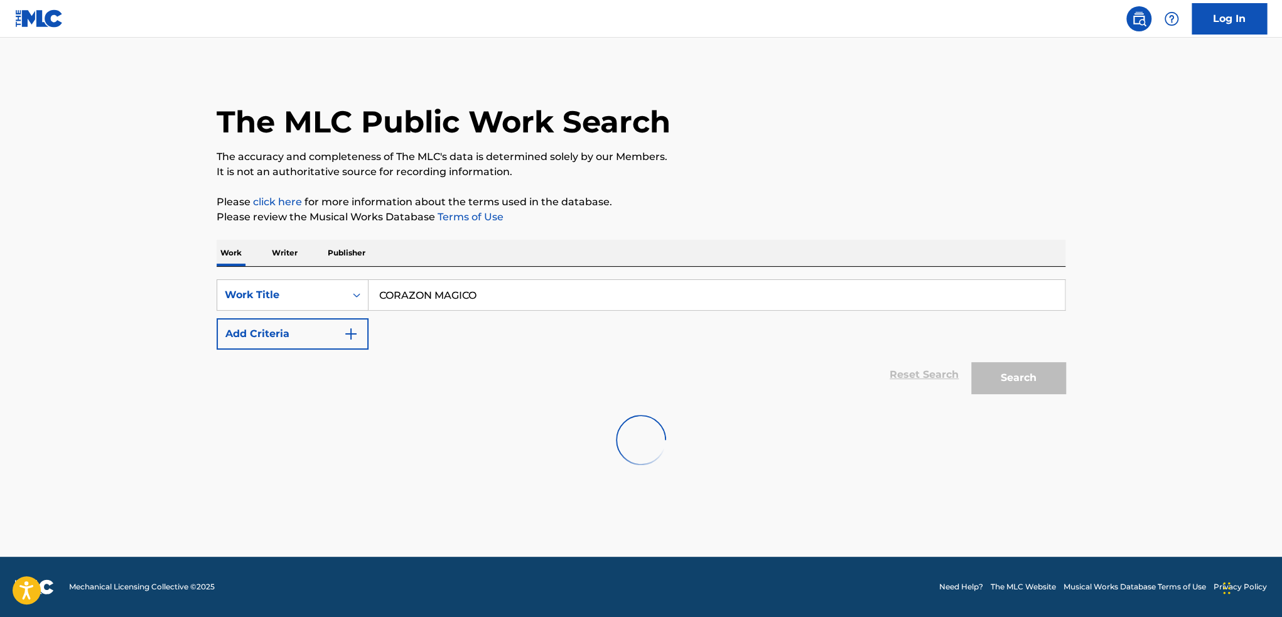
click at [229, 340] on button "Add Criteria" at bounding box center [293, 333] width 152 height 31
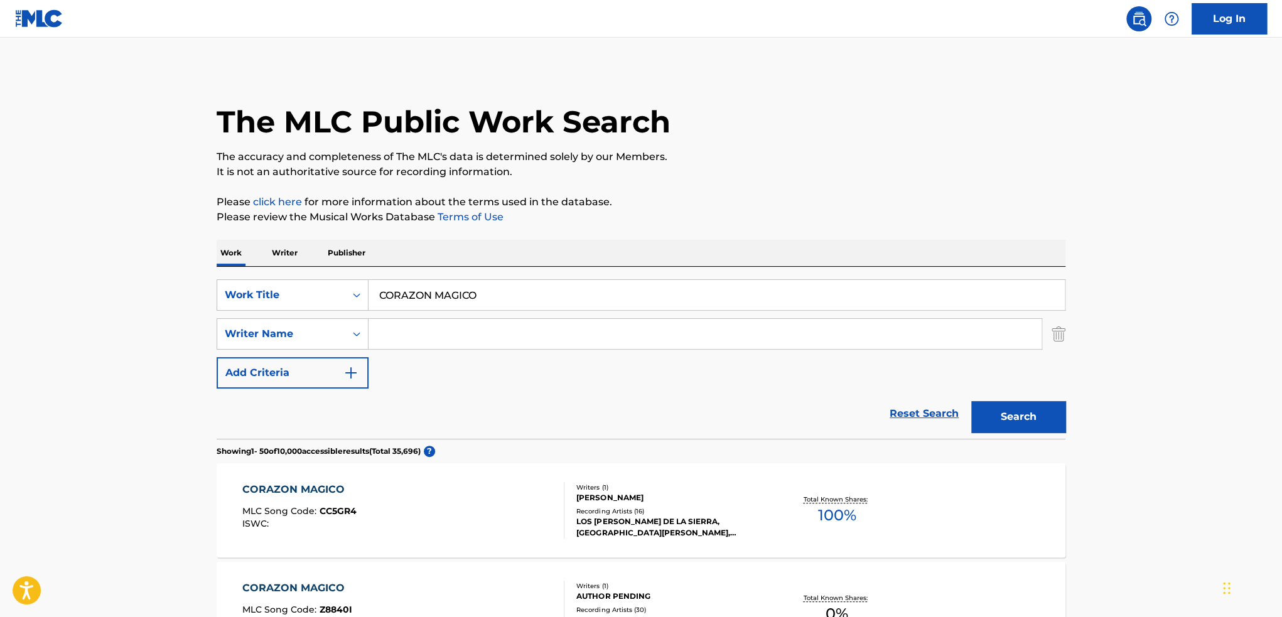
click at [505, 333] on input "Search Form" at bounding box center [705, 334] width 673 height 30
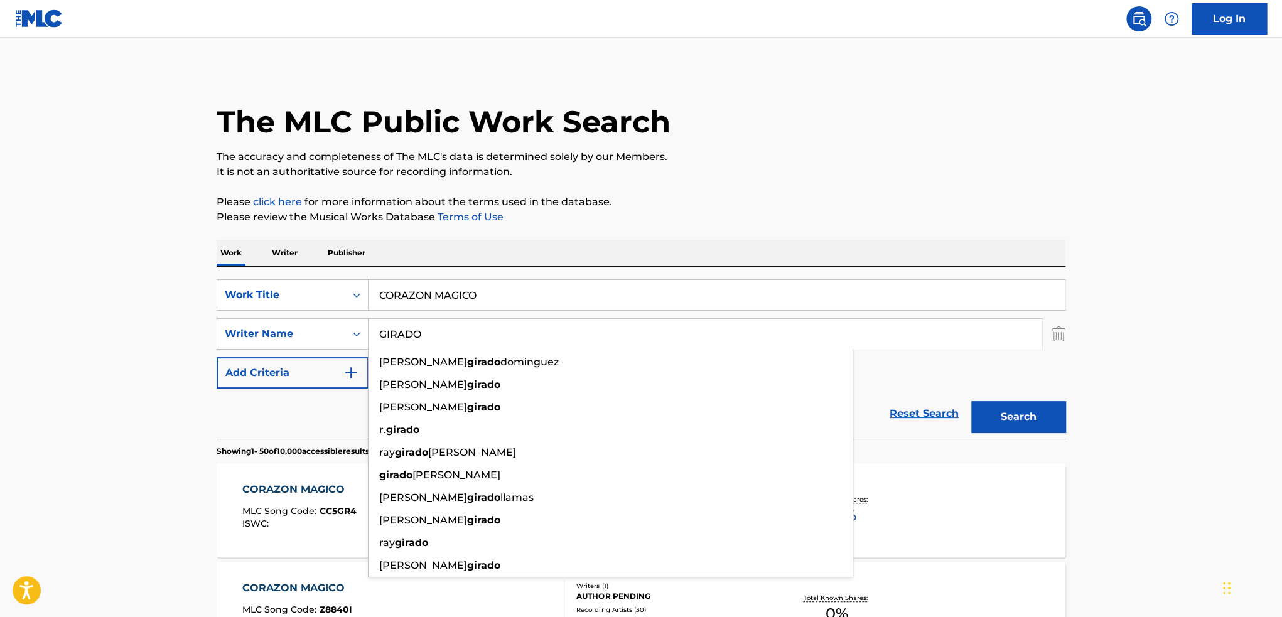
click at [971, 401] on button "Search" at bounding box center [1018, 416] width 94 height 31
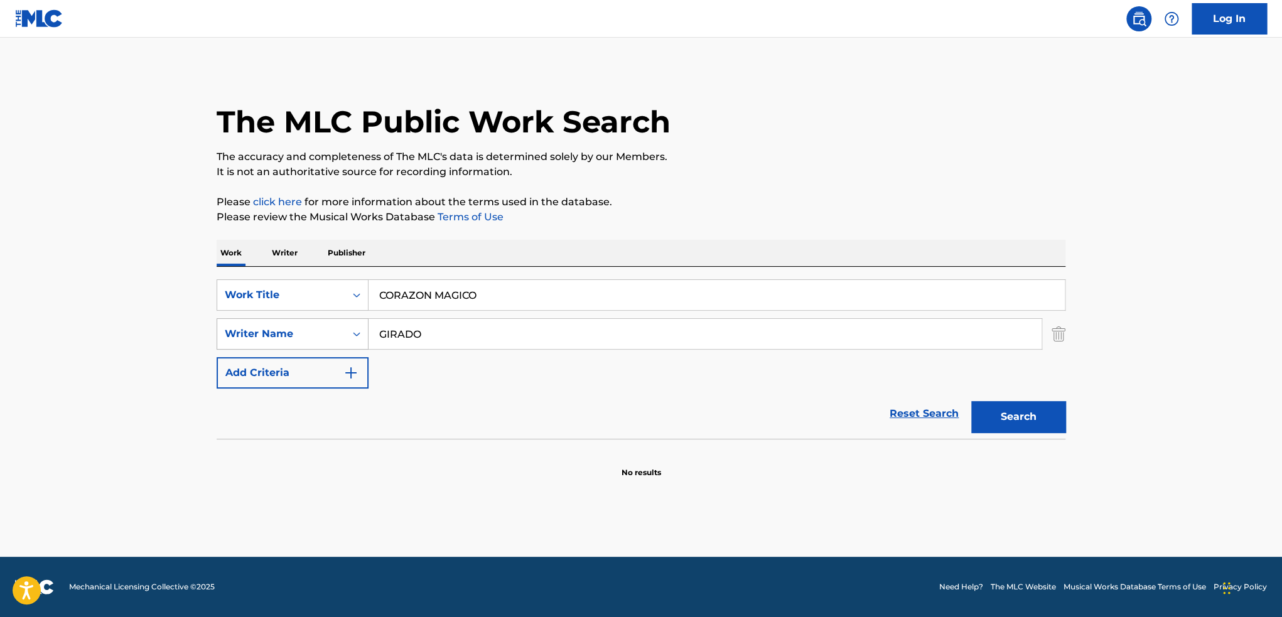
drag, startPoint x: 723, startPoint y: 342, endPoint x: 292, endPoint y: 341, distance: 431.3
click at [292, 341] on div "SearchWithCriteria1bb6dec4-7c1e-484d-83c3-0918b566b931 Writer Name GIRADO" at bounding box center [641, 333] width 849 height 31
click at [971, 401] on button "Search" at bounding box center [1018, 416] width 94 height 31
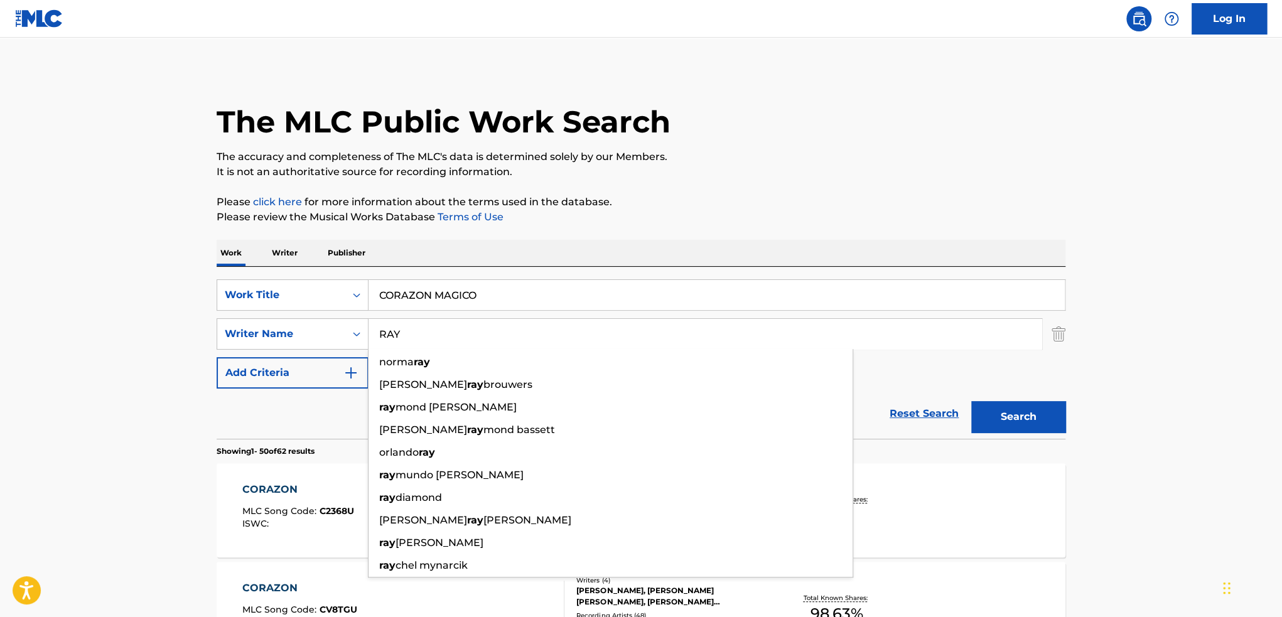
click at [457, 338] on input "RAY" at bounding box center [705, 334] width 673 height 30
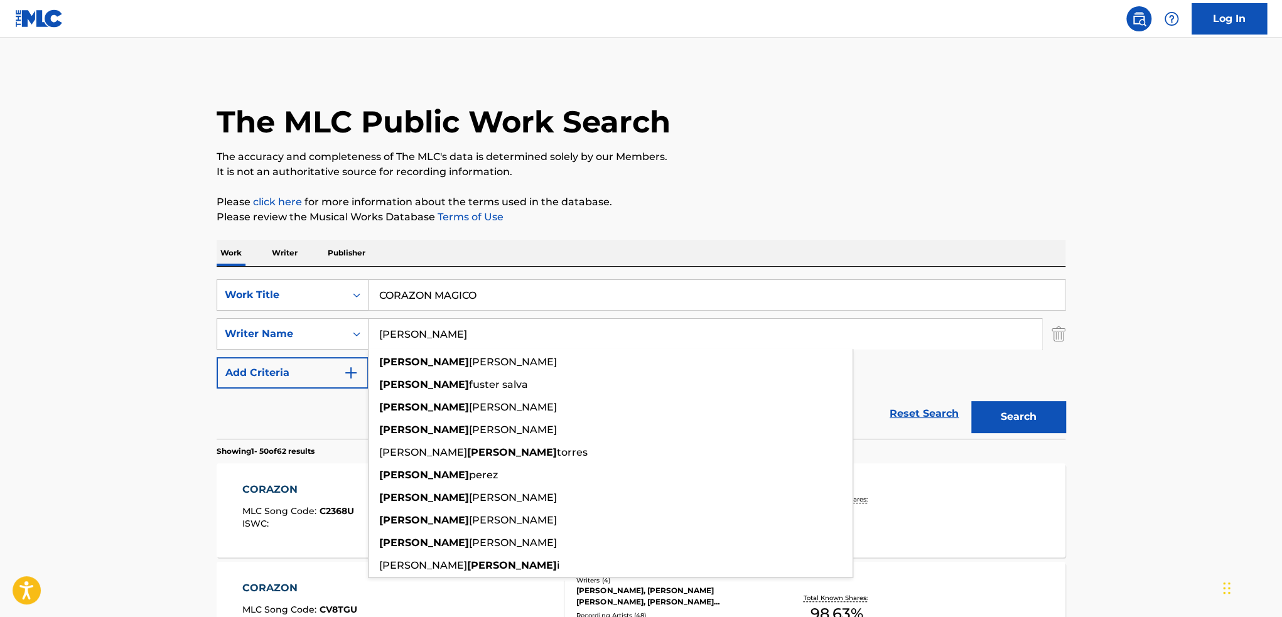
click at [971, 401] on button "Search" at bounding box center [1018, 416] width 94 height 31
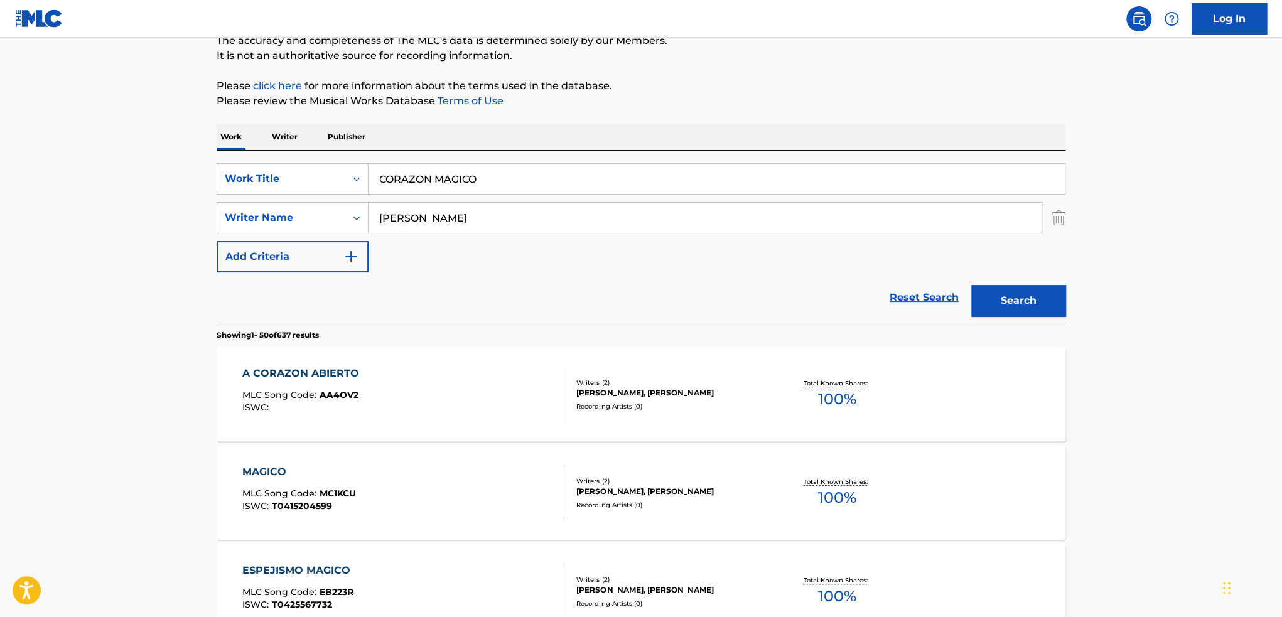
scroll to position [188, 0]
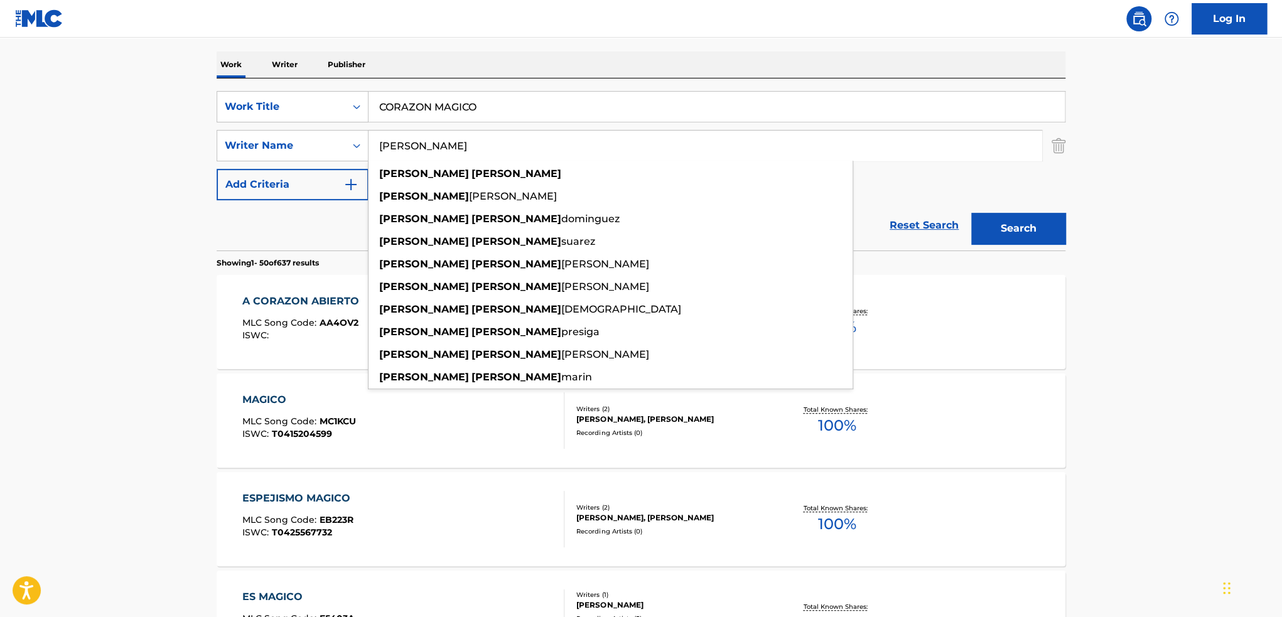
click at [971, 213] on button "Search" at bounding box center [1018, 228] width 94 height 31
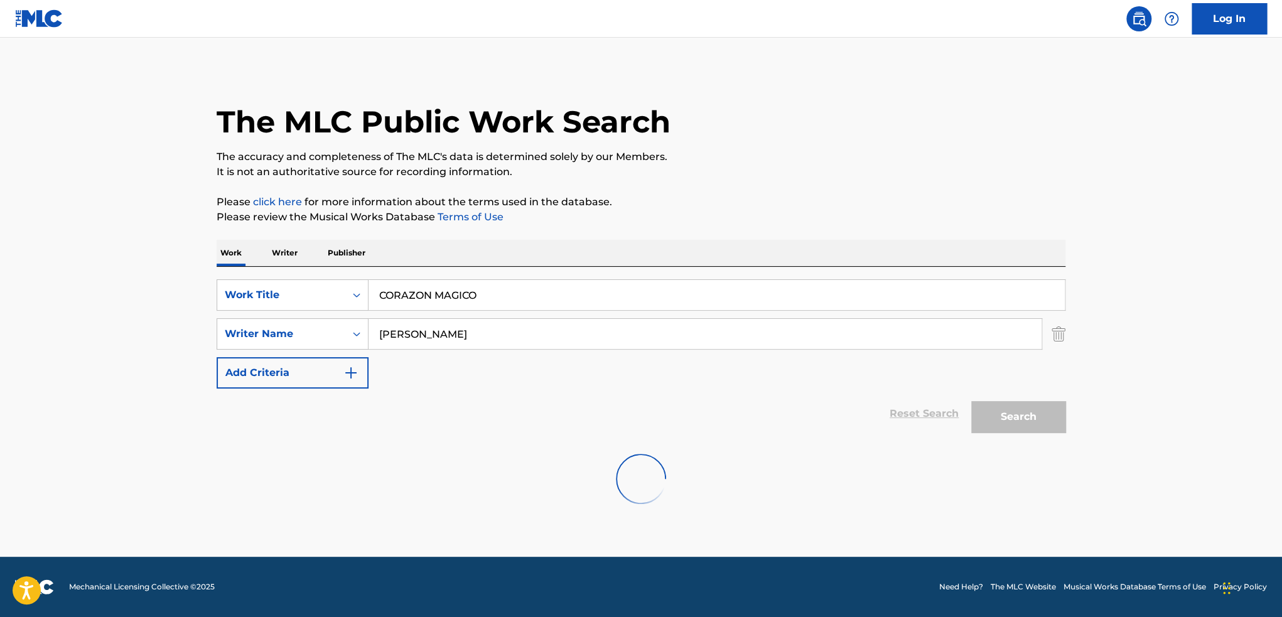
scroll to position [0, 0]
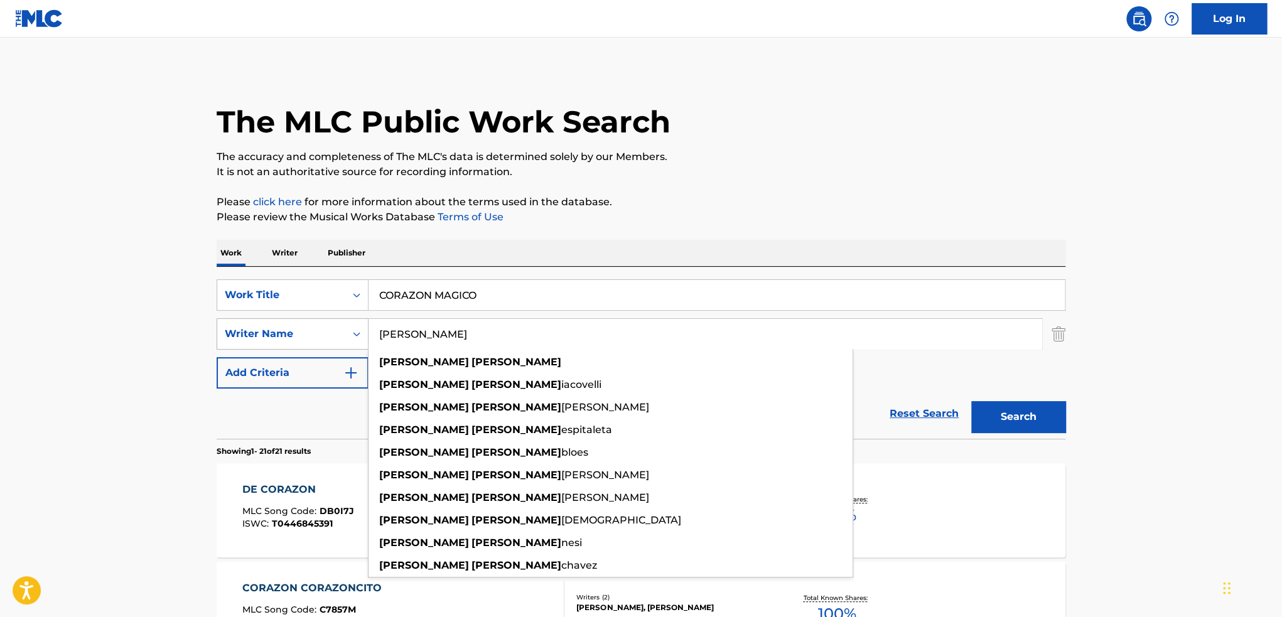
drag, startPoint x: 505, startPoint y: 339, endPoint x: 217, endPoint y: 333, distance: 288.2
click at [248, 335] on div "SearchWithCriteria1bb6dec4-7c1e-484d-83c3-0918b566b931 Writer Name [PERSON_NAME…" at bounding box center [641, 333] width 849 height 31
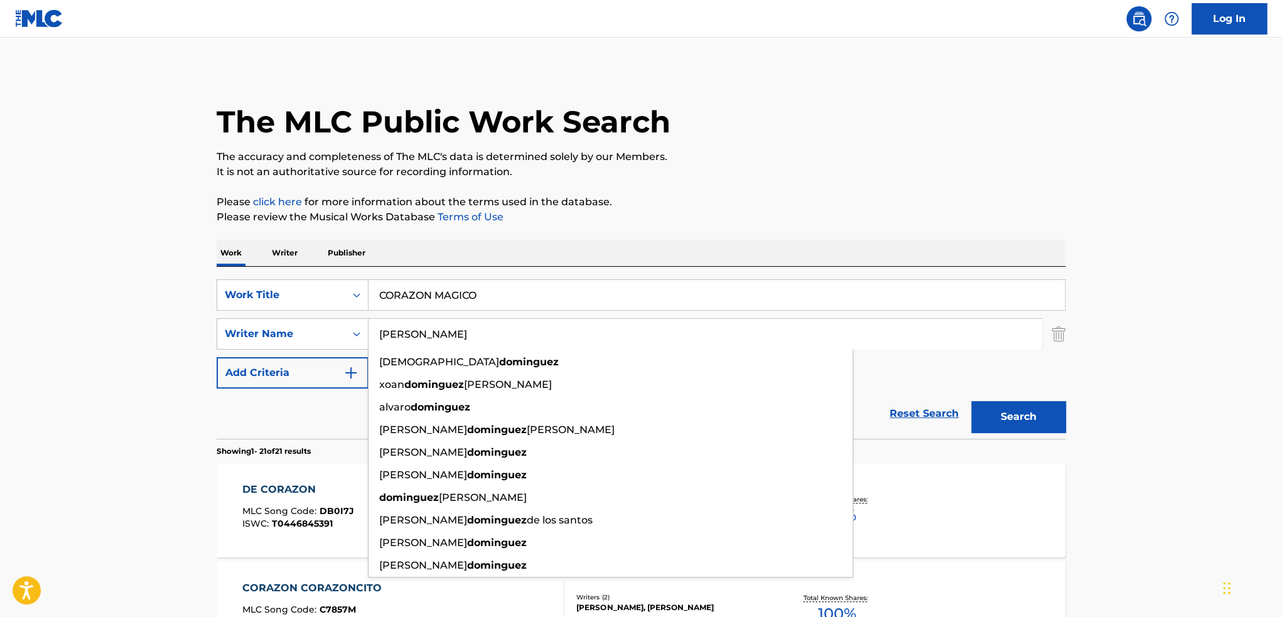
click at [971, 401] on button "Search" at bounding box center [1018, 416] width 94 height 31
drag, startPoint x: 500, startPoint y: 326, endPoint x: 313, endPoint y: 325, distance: 186.5
click at [336, 324] on div "SearchWithCriteria1bb6dec4-7c1e-484d-83c3-0918b566b931 Writer Name [PERSON_NAME…" at bounding box center [641, 333] width 849 height 31
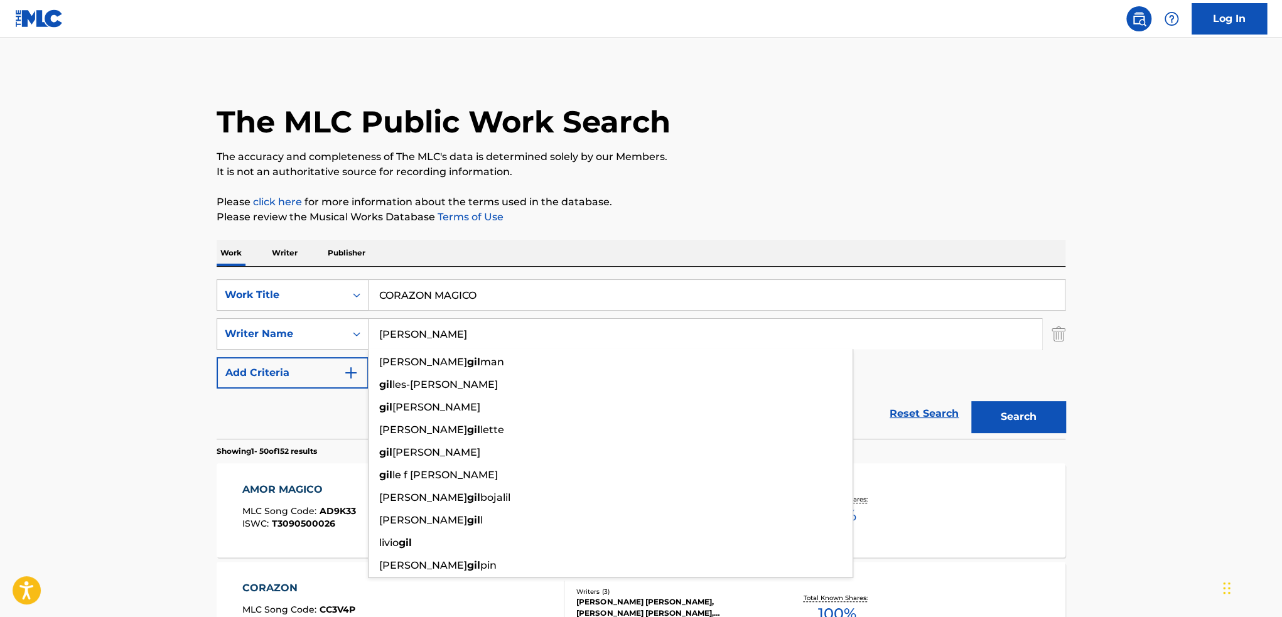
type input "[PERSON_NAME]"
click at [971, 401] on button "Search" at bounding box center [1018, 416] width 94 height 31
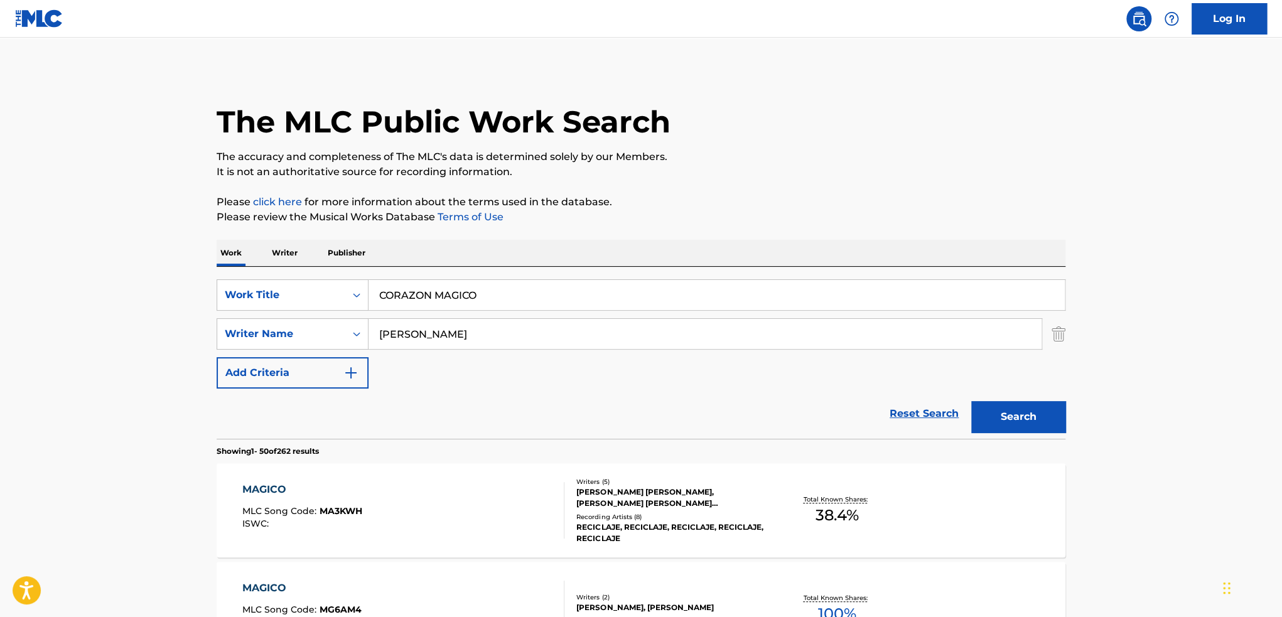
click at [1050, 335] on div "SearchWithCriteria1bb6dec4-7c1e-484d-83c3-0918b566b931 Writer Name [PERSON_NAME]" at bounding box center [641, 333] width 849 height 31
click at [1057, 331] on img "Search Form" at bounding box center [1059, 333] width 14 height 31
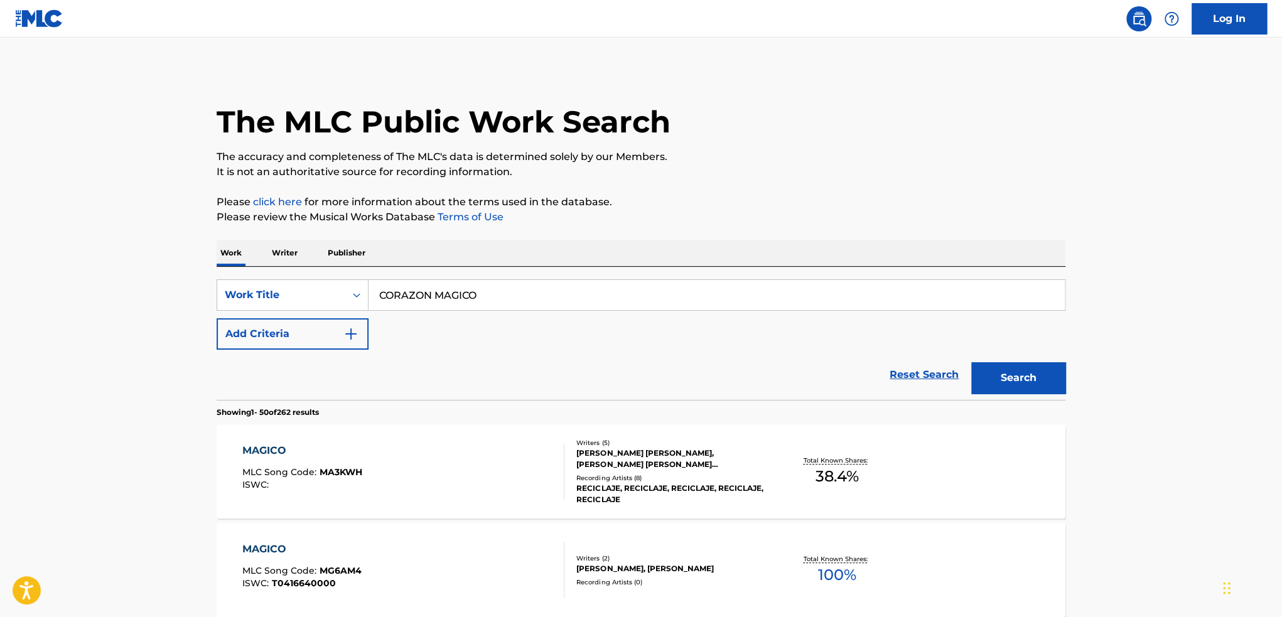
click at [1013, 384] on button "Search" at bounding box center [1018, 377] width 94 height 31
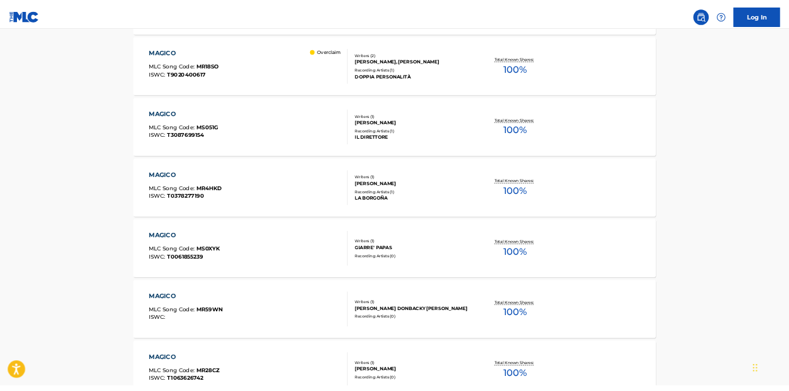
scroll to position [1884, 0]
